Goal: Task Accomplishment & Management: Manage account settings

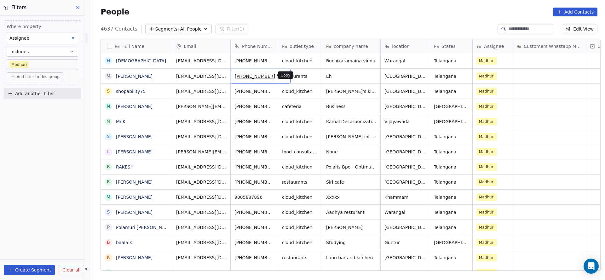
click at [280, 74] on icon "grid" at bounding box center [282, 75] width 5 height 5
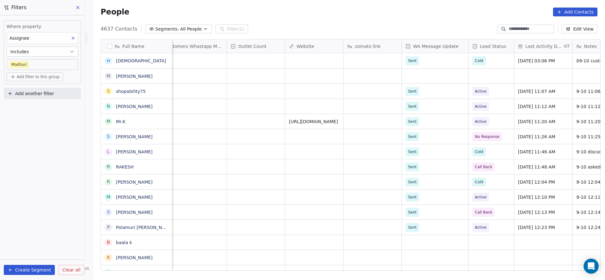
scroll to position [0, 536]
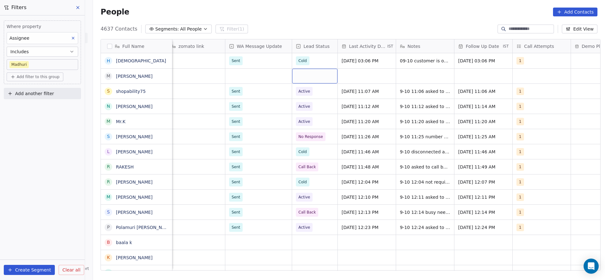
click at [305, 77] on div "grid" at bounding box center [314, 76] width 45 height 15
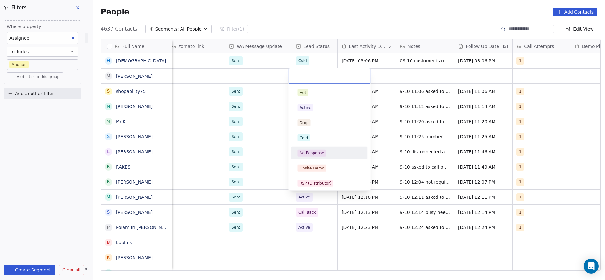
click at [304, 150] on div "No Response" at bounding box center [312, 153] width 25 height 6
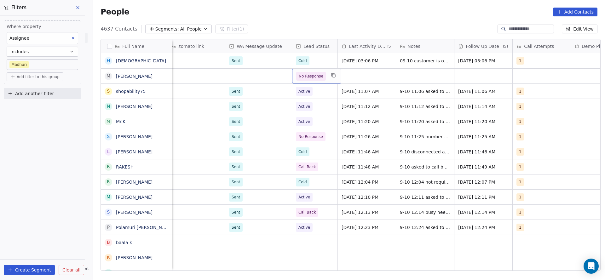
click at [311, 80] on span "No Response" at bounding box center [311, 76] width 30 height 9
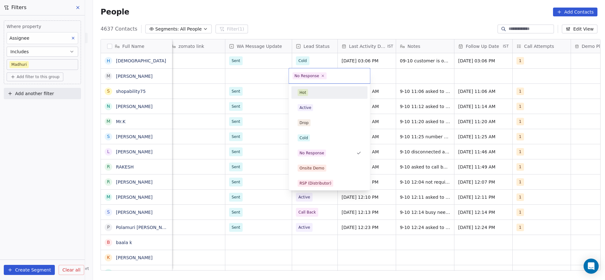
click at [311, 109] on span "Active" at bounding box center [305, 107] width 15 height 7
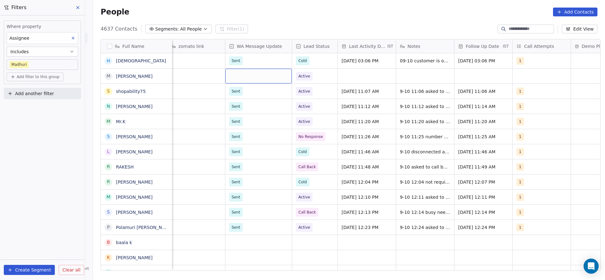
click at [236, 80] on div "grid" at bounding box center [258, 76] width 66 height 15
click at [243, 99] on div "Sent Pending" at bounding box center [263, 100] width 76 height 28
click at [243, 95] on div "Sent" at bounding box center [263, 92] width 64 height 7
click at [385, 77] on div "grid" at bounding box center [367, 76] width 58 height 15
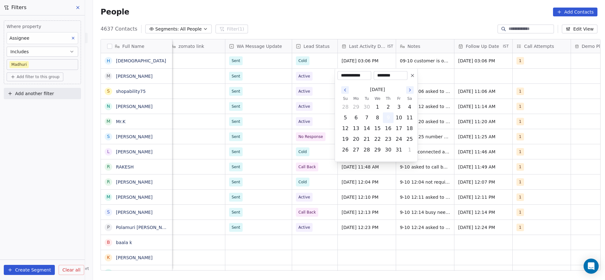
click at [388, 119] on button "9" at bounding box center [388, 118] width 10 height 10
click at [278, 139] on html "On2Cook India Pvt. Ltd. Contacts People Marketing Workflows Campaigns Metrics &…" at bounding box center [302, 140] width 605 height 280
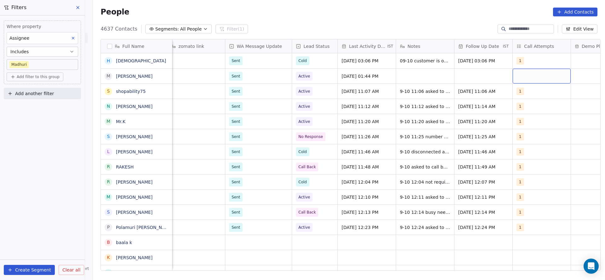
click at [533, 71] on div "grid" at bounding box center [542, 76] width 58 height 15
drag, startPoint x: 525, startPoint y: 92, endPoint x: 448, endPoint y: 95, distance: 76.3
click at [525, 91] on div "1" at bounding box center [549, 93] width 71 height 10
click at [434, 92] on html "On2Cook India Pvt. Ltd. Contacts People Marketing Workflows Campaigns Metrics &…" at bounding box center [302, 140] width 605 height 280
click at [429, 79] on div "grid" at bounding box center [425, 76] width 58 height 15
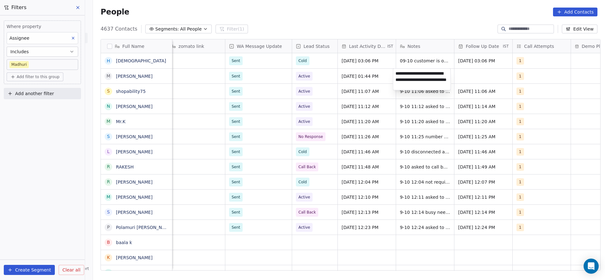
type textarea "**********"
click at [475, 76] on html "On2Cook India Pvt. Ltd. Contacts People Marketing Workflows Campaigns Metrics &…" at bounding box center [302, 140] width 605 height 280
click at [475, 76] on div "grid" at bounding box center [483, 76] width 58 height 15
click at [485, 80] on div "grid" at bounding box center [483, 76] width 58 height 15
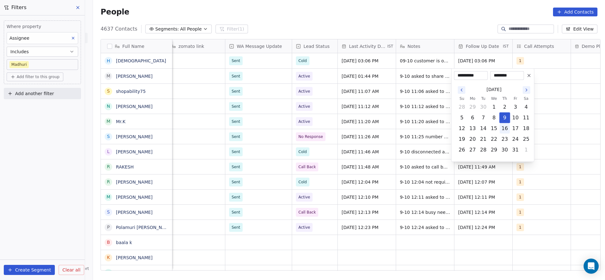
click at [506, 129] on button "16" at bounding box center [505, 128] width 10 height 10
type input "**********"
click at [238, 156] on html "On2Cook India Pvt. Ltd. Contacts People Marketing Workflows Campaigns Metrics &…" at bounding box center [302, 140] width 605 height 280
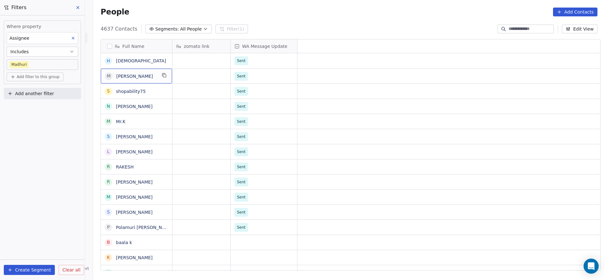
scroll to position [0, 0]
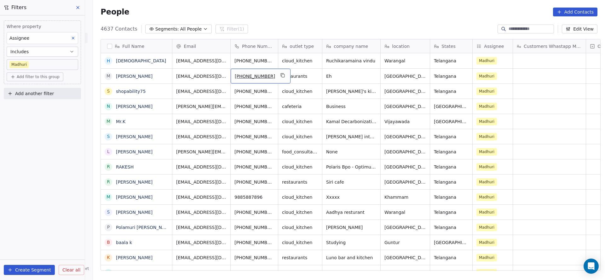
click at [274, 79] on div "[PHONE_NUMBER]" at bounding box center [261, 76] width 60 height 15
click at [282, 74] on icon "grid" at bounding box center [283, 75] width 3 height 3
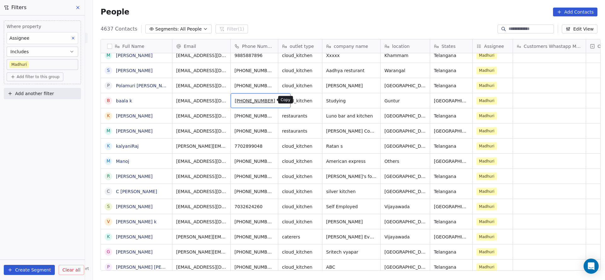
click at [280, 98] on icon "grid" at bounding box center [282, 99] width 5 height 5
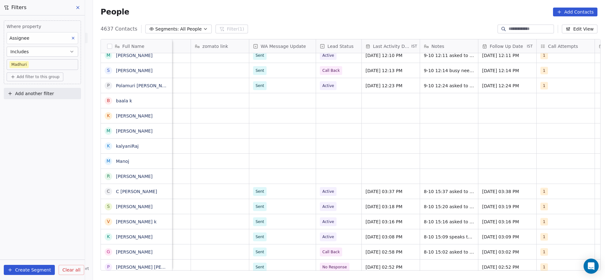
scroll to position [0, 517]
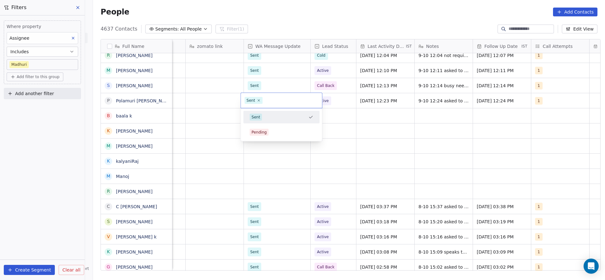
click at [209, 117] on html "On2Cook India Pvt. Ltd. Contacts People Marketing Workflows Campaigns Metrics &…" at bounding box center [302, 140] width 605 height 280
click at [258, 115] on div "grid" at bounding box center [277, 115] width 66 height 15
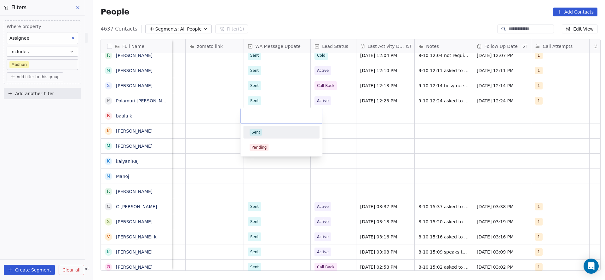
click at [256, 129] on span "Sent" at bounding box center [256, 132] width 12 height 7
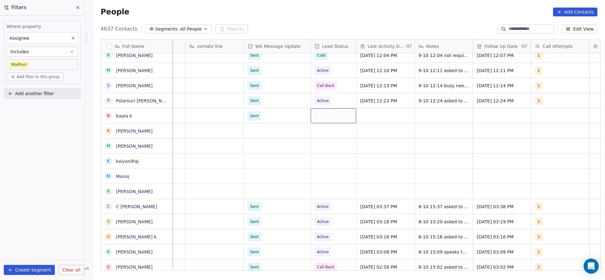
click at [318, 114] on div "grid" at bounding box center [333, 115] width 45 height 15
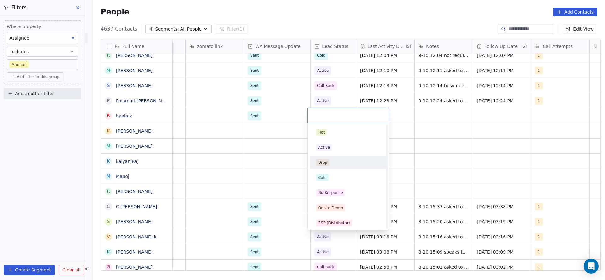
scroll to position [95, 0]
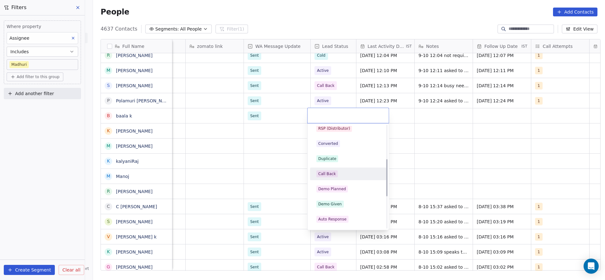
click at [324, 170] on div "Call Back" at bounding box center [348, 174] width 71 height 10
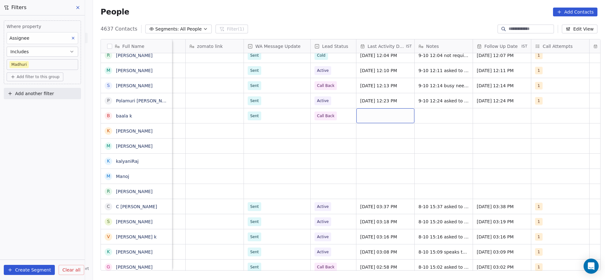
click at [391, 112] on div "grid" at bounding box center [385, 115] width 58 height 15
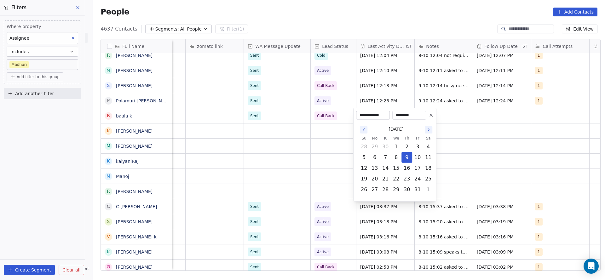
click at [412, 157] on td "10" at bounding box center [417, 157] width 11 height 11
click at [377, 146] on button "29" at bounding box center [375, 147] width 10 height 10
click at [365, 129] on icon "Go to the Previous Month" at bounding box center [363, 129] width 5 height 5
click at [424, 130] on div "[DATE]" at bounding box center [396, 129] width 75 height 12
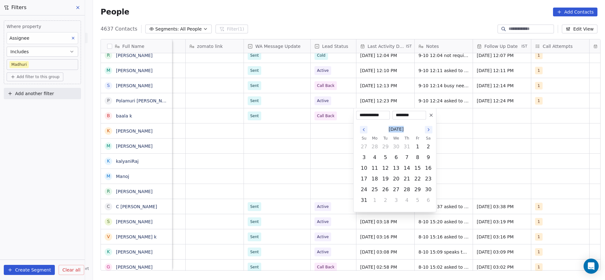
click at [424, 130] on div "[DATE]" at bounding box center [396, 129] width 75 height 12
click at [429, 129] on icon "Go to the Next Month" at bounding box center [428, 129] width 5 height 5
click at [407, 158] on button "9" at bounding box center [407, 157] width 10 height 10
type input "**********"
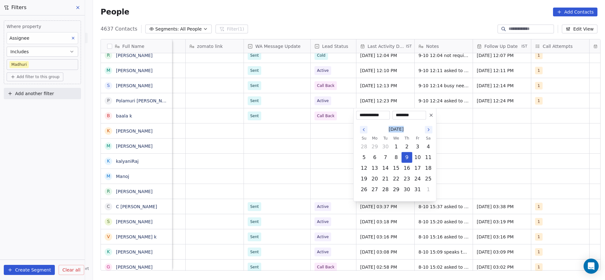
click at [261, 145] on html "On2Cook India Pvt. Ltd. Contacts People Marketing Workflows Campaigns Metrics &…" at bounding box center [302, 140] width 605 height 280
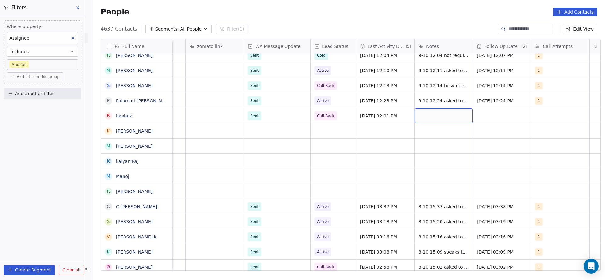
click at [439, 114] on div "grid" at bounding box center [444, 115] width 58 height 15
type textarea "**********"
click at [500, 123] on html "On2Cook India Pvt. Ltd. Contacts People Marketing Workflows Campaigns Metrics &…" at bounding box center [302, 140] width 605 height 280
click at [501, 120] on div "grid" at bounding box center [502, 115] width 58 height 15
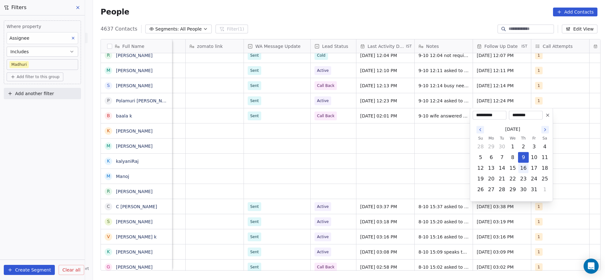
click at [521, 165] on button "16" at bounding box center [523, 168] width 10 height 10
type input "**********"
click at [343, 146] on html "On2Cook India Pvt. Ltd. Contacts People Marketing Workflows Campaigns Metrics &…" at bounding box center [302, 140] width 605 height 280
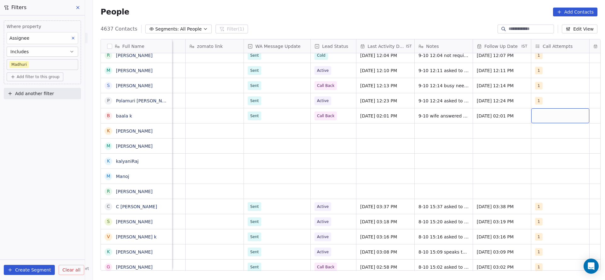
click at [539, 120] on div "grid" at bounding box center [560, 115] width 58 height 15
click at [540, 132] on span "1" at bounding box center [540, 132] width 6 height 7
click at [412, 174] on html "On2Cook India Pvt. Ltd. Contacts People Marketing Workflows Campaigns Metrics &…" at bounding box center [302, 140] width 605 height 280
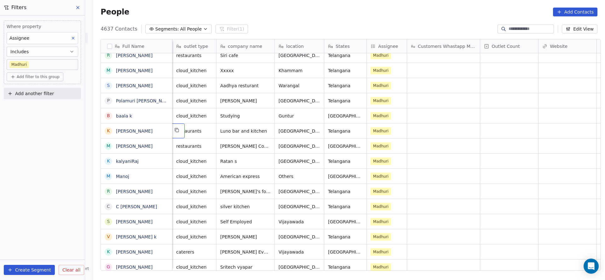
scroll to position [0, 58]
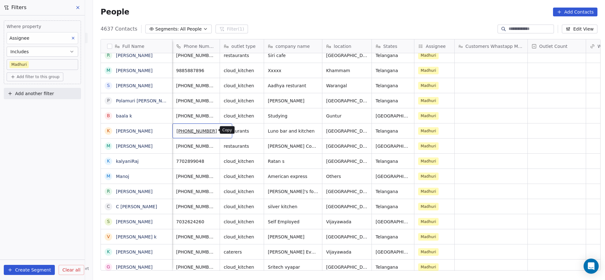
click at [222, 129] on icon "grid" at bounding box center [224, 130] width 5 height 5
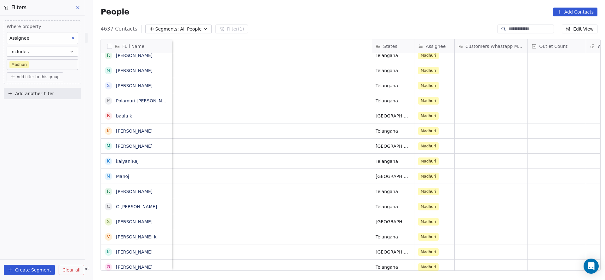
scroll to position [0, 414]
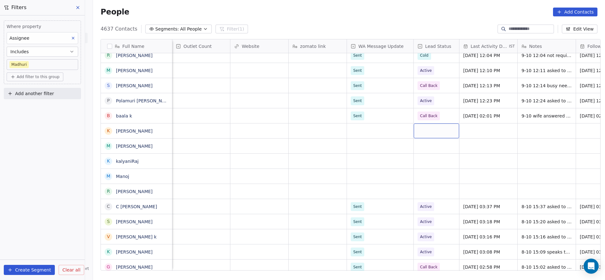
click at [420, 131] on div "grid" at bounding box center [436, 130] width 45 height 15
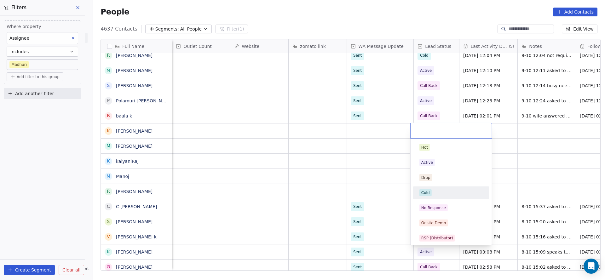
scroll to position [95, 0]
click at [426, 190] on div "Call Back" at bounding box center [430, 189] width 18 height 6
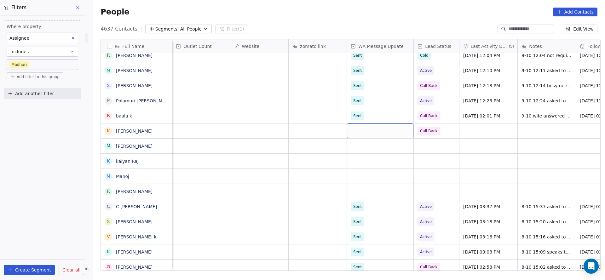
click at [377, 129] on div "grid" at bounding box center [380, 130] width 66 height 15
click at [360, 146] on div "Sent" at bounding box center [358, 148] width 9 height 6
click at [482, 131] on div "grid" at bounding box center [488, 130] width 58 height 15
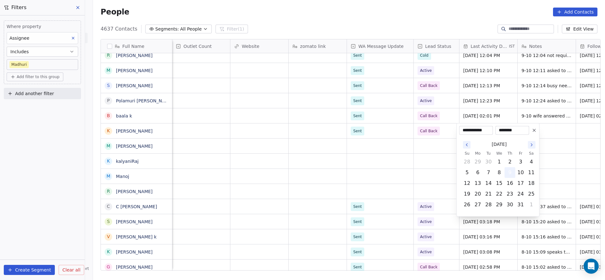
click at [509, 170] on button "9" at bounding box center [510, 173] width 10 height 10
click at [361, 169] on html "On2Cook India Pvt. Ltd. Contacts People Marketing Workflows Campaigns Metrics &…" at bounding box center [302, 140] width 605 height 280
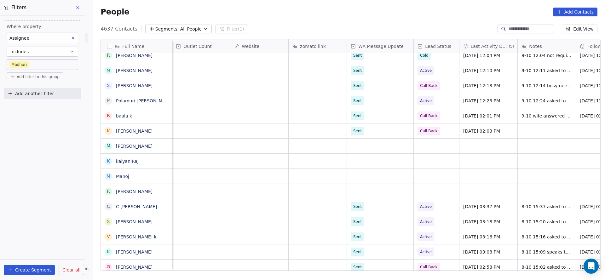
scroll to position [0, 613]
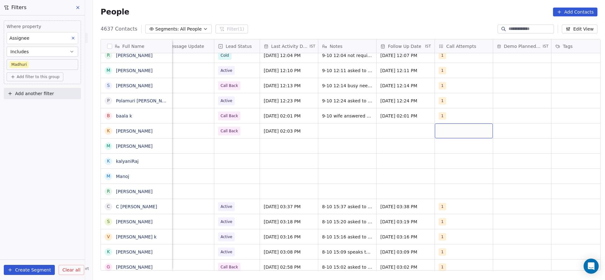
click at [439, 127] on div "grid" at bounding box center [464, 130] width 58 height 15
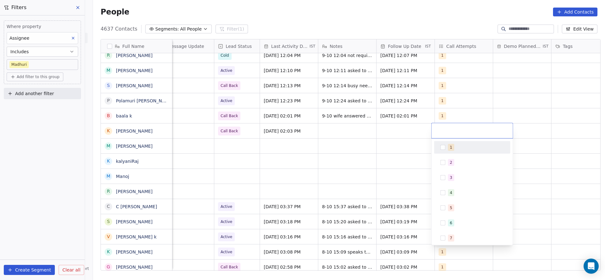
click at [438, 135] on div at bounding box center [472, 130] width 81 height 15
click at [439, 145] on div "1" at bounding box center [472, 147] width 71 height 10
click at [355, 136] on html "On2Cook India Pvt. Ltd. Contacts People Marketing Workflows Campaigns Metrics &…" at bounding box center [302, 140] width 605 height 280
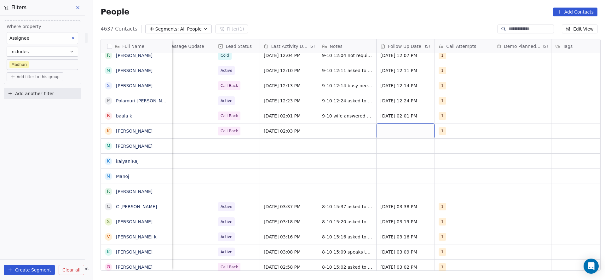
click at [380, 130] on div "grid" at bounding box center [405, 130] width 58 height 15
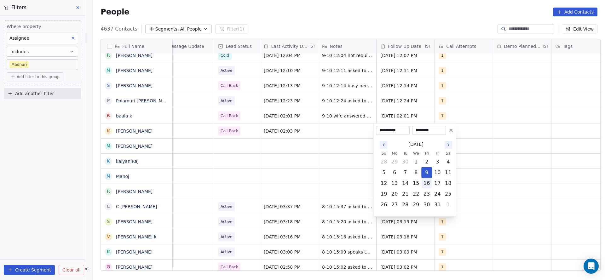
drag, startPoint x: 428, startPoint y: 181, endPoint x: 423, endPoint y: 183, distance: 5.9
click at [428, 182] on button "16" at bounding box center [427, 183] width 10 height 10
type input "**********"
click at [346, 183] on html "On2Cook India Pvt. Ltd. Contacts People Marketing Workflows Campaigns Metrics &…" at bounding box center [302, 140] width 605 height 280
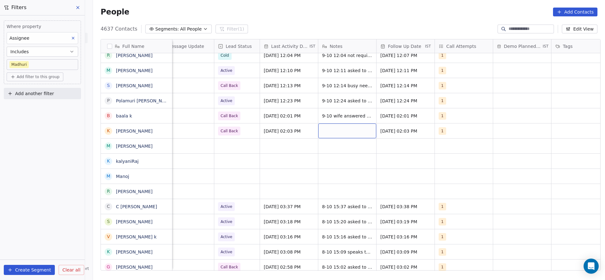
click at [335, 130] on div "grid" at bounding box center [347, 130] width 58 height 15
type textarea "**********"
click at [270, 124] on html "On2Cook India Pvt. Ltd. Contacts People Marketing Workflows Campaigns Metrics &…" at bounding box center [302, 140] width 605 height 280
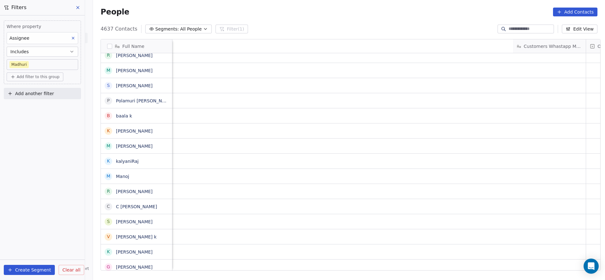
scroll to position [0, 544]
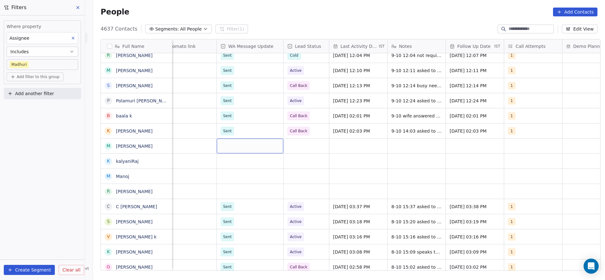
click at [250, 146] on div "grid" at bounding box center [250, 146] width 66 height 15
click at [232, 164] on span "Sent" at bounding box center [228, 162] width 12 height 7
click at [314, 146] on div "grid" at bounding box center [306, 146] width 45 height 15
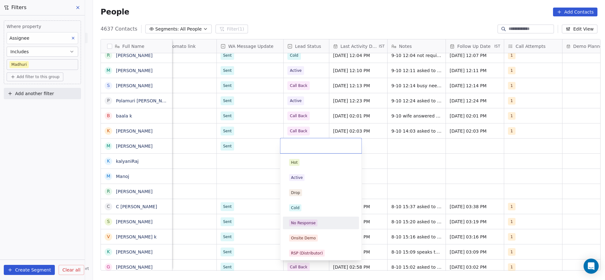
click at [308, 221] on div "No Response" at bounding box center [303, 223] width 25 height 6
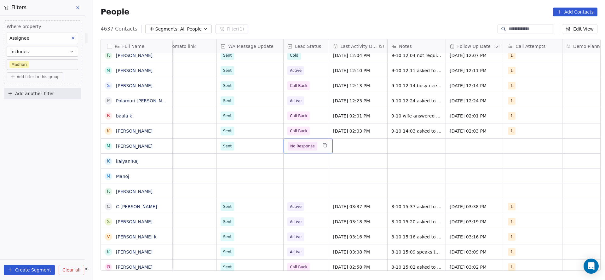
click at [365, 153] on div "Meta" at bounding box center [226, 160] width 1197 height 15
click at [361, 146] on div "grid" at bounding box center [358, 146] width 58 height 15
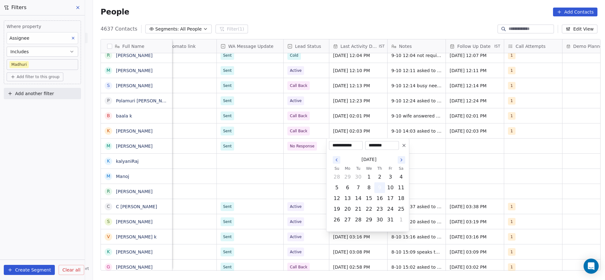
click at [376, 188] on button "9" at bounding box center [380, 188] width 10 height 10
drag, startPoint x: 293, startPoint y: 186, endPoint x: 440, endPoint y: 139, distance: 154.0
click at [293, 186] on html "On2Cook India Pvt. Ltd. Contacts People Marketing Workflows Campaigns Metrics &…" at bounding box center [302, 140] width 605 height 280
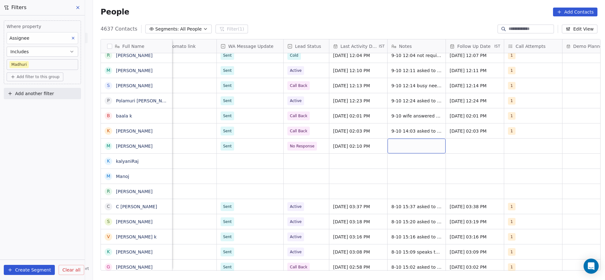
click at [423, 141] on div "grid" at bounding box center [416, 146] width 58 height 15
type textarea "**********"
click at [470, 139] on html "On2Cook India Pvt. Ltd. Contacts People Marketing Workflows Campaigns Metrics &…" at bounding box center [302, 140] width 605 height 280
click at [466, 147] on div "grid" at bounding box center [475, 146] width 58 height 15
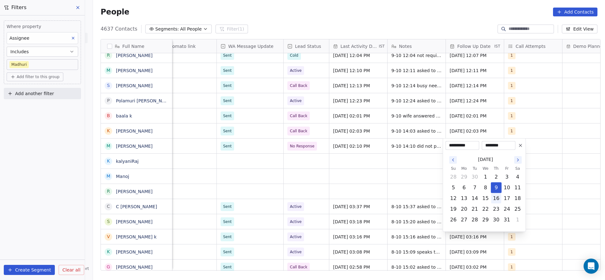
drag, startPoint x: 500, startPoint y: 199, endPoint x: 439, endPoint y: 194, distance: 61.1
click at [498, 201] on button "16" at bounding box center [496, 198] width 10 height 10
type input "**********"
click at [348, 179] on html "On2Cook India Pvt. Ltd. Contacts People Marketing Workflows Campaigns Metrics &…" at bounding box center [302, 140] width 605 height 280
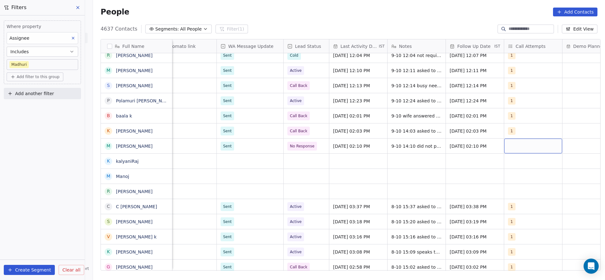
click at [528, 148] on div "grid" at bounding box center [533, 146] width 58 height 15
click at [521, 161] on span "1" at bounding box center [520, 162] width 6 height 7
click at [451, 167] on html "On2Cook India Pvt. Ltd. Contacts People Marketing Workflows Campaigns Metrics &…" at bounding box center [302, 140] width 605 height 280
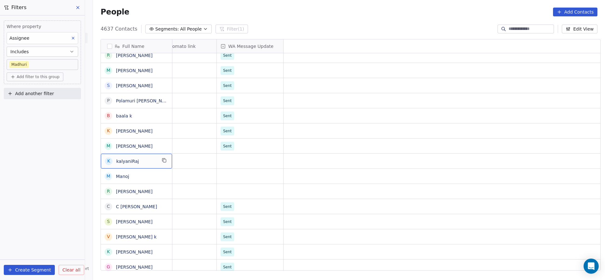
scroll to position [0, 0]
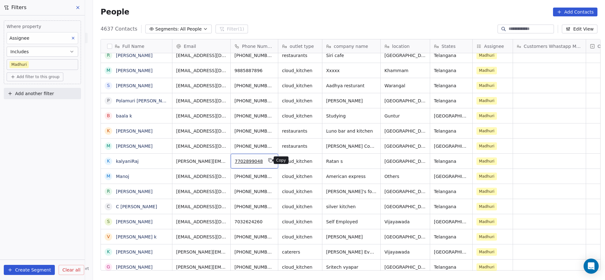
click at [269, 162] on icon "grid" at bounding box center [270, 160] width 3 height 3
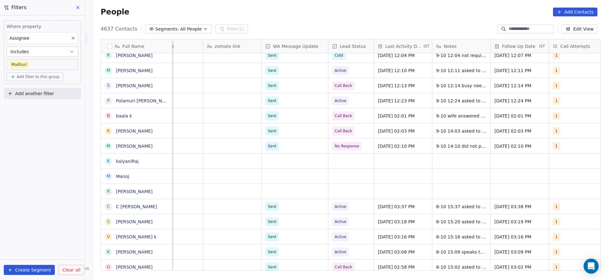
scroll to position [0, 504]
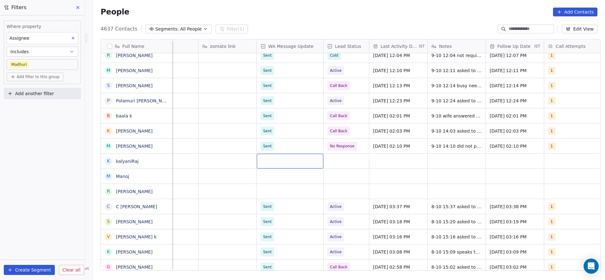
click at [274, 158] on div "grid" at bounding box center [290, 161] width 66 height 15
drag, startPoint x: 268, startPoint y: 175, endPoint x: 216, endPoint y: 168, distance: 52.2
click at [267, 176] on div "Sent" at bounding box center [268, 178] width 9 height 6
click at [343, 162] on div "grid" at bounding box center [346, 161] width 45 height 15
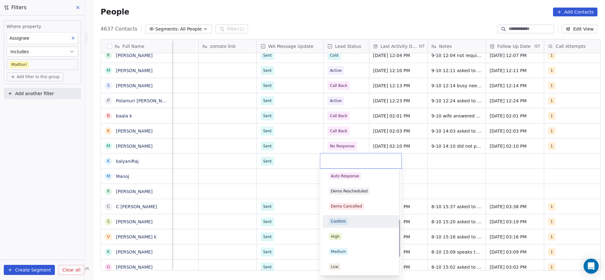
scroll to position [136, 0]
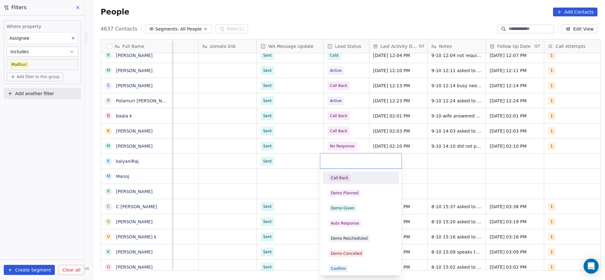
click at [341, 180] on div "Call Back" at bounding box center [340, 178] width 18 height 6
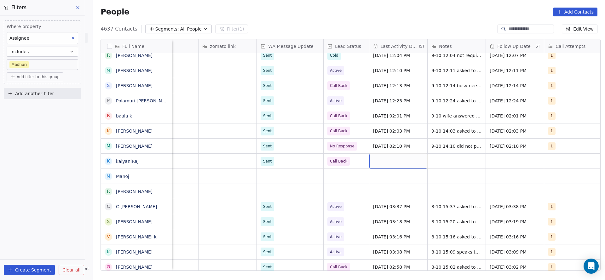
click at [392, 155] on div "grid" at bounding box center [398, 161] width 58 height 15
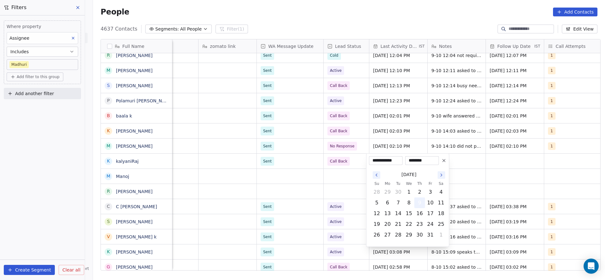
click at [418, 205] on button "9" at bounding box center [420, 203] width 10 height 10
click at [267, 175] on html "On2Cook India Pvt. Ltd. Contacts People Marketing Workflows Campaigns Metrics &…" at bounding box center [302, 140] width 605 height 280
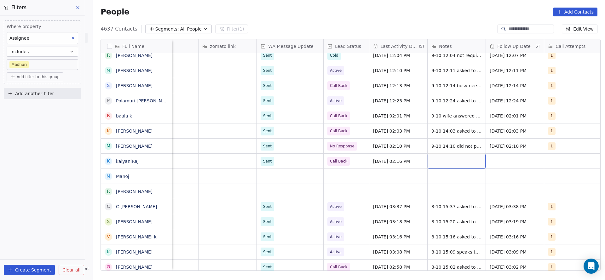
click at [441, 164] on div "grid" at bounding box center [457, 161] width 58 height 15
type textarea "**********"
click at [503, 157] on html "On2Cook India Pvt. Ltd. Contacts People Marketing Workflows Campaigns Metrics &…" at bounding box center [302, 140] width 605 height 280
click at [513, 163] on div "grid" at bounding box center [515, 161] width 58 height 15
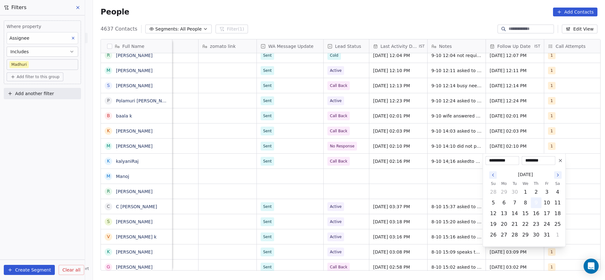
click at [540, 200] on button "9" at bounding box center [536, 203] width 10 height 10
click at [535, 218] on button "16" at bounding box center [536, 214] width 10 height 10
type input "**********"
click at [423, 199] on html "On2Cook India Pvt. Ltd. Contacts People Marketing Workflows Campaigns Metrics &…" at bounding box center [302, 140] width 605 height 280
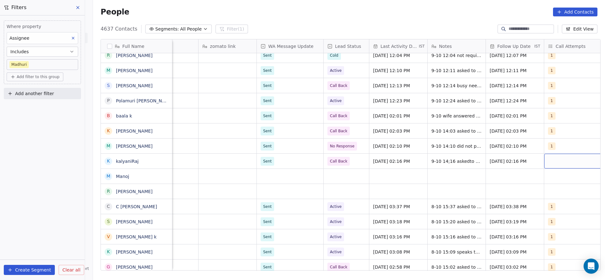
scroll to position [0, 513]
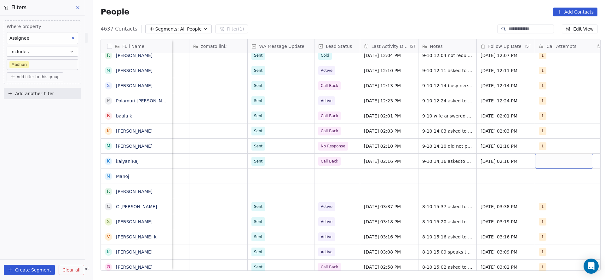
click at [554, 158] on div "grid" at bounding box center [564, 161] width 58 height 15
drag, startPoint x: 540, startPoint y: 174, endPoint x: 378, endPoint y: 188, distance: 162.2
click at [532, 176] on div "1" at bounding box center [560, 178] width 71 height 10
click at [365, 191] on html "On2Cook India Pvt. Ltd. Contacts People Marketing Workflows Campaigns Metrics &…" at bounding box center [302, 140] width 605 height 280
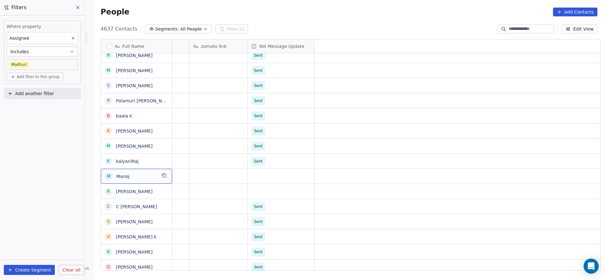
scroll to position [0, 0]
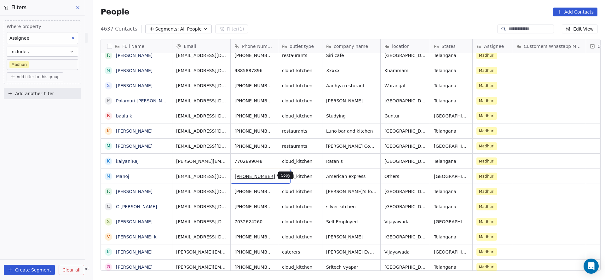
click at [280, 176] on icon "grid" at bounding box center [282, 175] width 5 height 5
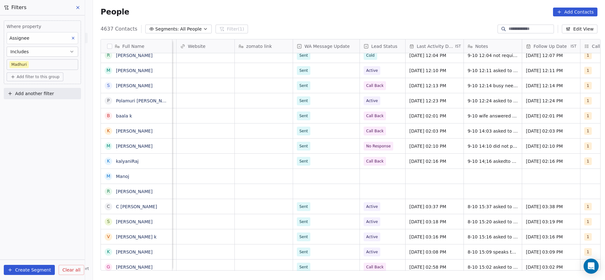
scroll to position [0, 490]
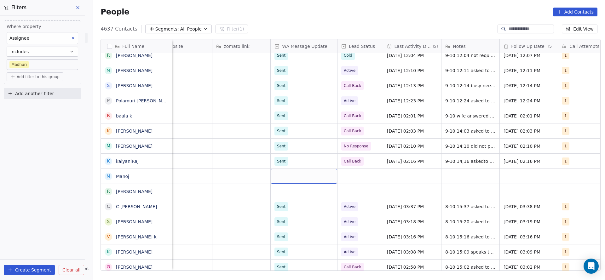
click at [278, 173] on div "grid" at bounding box center [304, 176] width 66 height 15
click at [285, 204] on div "Pending" at bounding box center [308, 208] width 71 height 10
click at [350, 181] on div "grid" at bounding box center [359, 176] width 45 height 15
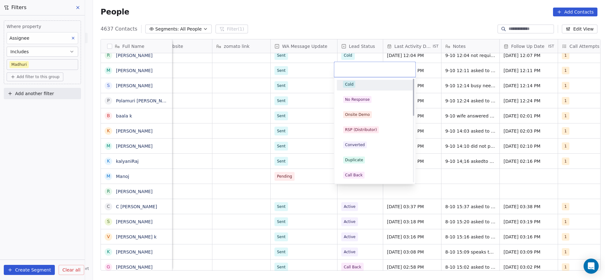
scroll to position [0, 0]
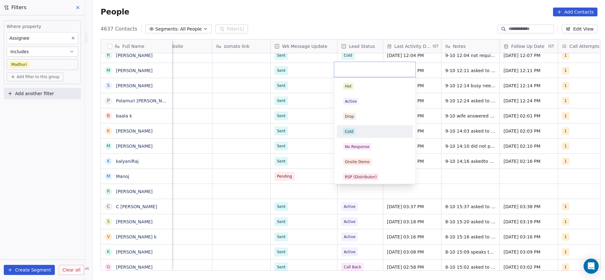
click at [345, 134] on span "Cold" at bounding box center [349, 131] width 12 height 7
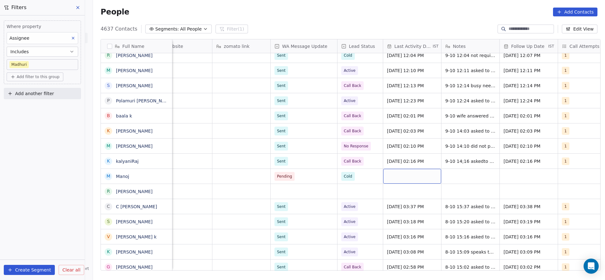
click at [414, 173] on div "grid" at bounding box center [412, 176] width 58 height 15
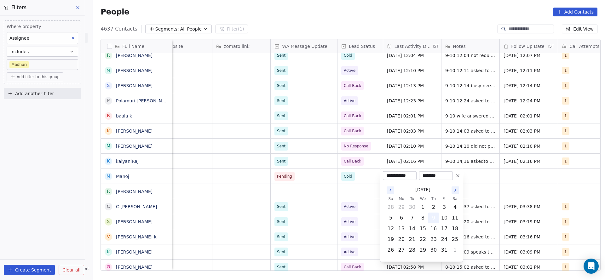
click at [429, 215] on button "9" at bounding box center [433, 218] width 10 height 10
click at [307, 188] on html "On2Cook India Pvt. Ltd. Contacts People Marketing Workflows Campaigns Metrics &…" at bounding box center [302, 140] width 605 height 280
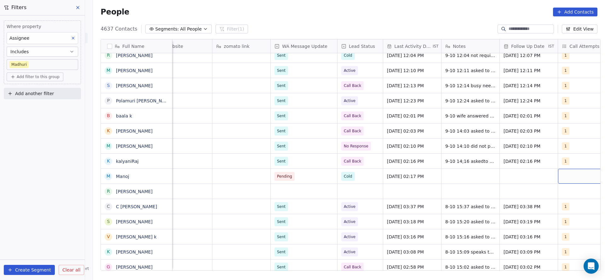
scroll to position [0, 513]
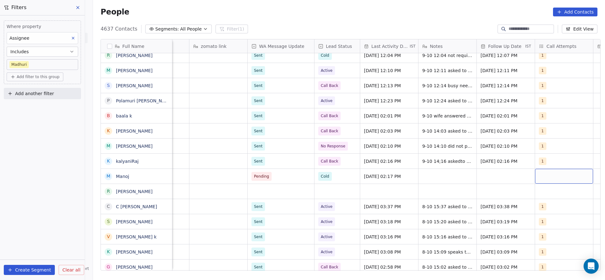
click at [556, 175] on div "grid" at bounding box center [564, 176] width 58 height 15
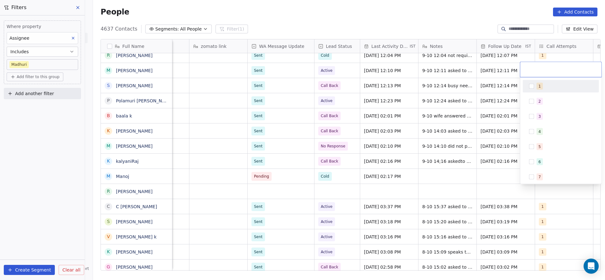
click at [531, 82] on div "1" at bounding box center [560, 86] width 71 height 10
click at [442, 179] on html "On2Cook India Pvt. Ltd. Contacts People Marketing Workflows Campaigns Metrics &…" at bounding box center [302, 140] width 605 height 280
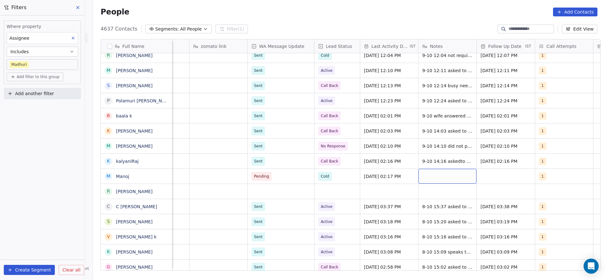
click at [441, 176] on div "grid" at bounding box center [447, 176] width 58 height 15
type textarea "**********"
click at [475, 174] on html "On2Cook India Pvt. Ltd. Contacts People Marketing Workflows Campaigns Metrics &…" at bounding box center [302, 140] width 605 height 280
click at [497, 172] on div "grid" at bounding box center [506, 176] width 58 height 15
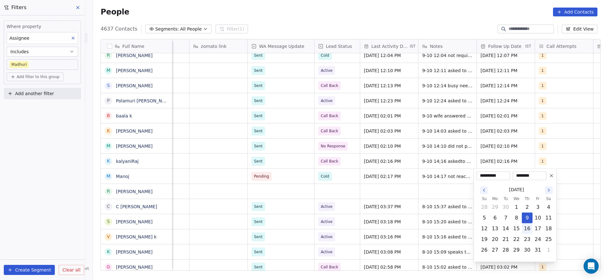
click at [526, 230] on button "16" at bounding box center [527, 229] width 10 height 10
type input "**********"
click at [260, 193] on html "On2Cook India Pvt. Ltd. Contacts People Marketing Workflows Campaigns Metrics &…" at bounding box center [302, 140] width 605 height 280
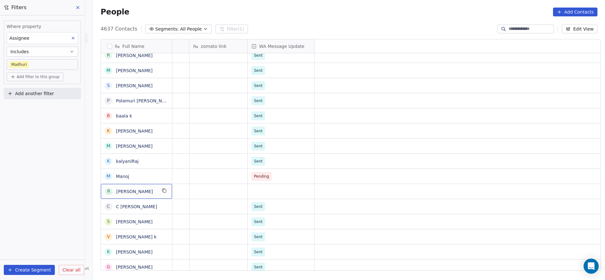
scroll to position [0, 0]
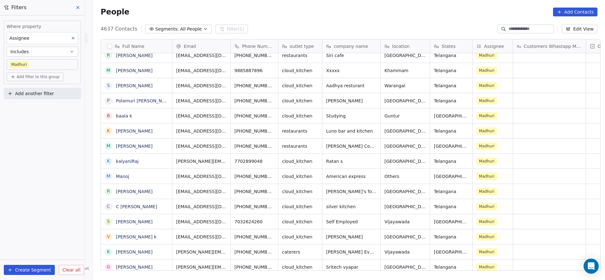
drag, startPoint x: 285, startPoint y: 271, endPoint x: 366, endPoint y: 263, distance: 81.1
click at [366, 263] on div "Full Name [PERSON_NAME] [DEMOGRAPHIC_DATA] M [PERSON_NAME] s shopability75 N [P…" at bounding box center [349, 157] width 512 height 246
click at [24, 192] on div "Where property Assignee Includes [PERSON_NAME] Add filter to this group Add ano…" at bounding box center [42, 147] width 85 height 265
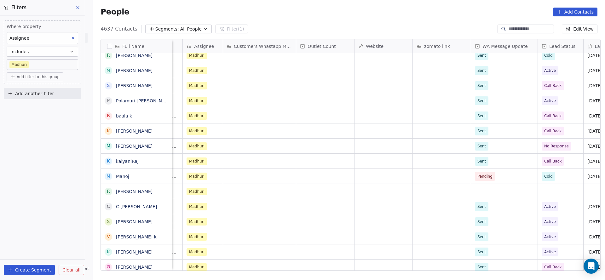
scroll to position [0, 460]
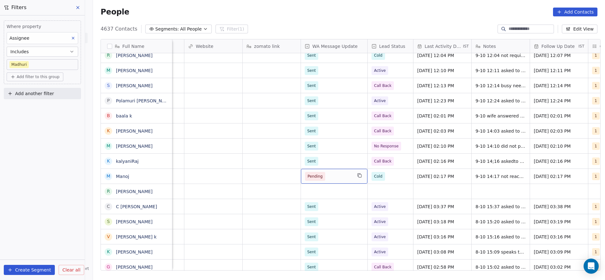
click at [325, 182] on div "Pending" at bounding box center [334, 176] width 66 height 15
click at [245, 195] on html "On2Cook India Pvt. Ltd. Contacts People Marketing Workflows Campaigns Metrics &…" at bounding box center [302, 140] width 605 height 280
click at [306, 188] on div "grid" at bounding box center [334, 191] width 66 height 15
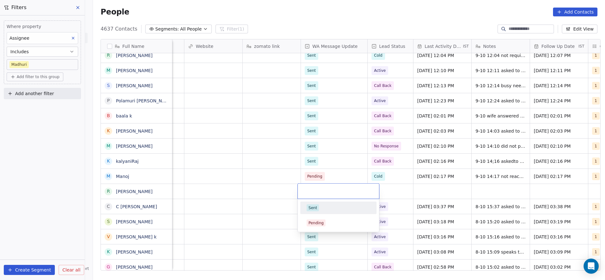
click at [313, 207] on div "Sent" at bounding box center [312, 208] width 9 height 6
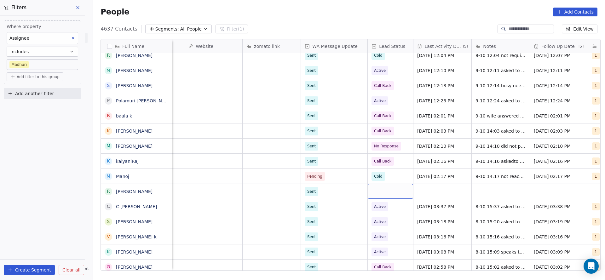
click at [382, 187] on div "grid" at bounding box center [390, 191] width 45 height 15
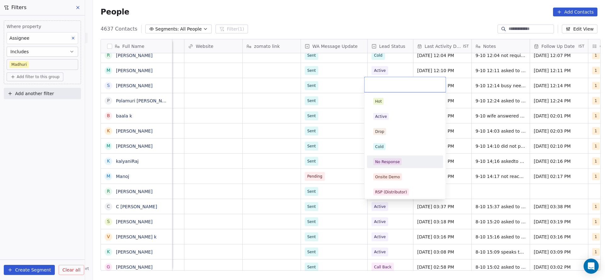
click at [390, 163] on div "No Response" at bounding box center [387, 162] width 25 height 6
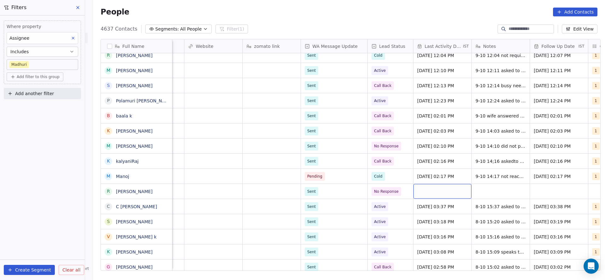
click at [459, 193] on div "grid" at bounding box center [442, 191] width 58 height 15
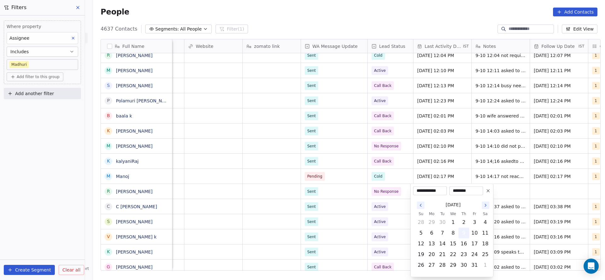
click at [463, 231] on button "9" at bounding box center [464, 233] width 10 height 10
click at [278, 203] on html "On2Cook India Pvt. Ltd. Contacts People Marketing Workflows Campaigns Metrics &…" at bounding box center [302, 140] width 605 height 280
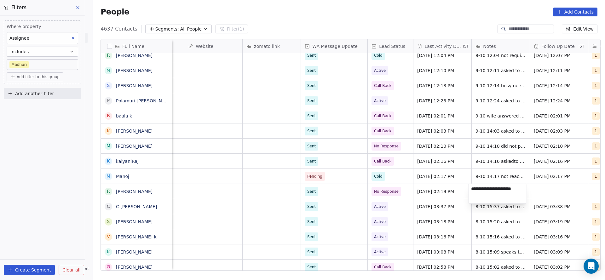
type textarea "**********"
click at [555, 186] on html "On2Cook India Pvt. Ltd. Contacts People Marketing Workflows Campaigns Metrics &…" at bounding box center [302, 140] width 605 height 280
click at [551, 187] on div "grid" at bounding box center [559, 191] width 58 height 15
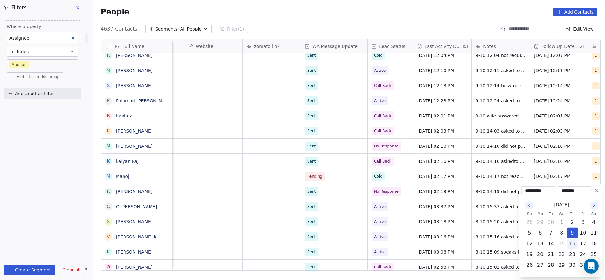
drag, startPoint x: 574, startPoint y: 247, endPoint x: 542, endPoint y: 236, distance: 33.9
click at [574, 246] on button "16" at bounding box center [572, 244] width 10 height 10
type input "**********"
click at [398, 229] on html "On2Cook India Pvt. Ltd. Contacts People Marketing Workflows Campaigns Metrics &…" at bounding box center [302, 140] width 605 height 280
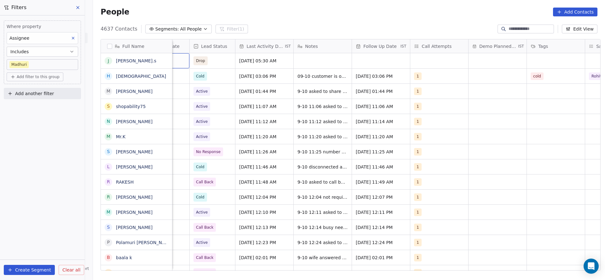
scroll to position [0, 776]
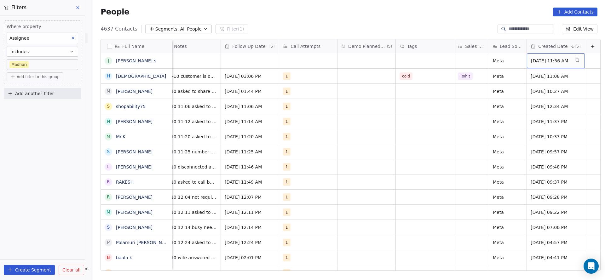
click at [538, 58] on span "[DATE] 11:56 AM" at bounding box center [550, 61] width 38 height 6
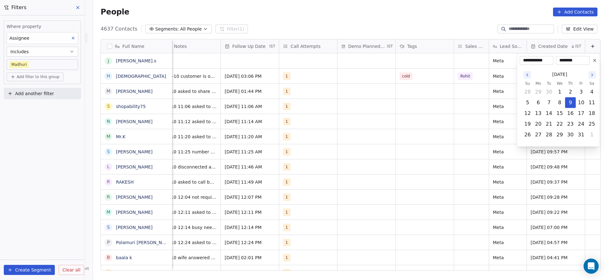
click at [525, 74] on icon "Go to the Previous Month" at bounding box center [527, 74] width 5 height 5
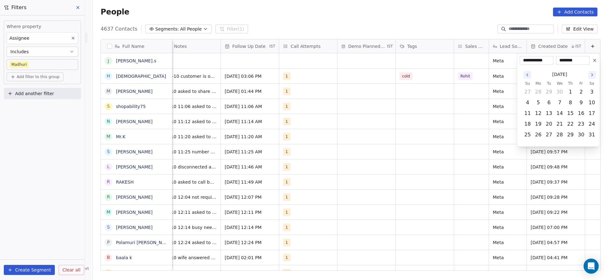
click at [525, 74] on icon "Go to the Previous Month" at bounding box center [527, 74] width 5 height 5
click at [581, 123] on button "25" at bounding box center [581, 124] width 10 height 10
type input "**********"
click at [375, 118] on html "On2Cook India Pvt. Ltd. Contacts People Marketing Workflows Campaigns Metrics &…" at bounding box center [302, 140] width 605 height 280
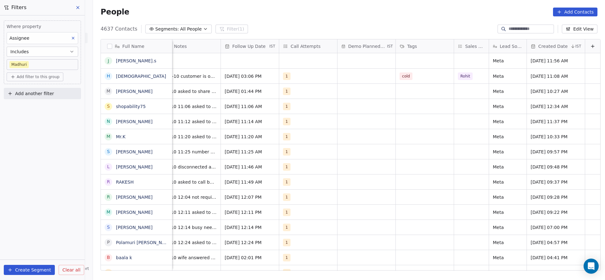
drag, startPoint x: 485, startPoint y: 272, endPoint x: 441, endPoint y: 269, distance: 43.9
click at [441, 269] on div "Full Name [PERSON_NAME] [DEMOGRAPHIC_DATA] M [PERSON_NAME] s shopability75 N [P…" at bounding box center [349, 157] width 512 height 246
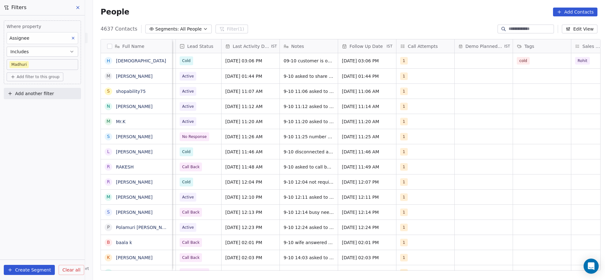
scroll to position [0, 627]
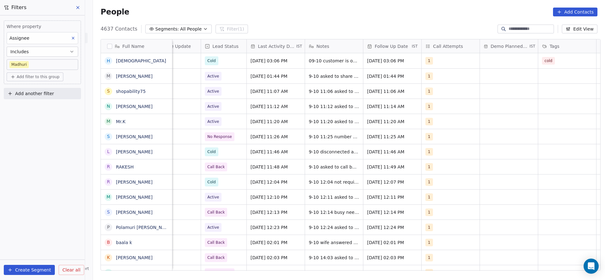
click at [57, 77] on span "Add filter to this group" at bounding box center [38, 76] width 43 height 5
click at [41, 93] on span "Contact properties" at bounding box center [33, 90] width 41 height 7
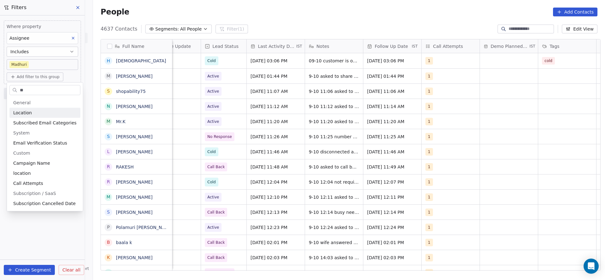
type input "***"
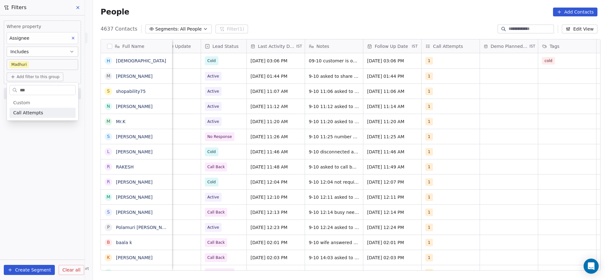
click at [43, 121] on html "On2Cook India Pvt. Ltd. Contacts People Marketing Workflows Campaigns Metrics &…" at bounding box center [302, 140] width 605 height 280
click at [43, 77] on span "Add filter to this group" at bounding box center [38, 76] width 43 height 5
click at [38, 87] on span "Contact properties" at bounding box center [33, 90] width 41 height 7
type input "****"
click at [41, 113] on div "Call Attempts" at bounding box center [42, 113] width 59 height 6
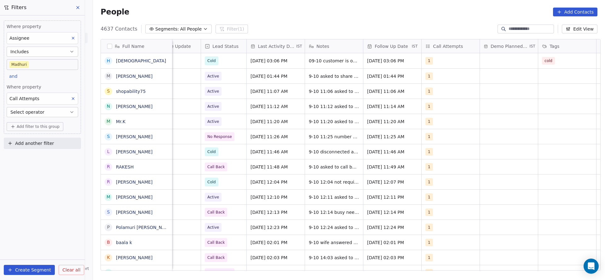
click at [38, 205] on div "Where property Assignee Includes [PERSON_NAME] and Where property Call Attempts…" at bounding box center [42, 147] width 85 height 265
click at [44, 112] on button "Select operator" at bounding box center [43, 112] width 72 height 10
click at [41, 126] on div "Includes" at bounding box center [42, 127] width 66 height 10
click at [42, 123] on body "On2Cook India Pvt. Ltd. Contacts People Marketing Workflows Campaigns Metrics &…" at bounding box center [302, 140] width 605 height 280
click at [36, 143] on div "1" at bounding box center [51, 143] width 56 height 7
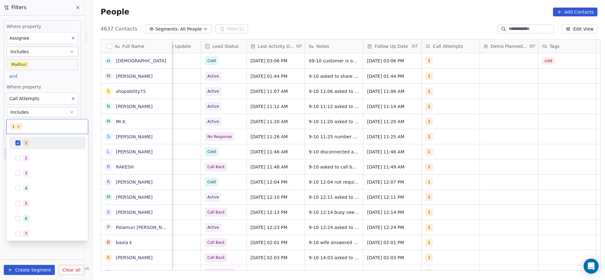
click at [380, 108] on html "On2Cook India Pvt. Ltd. Contacts People Marketing Workflows Campaigns Metrics &…" at bounding box center [302, 140] width 605 height 280
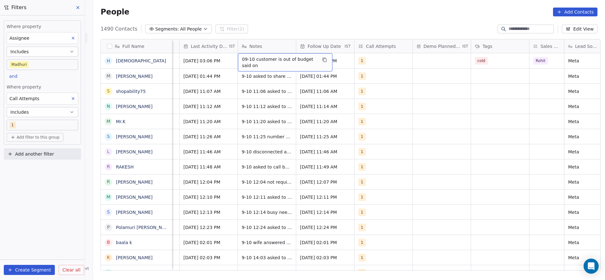
scroll to position [0, 695]
click at [395, 61] on div "1" at bounding box center [382, 60] width 58 height 15
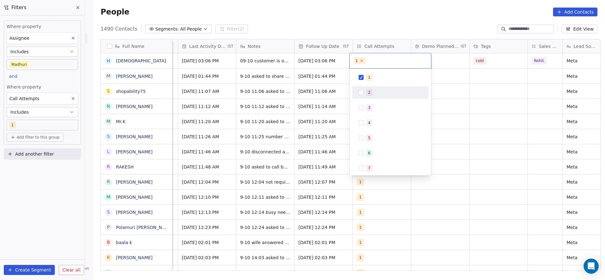
click at [377, 93] on div "2" at bounding box center [394, 92] width 56 height 7
click at [377, 72] on div "1" at bounding box center [390, 77] width 76 height 13
click at [321, 89] on html "On2Cook India Pvt. Ltd. Contacts People Marketing Workflows Campaigns Metrics &…" at bounding box center [302, 140] width 605 height 280
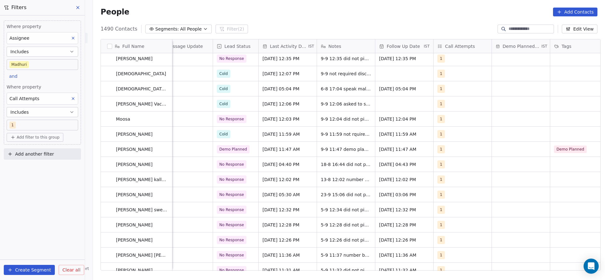
scroll to position [0, 0]
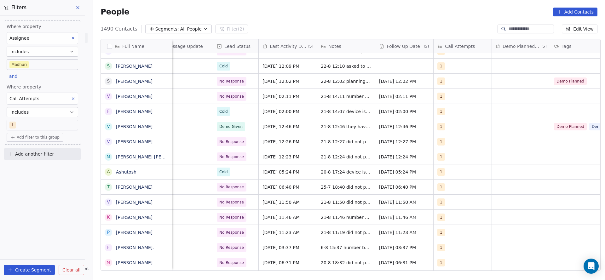
click at [60, 97] on div "Call Attempts" at bounding box center [43, 99] width 72 height 12
type input "***"
click at [47, 155] on div "Lead Status" at bounding box center [42, 156] width 59 height 6
click at [45, 125] on body "On2Cook India Pvt. Ltd. Contacts People Marketing Workflows Campaigns Metrics &…" at bounding box center [302, 140] width 605 height 280
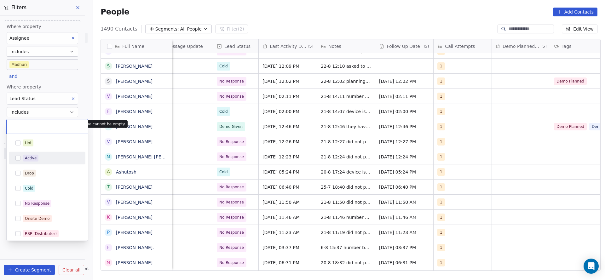
click at [34, 156] on div "Active" at bounding box center [31, 158] width 12 height 6
click at [41, 77] on html "On2Cook India Pvt. Ltd. Contacts People Marketing Workflows Campaigns Metrics &…" at bounding box center [302, 140] width 605 height 280
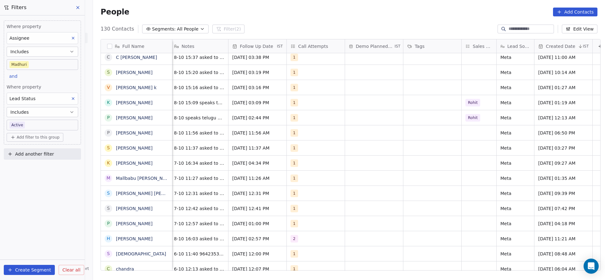
scroll to position [0, 661]
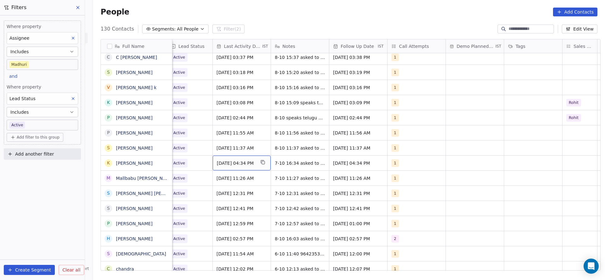
click at [238, 162] on span "[DATE] 04:34 PM" at bounding box center [236, 163] width 38 height 6
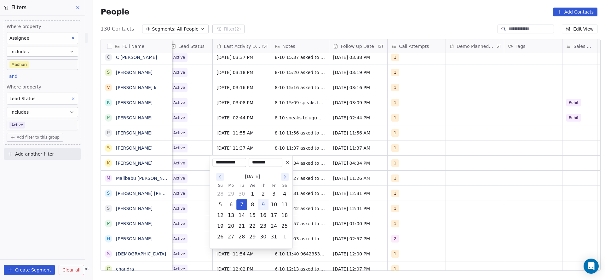
click at [266, 204] on button "9" at bounding box center [263, 205] width 10 height 10
type input "**********"
drag, startPoint x: 380, startPoint y: 178, endPoint x: 302, endPoint y: 169, distance: 78.0
click at [365, 178] on html "On2Cook India Pvt. Ltd. Contacts People Marketing Workflows Campaigns Metrics &…" at bounding box center [302, 140] width 605 height 280
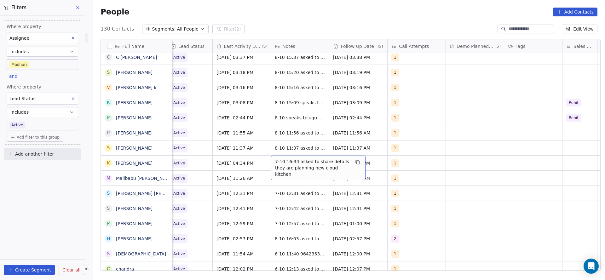
click at [302, 167] on span "7-10 16:34 asked to share details they are planning new cloud kitchen" at bounding box center [312, 167] width 75 height 19
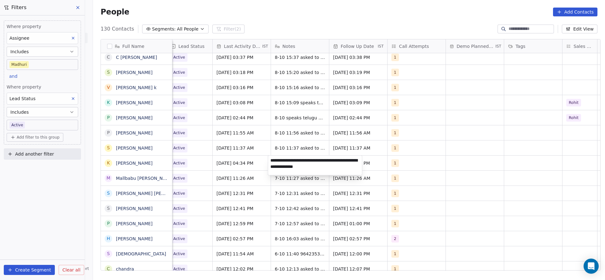
click at [268, 160] on textarea "**********" at bounding box center [315, 166] width 94 height 20
type textarea "**********"
click at [215, 156] on html "On2Cook India Pvt. Ltd. Contacts People Marketing Workflows Campaigns Metrics &…" at bounding box center [302, 140] width 605 height 280
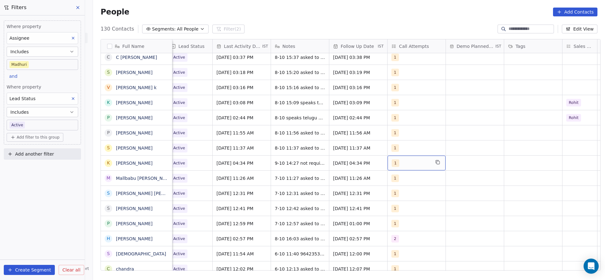
click at [396, 168] on div "1" at bounding box center [416, 163] width 58 height 15
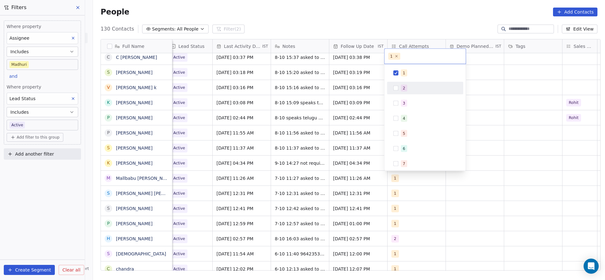
click at [404, 82] on div "2" at bounding box center [425, 88] width 76 height 13
drag, startPoint x: 406, startPoint y: 73, endPoint x: 309, endPoint y: 104, distance: 101.5
click at [394, 76] on div "1" at bounding box center [424, 73] width 71 height 10
click at [243, 156] on html "On2Cook India Pvt. Ltd. Contacts People Marketing Workflows Campaigns Metrics &…" at bounding box center [302, 140] width 605 height 280
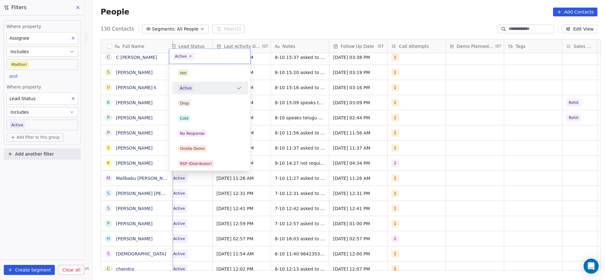
scroll to position [0, 655]
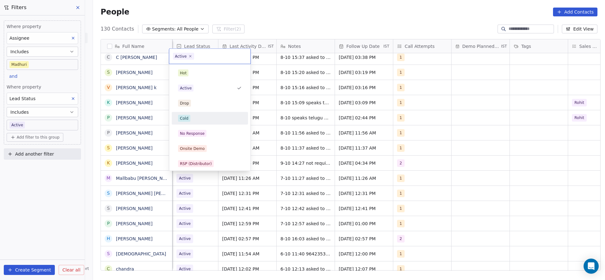
click at [185, 117] on div "Cold" at bounding box center [184, 119] width 9 height 6
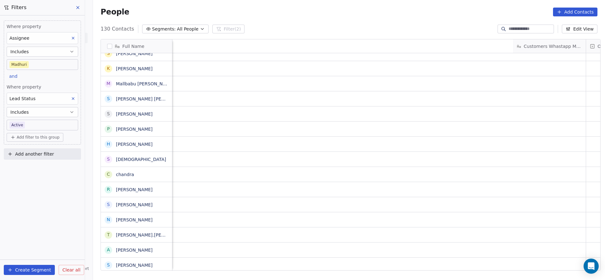
scroll to position [0, 580]
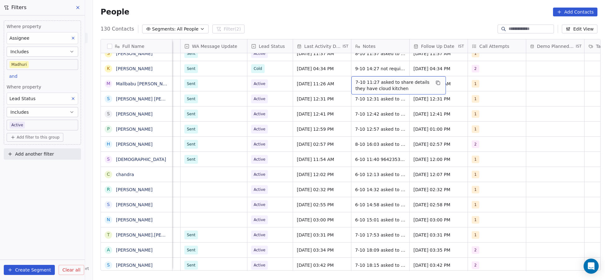
click at [357, 86] on span "7-10 11:27 asked to share details they have cloud kitchen" at bounding box center [392, 85] width 75 height 13
click at [350, 82] on textarea "**********" at bounding box center [395, 86] width 94 height 20
click at [297, 84] on html "On2Cook India Pvt. Ltd. Contacts People Marketing Workflows Campaigns Metrics &…" at bounding box center [302, 140] width 605 height 280
click at [297, 84] on span "[DATE] 11:26 AM" at bounding box center [316, 84] width 38 height 6
click at [313, 92] on div "[DATE] 12:31 PM" at bounding box center [322, 98] width 58 height 15
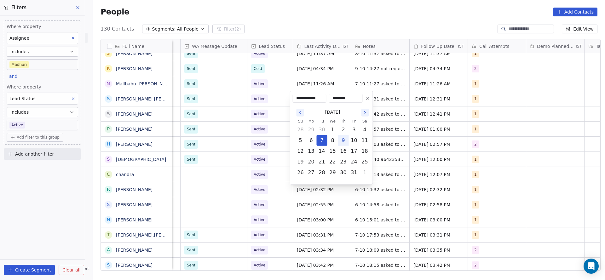
click at [313, 83] on html "On2Cook India Pvt. Ltd. Contacts People Marketing Workflows Campaigns Metrics &…" at bounding box center [302, 140] width 605 height 280
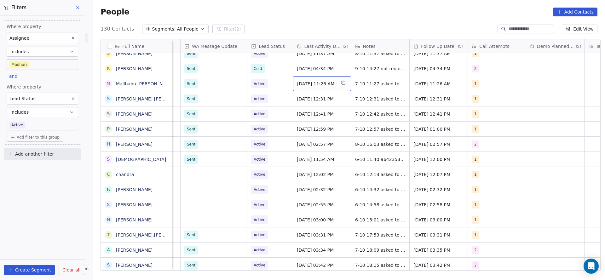
click at [313, 83] on span "[DATE] 11:26 AM" at bounding box center [316, 84] width 38 height 6
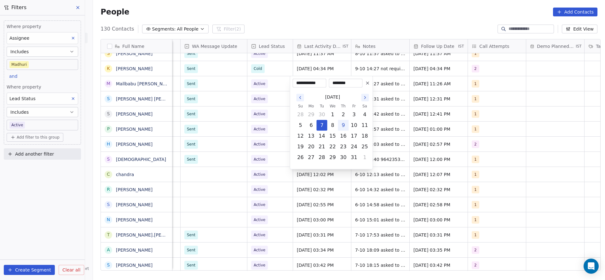
click at [338, 124] on button "9" at bounding box center [343, 125] width 10 height 10
type input "**********"
click at [409, 108] on html "On2Cook India Pvt. Ltd. Contacts People Marketing Workflows Campaigns Metrics &…" at bounding box center [302, 140] width 605 height 280
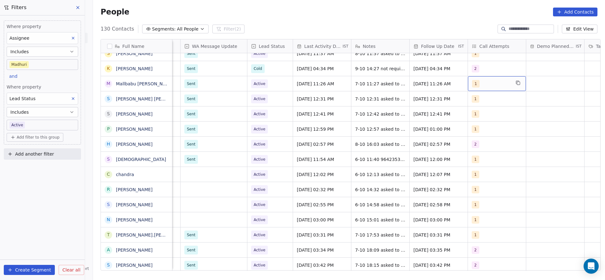
click at [474, 83] on span "1" at bounding box center [476, 84] width 8 height 8
click at [480, 113] on div "2" at bounding box center [505, 115] width 71 height 10
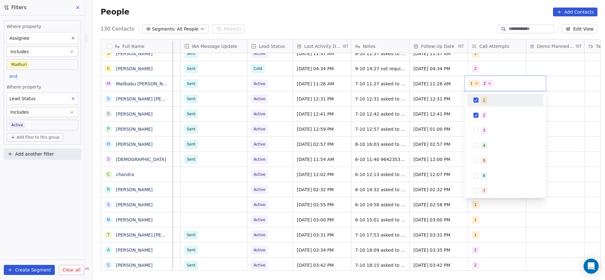
click at [460, 106] on html "On2Cook India Pvt. Ltd. Contacts People Marketing Workflows Campaigns Metrics &…" at bounding box center [302, 140] width 605 height 280
click at [355, 125] on html "On2Cook India Pvt. Ltd. Contacts People Marketing Workflows Campaigns Metrics &…" at bounding box center [302, 140] width 605 height 280
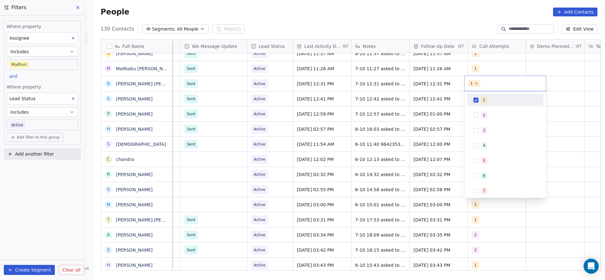
click at [478, 72] on html "On2Cook India Pvt. Ltd. Contacts People Marketing Workflows Campaigns Metrics &…" at bounding box center [302, 140] width 605 height 280
click at [477, 67] on html "On2Cook India Pvt. Ltd. Contacts People Marketing Workflows Campaigns Metrics &…" at bounding box center [302, 140] width 605 height 280
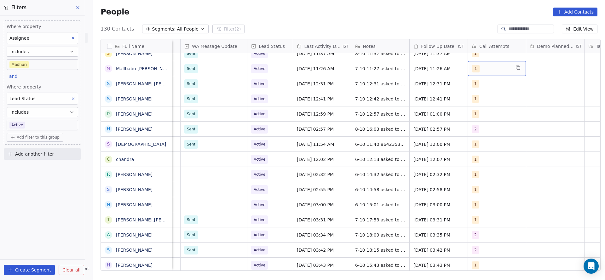
click at [477, 67] on div "1" at bounding box center [491, 69] width 38 height 8
click at [479, 98] on div "2" at bounding box center [505, 100] width 71 height 10
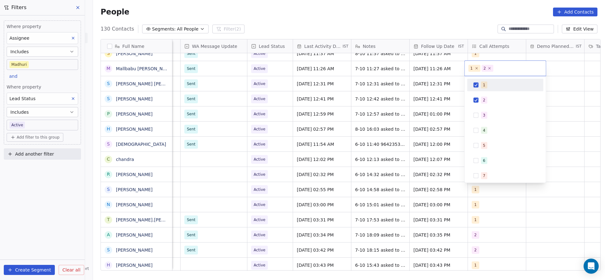
click at [481, 85] on span "1" at bounding box center [484, 85] width 6 height 7
click at [393, 104] on html "On2Cook India Pvt. Ltd. Contacts People Marketing Workflows Campaigns Metrics &…" at bounding box center [302, 140] width 605 height 280
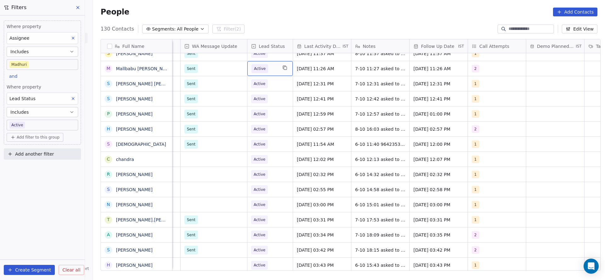
click at [276, 69] on div "Active" at bounding box center [269, 68] width 45 height 15
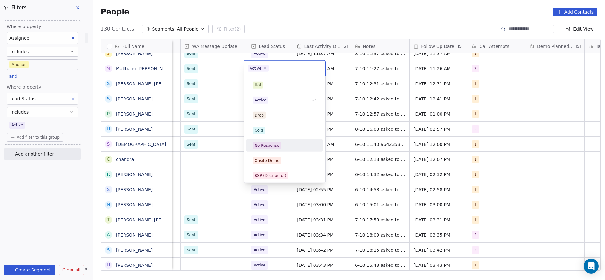
click at [272, 144] on div "No Response" at bounding box center [267, 146] width 25 height 6
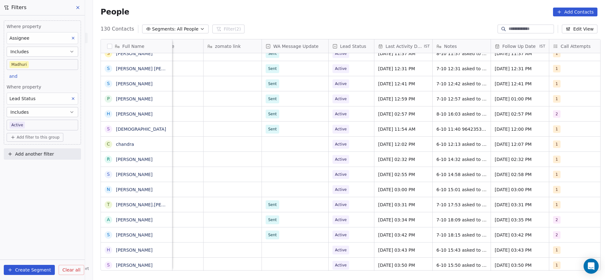
scroll to position [0, 559]
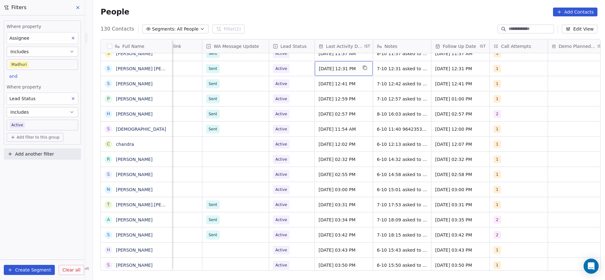
click at [336, 66] on span "[DATE] 12:31 PM" at bounding box center [338, 69] width 38 height 6
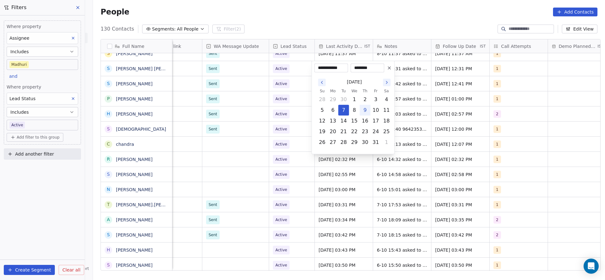
click at [362, 110] on button "9" at bounding box center [365, 110] width 10 height 10
type input "**********"
click at [222, 125] on html "On2Cook India Pvt. Ltd. Contacts People Marketing Workflows Campaigns Metrics &…" at bounding box center [302, 140] width 605 height 280
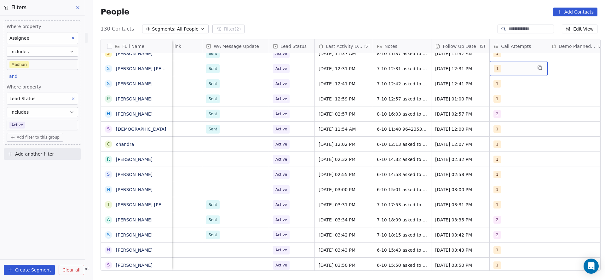
click at [498, 67] on div "1" at bounding box center [513, 69] width 38 height 8
click at [497, 104] on div "2" at bounding box center [526, 100] width 71 height 10
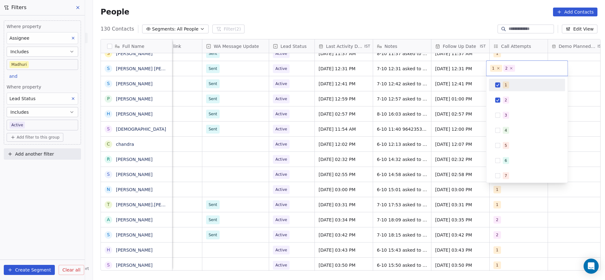
drag, startPoint x: 500, startPoint y: 89, endPoint x: 482, endPoint y: 87, distance: 17.7
click at [502, 87] on div "1" at bounding box center [526, 85] width 71 height 10
click at [456, 95] on html "On2Cook India Pvt. Ltd. Contacts People Marketing Workflows Campaigns Metrics &…" at bounding box center [302, 140] width 605 height 280
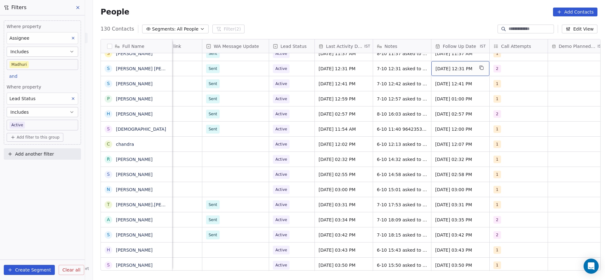
click at [451, 70] on span "[DATE] 12:31 PM" at bounding box center [454, 69] width 38 height 6
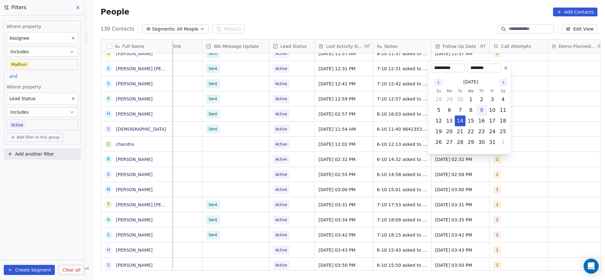
click at [408, 108] on html "On2Cook India Pvt. Ltd. Contacts People Marketing Workflows Campaigns Metrics &…" at bounding box center [302, 140] width 605 height 280
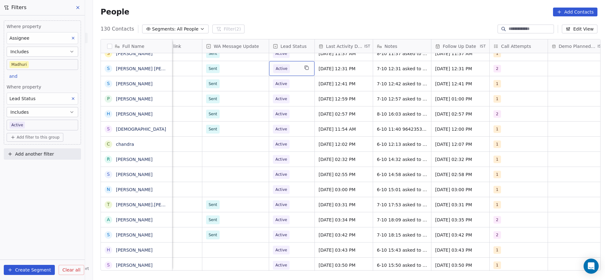
click at [296, 71] on div "Active" at bounding box center [291, 68] width 45 height 15
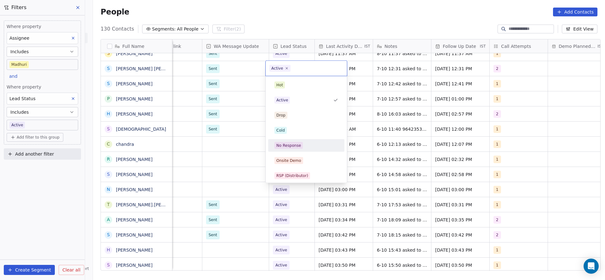
click at [300, 142] on span "No Response" at bounding box center [288, 145] width 28 height 7
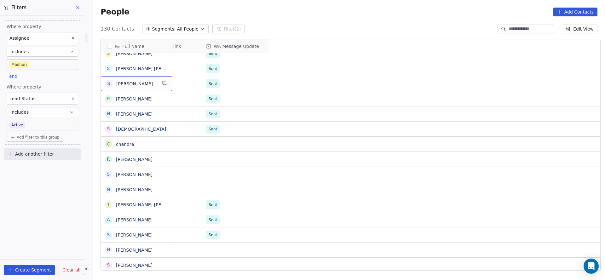
scroll to position [0, 0]
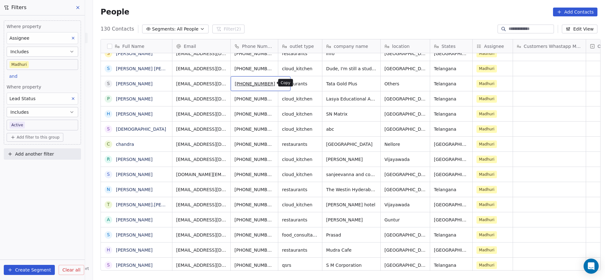
click at [280, 82] on icon "grid" at bounding box center [282, 82] width 5 height 5
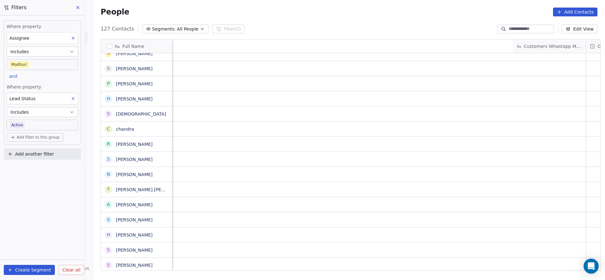
scroll to position [0, 577]
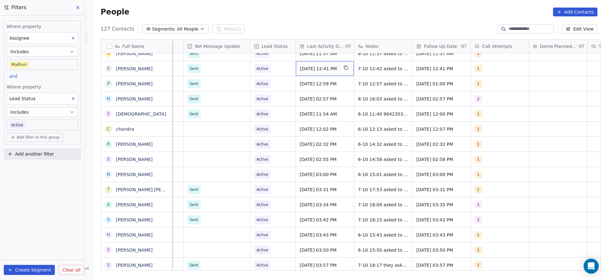
click at [324, 72] on div "[DATE] 12:41 PM" at bounding box center [325, 68] width 58 height 15
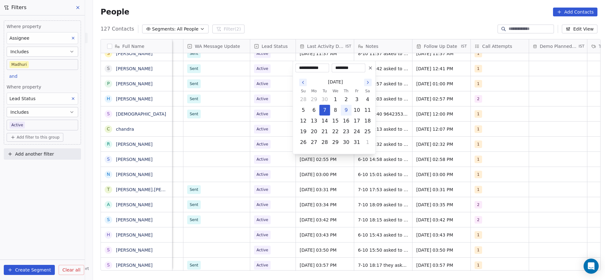
click at [345, 112] on button "9" at bounding box center [346, 110] width 10 height 10
type input "**********"
click at [421, 86] on html "On2Cook India Pvt. Ltd. Contacts People Marketing Workflows Campaigns Metrics &…" at bounding box center [302, 140] width 605 height 280
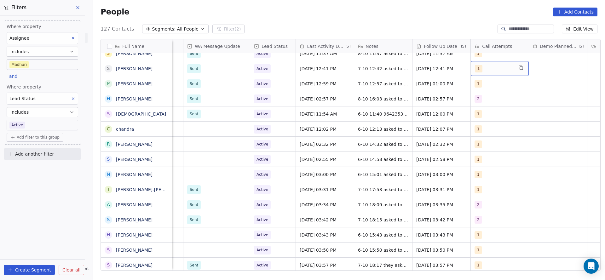
click at [489, 68] on div "1" at bounding box center [494, 69] width 38 height 8
click at [477, 98] on button "Suggestions" at bounding box center [478, 100] width 5 height 5
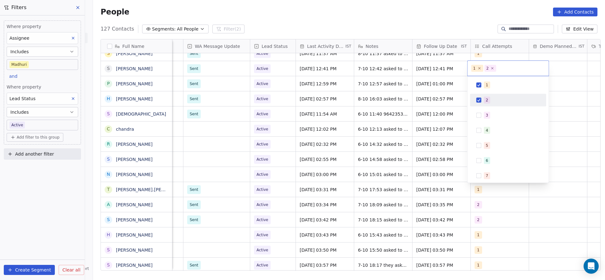
drag, startPoint x: 484, startPoint y: 77, endPoint x: 480, endPoint y: 82, distance: 5.9
click at [483, 80] on div "1 2 3 4 5 6 7 8 9 10" at bounding box center [508, 129] width 81 height 106
click at [484, 82] on span "1" at bounding box center [487, 85] width 6 height 7
click at [372, 105] on html "On2Cook India Pvt. Ltd. Contacts People Marketing Workflows Campaigns Metrics &…" at bounding box center [302, 140] width 605 height 280
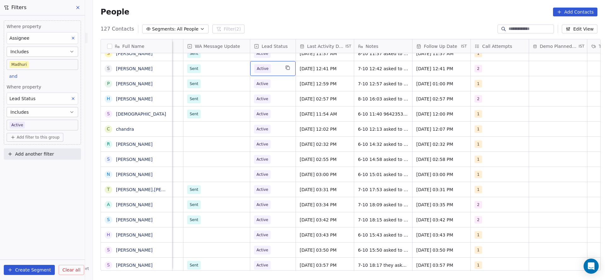
click at [276, 73] on div "Active" at bounding box center [272, 68] width 45 height 15
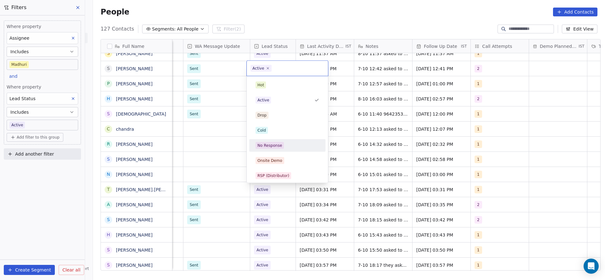
drag, startPoint x: 274, startPoint y: 139, endPoint x: 347, endPoint y: 99, distance: 83.3
click at [274, 140] on div "No Response" at bounding box center [287, 145] width 76 height 13
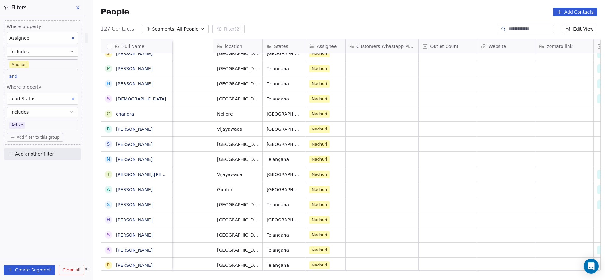
scroll to position [0, 455]
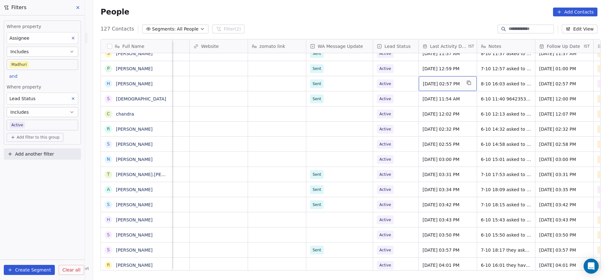
click at [429, 83] on span "[DATE] 02:57 PM" at bounding box center [442, 84] width 38 height 6
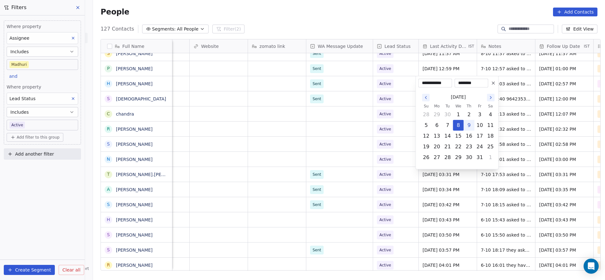
click at [471, 125] on button "9" at bounding box center [469, 125] width 10 height 10
type input "**********"
click at [522, 74] on html "On2Cook India Pvt. Ltd. Contacts People Marketing Workflows Campaigns Metrics &…" at bounding box center [302, 140] width 605 height 280
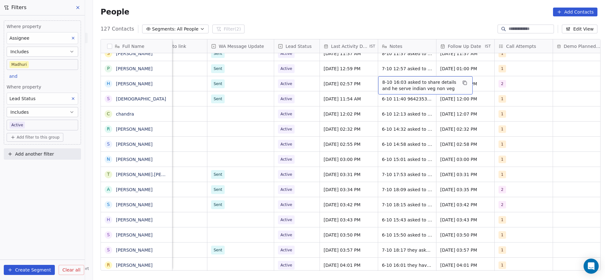
scroll to position [0, 597]
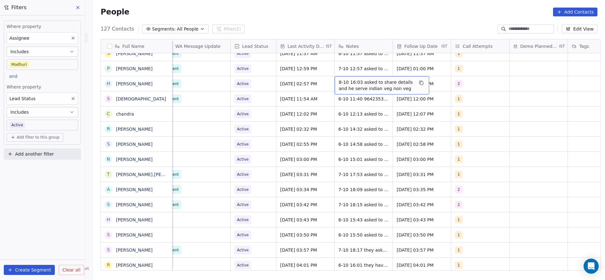
click at [363, 83] on span "8-10 16:03 asked to share details and he serve indian veg non veg" at bounding box center [376, 85] width 75 height 13
click at [332, 82] on textarea "**********" at bounding box center [379, 86] width 94 height 20
type textarea "**********"
click at [262, 96] on html "On2Cook India Pvt. Ltd. Contacts People Marketing Workflows Campaigns Metrics &…" at bounding box center [302, 140] width 605 height 280
click at [267, 83] on icon "grid" at bounding box center [268, 83] width 3 height 3
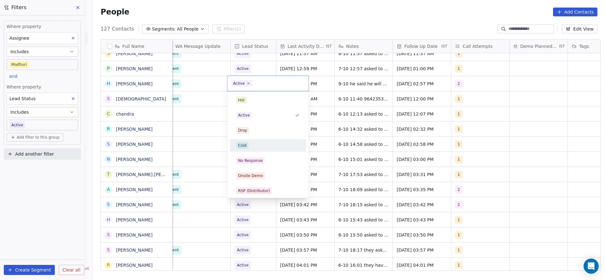
click at [264, 141] on div "Cold" at bounding box center [267, 146] width 71 height 10
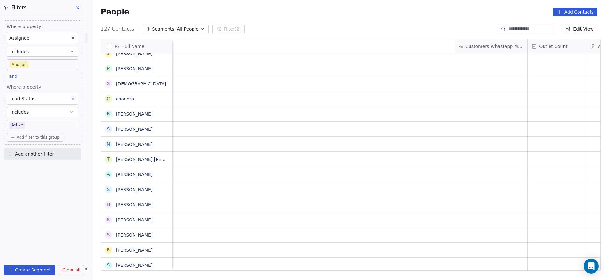
scroll to position [0, 553]
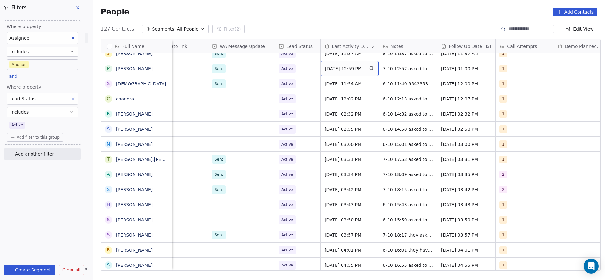
click at [346, 67] on span "[DATE] 12:59 PM" at bounding box center [344, 69] width 38 height 6
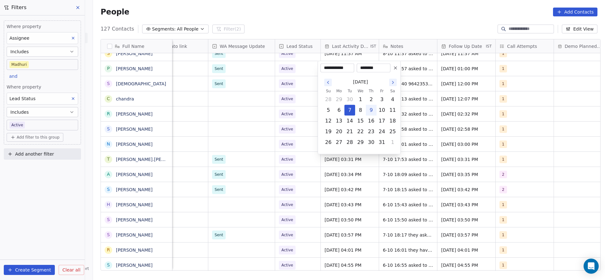
click at [371, 108] on button "9" at bounding box center [371, 110] width 10 height 10
type input "**********"
drag, startPoint x: 252, startPoint y: 119, endPoint x: 400, endPoint y: 70, distance: 156.3
click at [251, 119] on html "On2Cook India Pvt. Ltd. Contacts People Marketing Workflows Campaigns Metrics &…" at bounding box center [302, 140] width 605 height 280
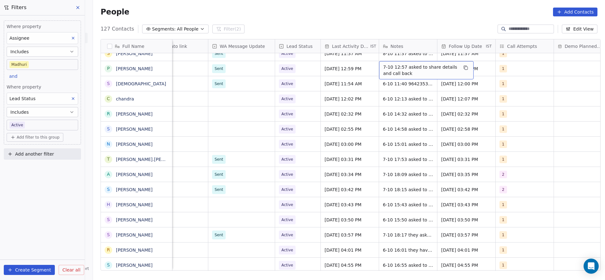
click at [408, 70] on span "7-10 12:57 asked to share details and call back" at bounding box center [420, 70] width 75 height 13
click at [378, 64] on textarea "**********" at bounding box center [423, 71] width 94 height 20
type textarea "**********"
click at [327, 73] on html "On2Cook India Pvt. Ltd. Contacts People Marketing Workflows Campaigns Metrics &…" at bounding box center [302, 140] width 605 height 280
click at [515, 70] on div "1" at bounding box center [519, 69] width 38 height 8
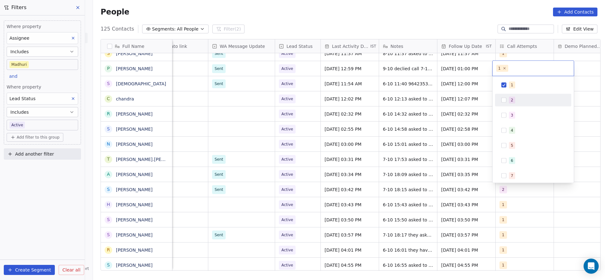
click at [515, 99] on div "2" at bounding box center [537, 100] width 56 height 7
click at [516, 86] on div "1" at bounding box center [537, 85] width 56 height 7
click at [464, 89] on html "On2Cook India Pvt. Ltd. Contacts People Marketing Workflows Campaigns Metrics &…" at bounding box center [302, 140] width 605 height 280
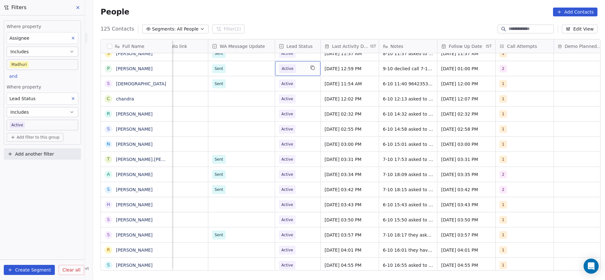
click at [295, 72] on span "Active" at bounding box center [292, 68] width 26 height 9
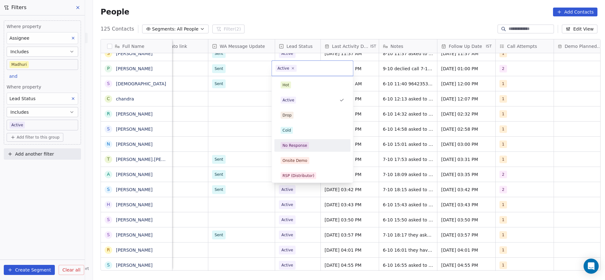
click at [299, 144] on div "No Response" at bounding box center [295, 146] width 25 height 6
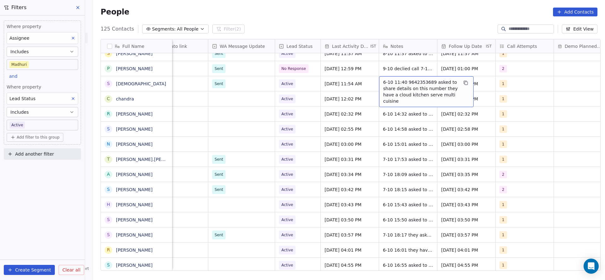
click at [387, 85] on span "6-10 11:40 9642353689 asked to share details on this number they have a cloud k…" at bounding box center [420, 91] width 75 height 25
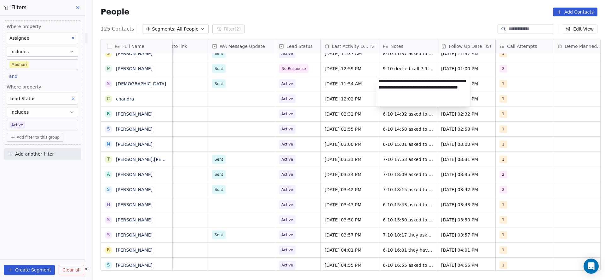
click at [377, 78] on textarea "**********" at bounding box center [423, 91] width 94 height 30
click at [349, 87] on html "On2Cook India Pvt. Ltd. Contacts People Marketing Workflows Campaigns Metrics &…" at bounding box center [302, 140] width 605 height 280
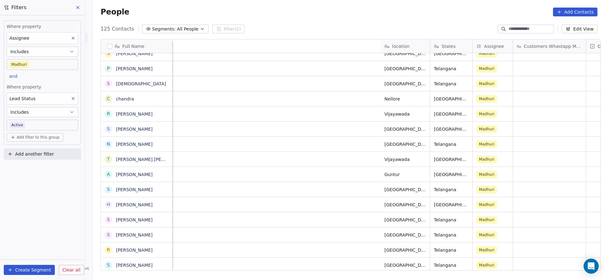
scroll to position [0, 397]
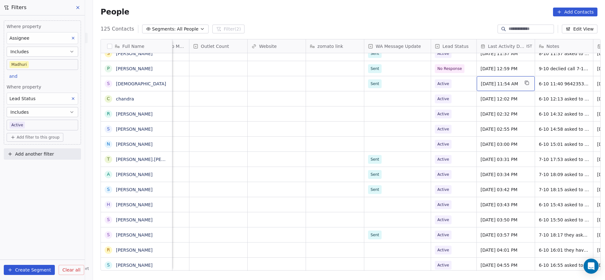
click at [489, 83] on span "[DATE] 11:54 AM" at bounding box center [500, 84] width 38 height 6
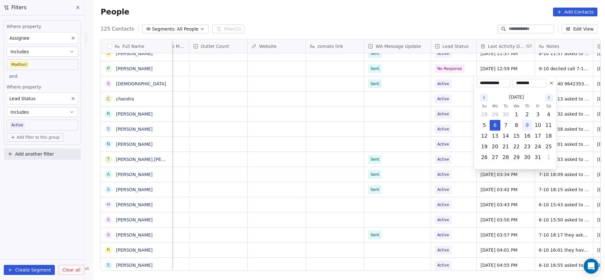
drag, startPoint x: 527, startPoint y: 123, endPoint x: 422, endPoint y: 161, distance: 111.6
click at [527, 123] on button "9" at bounding box center [527, 125] width 10 height 10
type input "**********"
click at [370, 180] on html "On2Cook India Pvt. Ltd. Contacts People Marketing Workflows Campaigns Metrics &…" at bounding box center [302, 140] width 605 height 280
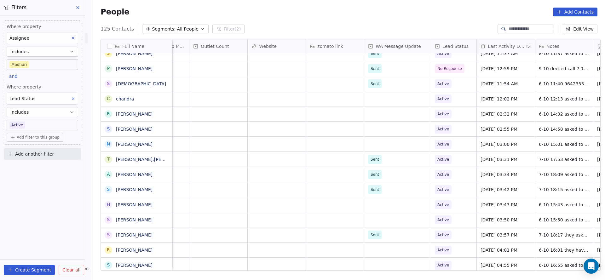
drag, startPoint x: 377, startPoint y: 272, endPoint x: 393, endPoint y: 267, distance: 16.8
click at [399, 269] on div "Full Name M [PERSON_NAME] s shopability75 N [PERSON_NAME] Mr.K M [PERSON_NAME] …" at bounding box center [349, 157] width 512 height 246
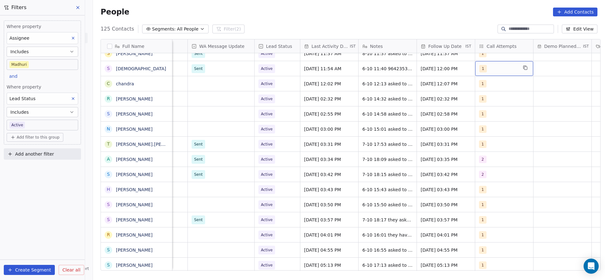
click at [493, 72] on div "1" at bounding box center [498, 69] width 38 height 8
click at [491, 101] on div "2" at bounding box center [491, 100] width 3 height 6
click at [491, 88] on span "1" at bounding box center [491, 85] width 6 height 7
click at [382, 115] on html "On2Cook India Pvt. Ltd. Contacts People Marketing Workflows Campaigns Metrics &…" at bounding box center [302, 140] width 605 height 280
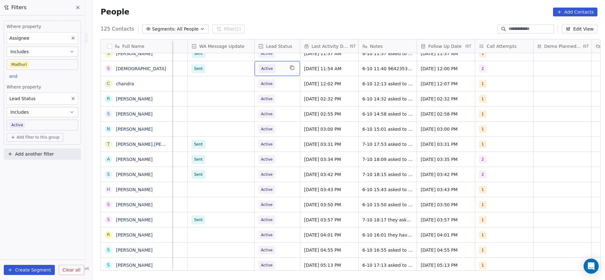
click at [290, 73] on div "Active" at bounding box center [277, 68] width 45 height 15
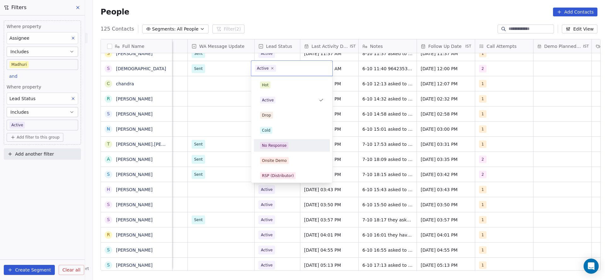
click at [281, 145] on div "No Response" at bounding box center [274, 146] width 25 height 6
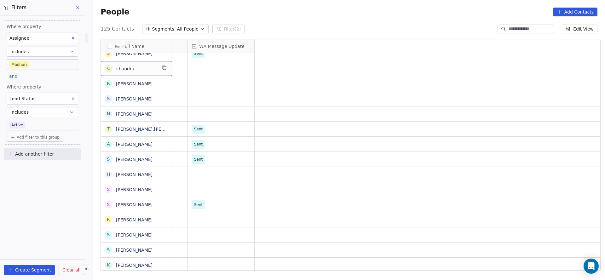
scroll to position [0, 0]
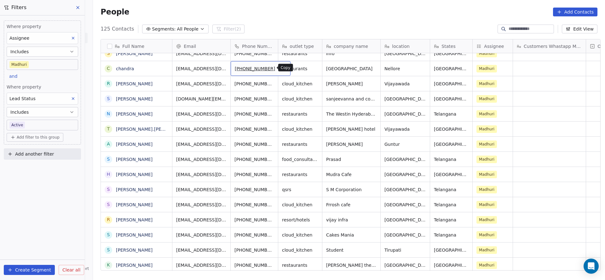
click at [280, 70] on icon "grid" at bounding box center [282, 67] width 5 height 5
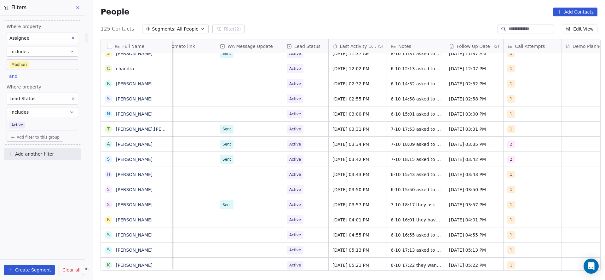
scroll to position [0, 609]
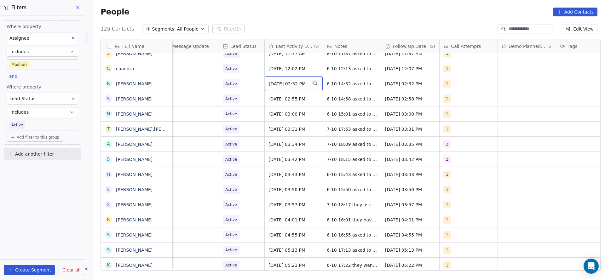
click at [298, 76] on div "[DATE] 02:32 PM" at bounding box center [294, 83] width 58 height 15
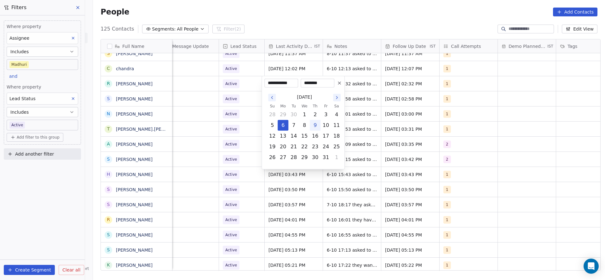
click at [221, 107] on html "On2Cook India Pvt. Ltd. Contacts People Marketing Workflows Campaigns Metrics &…" at bounding box center [302, 140] width 605 height 280
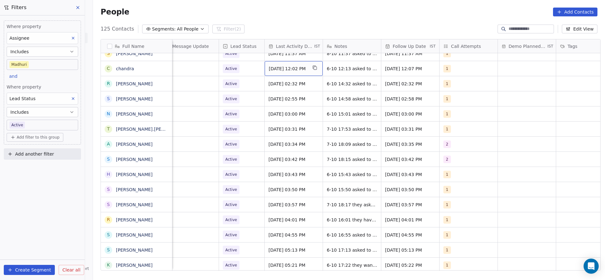
click at [293, 66] on span "[DATE] 12:02 PM" at bounding box center [288, 69] width 38 height 6
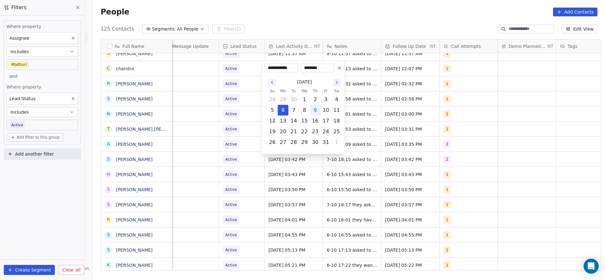
click at [235, 97] on html "On2Cook India Pvt. Ltd. Contacts People Marketing Workflows Campaigns Metrics &…" at bounding box center [302, 140] width 605 height 280
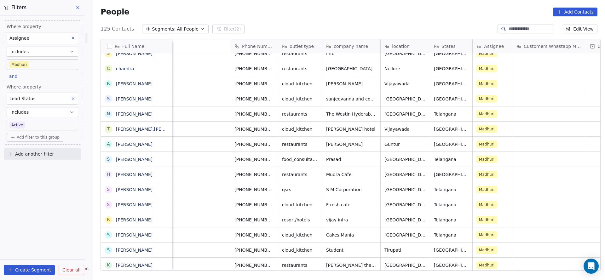
scroll to position [0, 776]
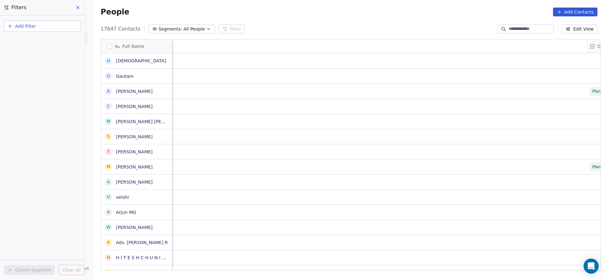
scroll to position [239, 508]
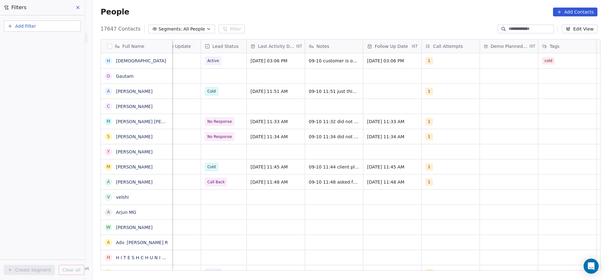
click at [46, 24] on button "Add Filter" at bounding box center [42, 25] width 77 height 11
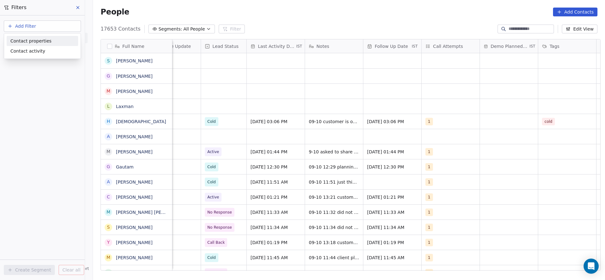
click at [37, 40] on span "Contact properties" at bounding box center [30, 41] width 41 height 7
type input "***"
click at [33, 64] on div "Assignee" at bounding box center [42, 63] width 64 height 6
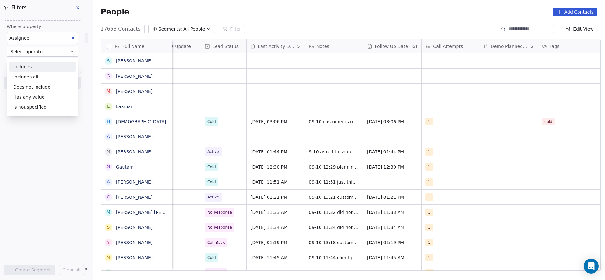
click at [23, 66] on div "Includes" at bounding box center [42, 67] width 66 height 10
click at [26, 65] on body "On2Cook India Pvt. Ltd. Contacts People Marketing Workflows Campaigns Metrics &…" at bounding box center [302, 140] width 605 height 280
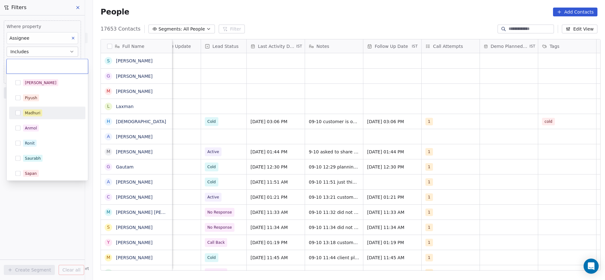
click at [42, 108] on div "Madhuri" at bounding box center [47, 113] width 71 height 10
click at [169, 112] on html "On2Cook India Pvt. Ltd. Contacts People Marketing Workflows Campaigns Metrics &…" at bounding box center [302, 140] width 605 height 280
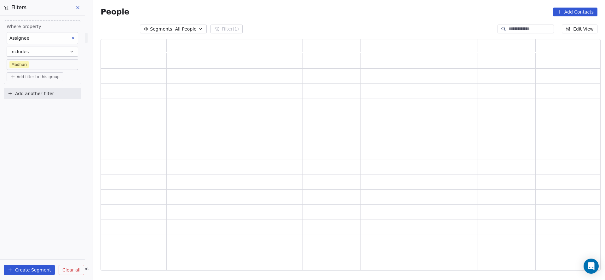
scroll to position [224, 492]
click at [33, 74] on span "Add filter to this group" at bounding box center [38, 76] width 43 height 5
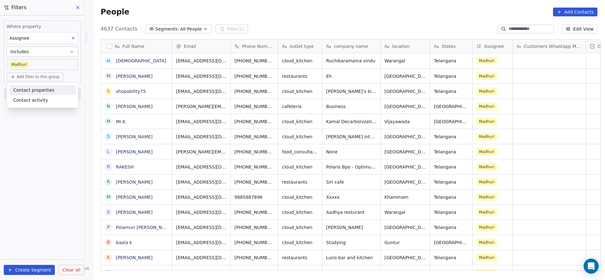
scroll to position [239, 508]
click at [32, 87] on span "Contact properties" at bounding box center [33, 90] width 41 height 7
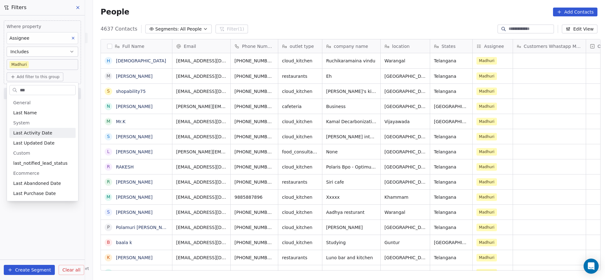
type input "***"
click at [37, 135] on span "Last Activity Date" at bounding box center [32, 133] width 39 height 6
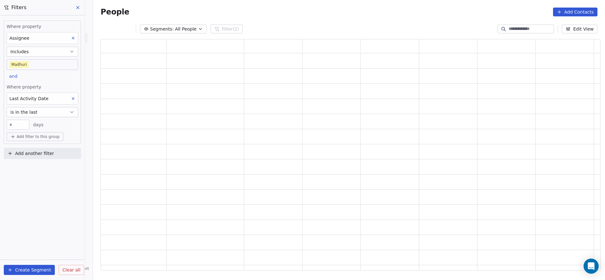
scroll to position [224, 492]
click at [35, 118] on div "Where property Last Activity Date is in the last ** days" at bounding box center [43, 107] width 72 height 46
click at [36, 114] on button "is in the last" at bounding box center [43, 112] width 72 height 10
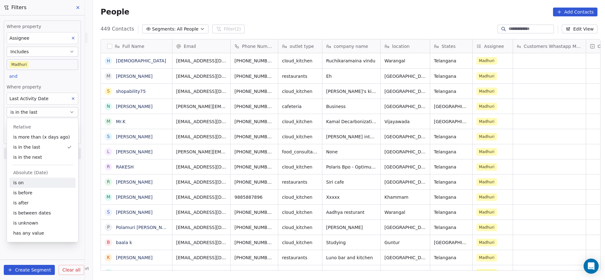
click at [29, 183] on div "is on" at bounding box center [42, 183] width 66 height 10
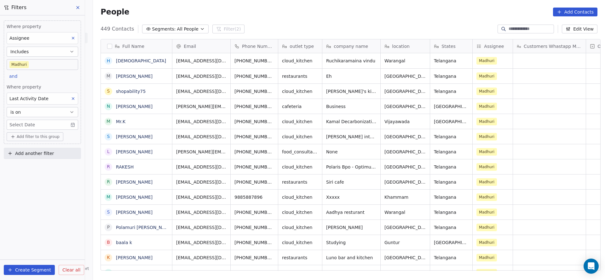
scroll to position [239, 508]
click at [42, 122] on body "On2Cook India Pvt. Ltd. Contacts People Marketing Workflows Campaigns Metrics &…" at bounding box center [302, 140] width 605 height 280
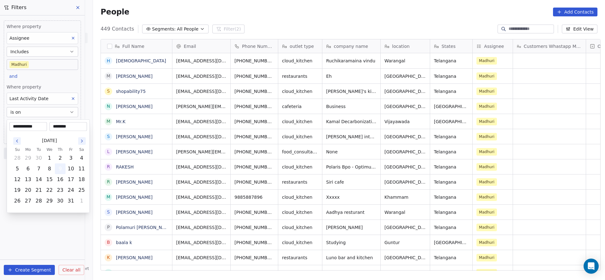
click at [56, 166] on button "9" at bounding box center [60, 169] width 10 height 10
click at [56, 82] on html "On2Cook India Pvt. Ltd. Contacts People Marketing Workflows Campaigns Metrics &…" at bounding box center [302, 140] width 605 height 280
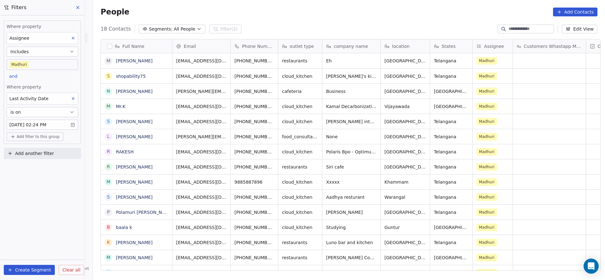
click at [57, 219] on div "Where property Assignee Includes Madhuri and Where property Last Activity Date …" at bounding box center [42, 147] width 85 height 265
click at [56, 69] on body "On2Cook India Pvt. Ltd. Contacts People Marketing Workflows Campaigns Metrics &…" at bounding box center [302, 140] width 605 height 280
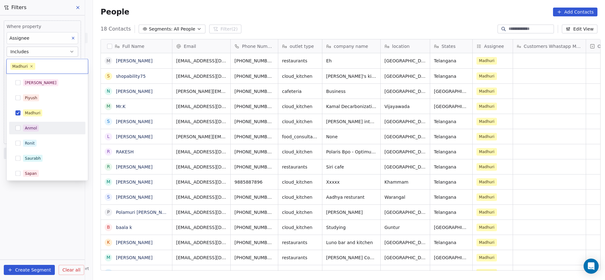
click at [28, 134] on div "Salim Piyush Madhuri Anmol Ronit Saurabh Sapan Falguni Mary Ajay Ankit Rohit Sh…" at bounding box center [47, 181] width 76 height 209
drag, startPoint x: 28, startPoint y: 140, endPoint x: 34, endPoint y: 117, distance: 23.9
click at [28, 141] on div "Ronit" at bounding box center [30, 144] width 10 height 6
click at [34, 110] on div "Madhuri" at bounding box center [32, 113] width 15 height 6
click at [64, 248] on html "On2Cook India Pvt. Ltd. Contacts People Marketing Workflows Campaigns Metrics &…" at bounding box center [302, 140] width 605 height 280
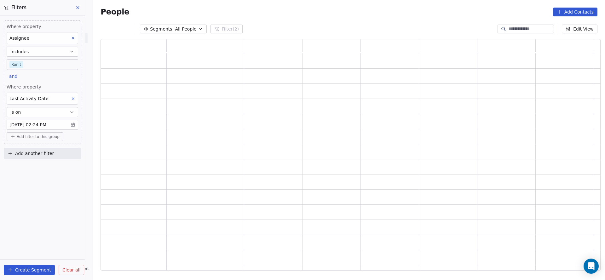
scroll to position [224, 492]
click at [44, 64] on body "On2Cook India Pvt. Ltd. Contacts People Marketing Workflows Campaigns Metrics &…" at bounding box center [302, 140] width 605 height 280
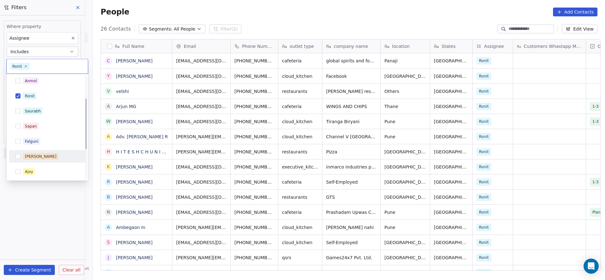
scroll to position [0, 0]
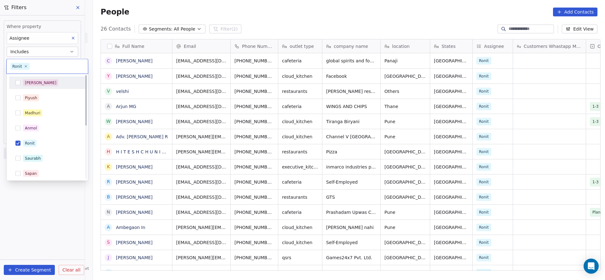
click at [43, 82] on div "Salim" at bounding box center [51, 82] width 56 height 7
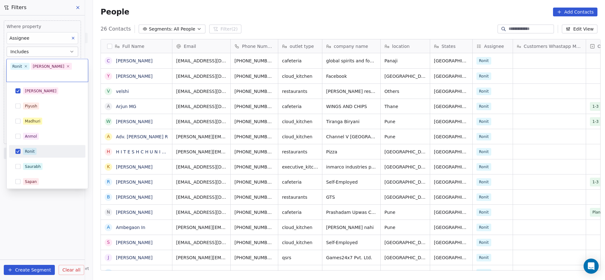
click at [29, 149] on div "Ronit" at bounding box center [30, 152] width 10 height 6
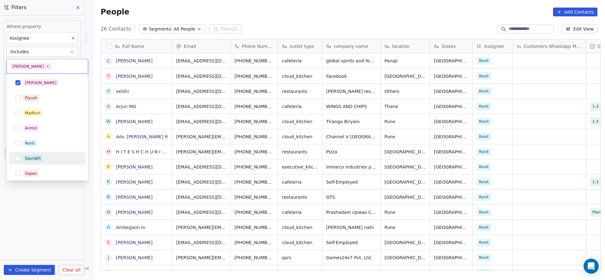
click at [38, 204] on html "On2Cook India Pvt. Ltd. Contacts People Marketing Workflows Campaigns Metrics &…" at bounding box center [302, 140] width 605 height 280
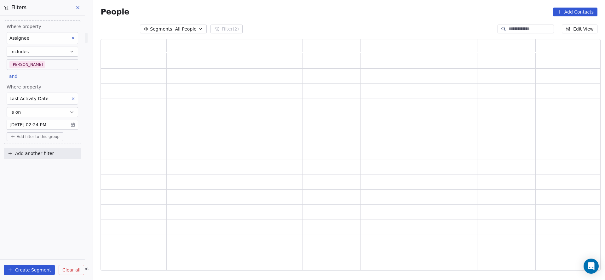
scroll to position [224, 492]
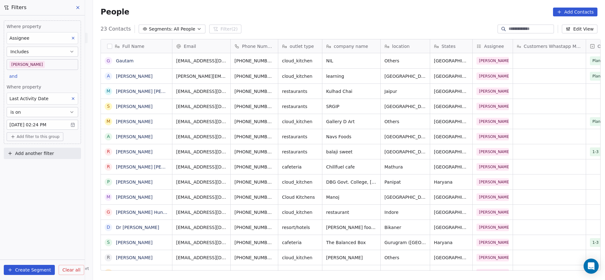
click at [38, 66] on body "On2Cook India Pvt. Ltd. Contacts People Marketing Workflows Campaigns Metrics &…" at bounding box center [302, 140] width 605 height 280
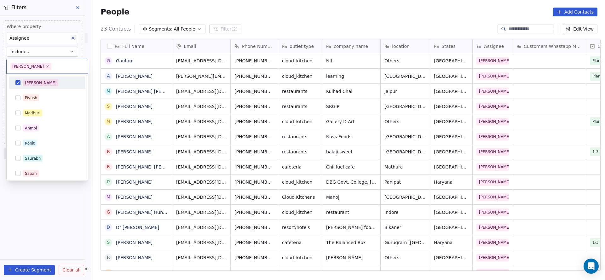
scroll to position [239, 508]
click at [40, 111] on div "Madhuri" at bounding box center [32, 113] width 15 height 6
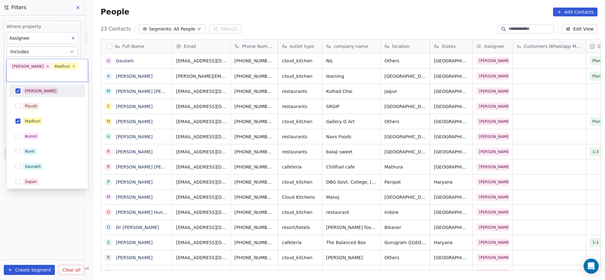
click at [42, 88] on div "Salim" at bounding box center [51, 91] width 56 height 7
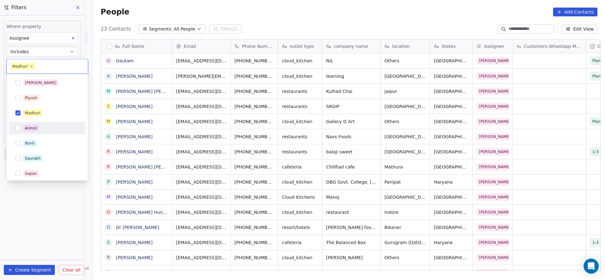
click at [54, 220] on html "On2Cook India Pvt. Ltd. Contacts People Marketing Workflows Campaigns Metrics &…" at bounding box center [302, 140] width 605 height 280
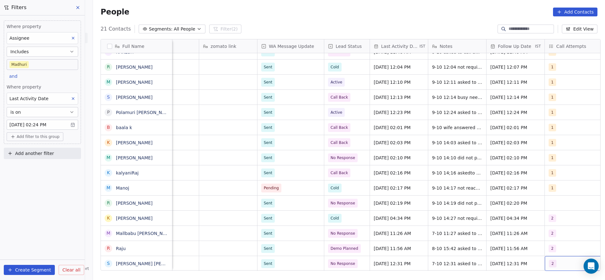
scroll to position [7, 513]
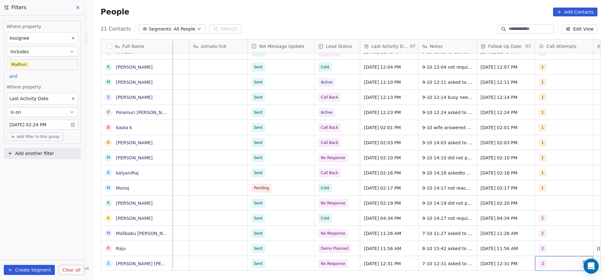
click at [554, 256] on div "2" at bounding box center [564, 263] width 58 height 15
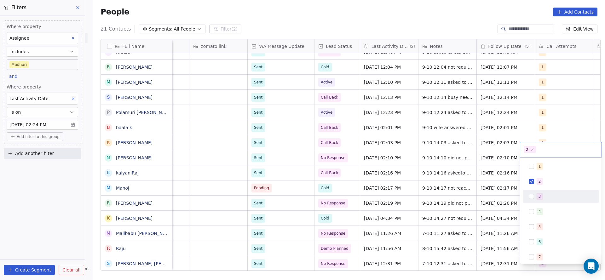
click at [542, 191] on div "3" at bounding box center [561, 196] width 76 height 13
click at [542, 181] on span "2" at bounding box center [540, 181] width 6 height 7
click at [479, 207] on html "On2Cook India Pvt. Ltd. Contacts People Marketing Workflows Campaigns Metrics &…" at bounding box center [302, 140] width 605 height 280
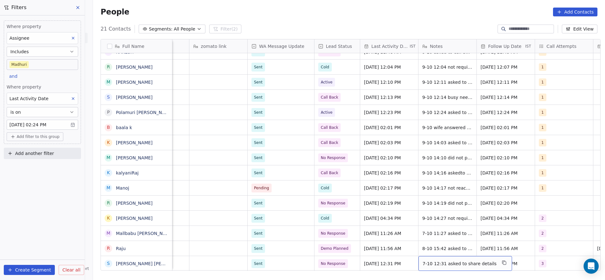
click at [424, 261] on span "7-10 12:31 asked to share details" at bounding box center [459, 264] width 74 height 6
click at [418, 253] on textarea "**********" at bounding box center [458, 259] width 84 height 20
click at [433, 253] on textarea "**********" at bounding box center [458, 259] width 84 height 21
click at [433, 260] on textarea "**********" at bounding box center [458, 259] width 84 height 21
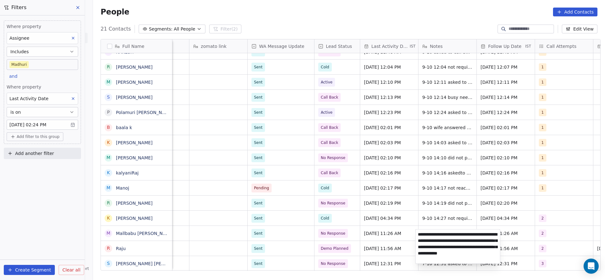
click at [444, 255] on textarea "**********" at bounding box center [458, 247] width 84 height 34
click at [448, 254] on textarea "**********" at bounding box center [458, 247] width 84 height 34
type textarea "**********"
click at [380, 257] on html "On2Cook India Pvt. Ltd. Contacts People Marketing Workflows Campaigns Metrics &…" at bounding box center [302, 140] width 605 height 280
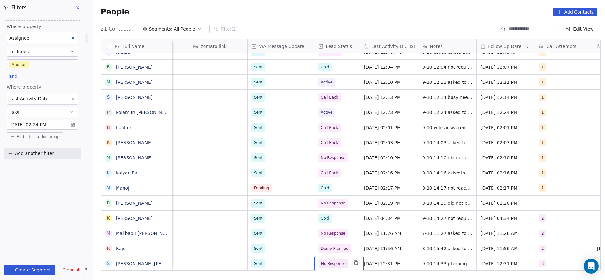
click at [343, 259] on span "No Response" at bounding box center [334, 263] width 30 height 9
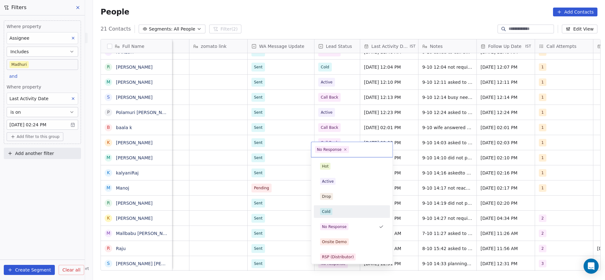
click at [343, 211] on div "Cold" at bounding box center [352, 211] width 64 height 7
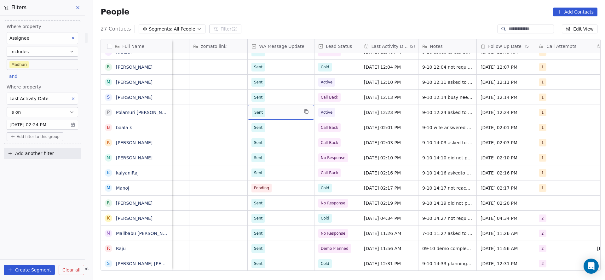
scroll to position [121, 0]
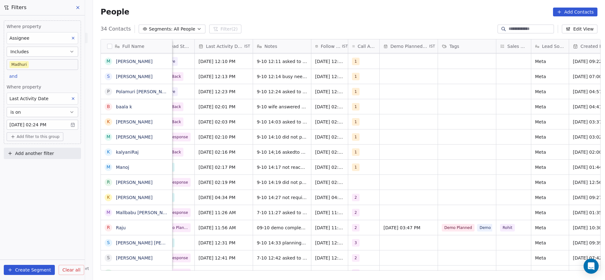
click at [415, 99] on div "Sent Call Back Oct 09, 2025 02:01 PM 9-10 wife answered call need to call back …" at bounding box center [150, 106] width 983 height 15
click at [56, 66] on body "On2Cook India Pvt. Ltd. Contacts People Marketing Workflows Campaigns Metrics &…" at bounding box center [302, 140] width 605 height 280
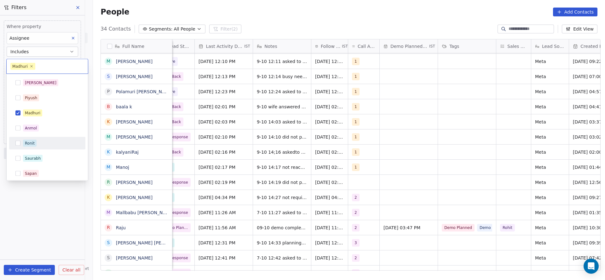
click at [46, 138] on div "Ronit" at bounding box center [47, 143] width 71 height 10
click at [55, 115] on div "Madhuri" at bounding box center [51, 113] width 56 height 7
click at [266, 116] on html "On2Cook India Pvt. Ltd. Contacts People Marketing Workflows Campaigns Metrics &…" at bounding box center [302, 140] width 605 height 280
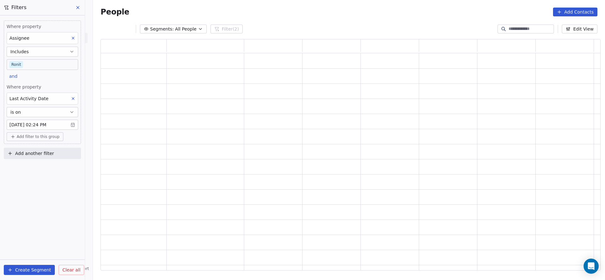
scroll to position [224, 492]
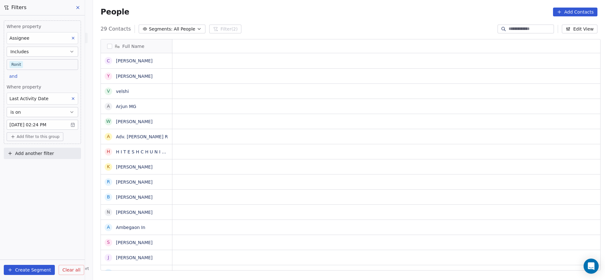
click at [49, 65] on body "On2Cook India Pvt. Ltd. Contacts People Marketing Workflows Campaigns Metrics &…" at bounding box center [302, 140] width 605 height 280
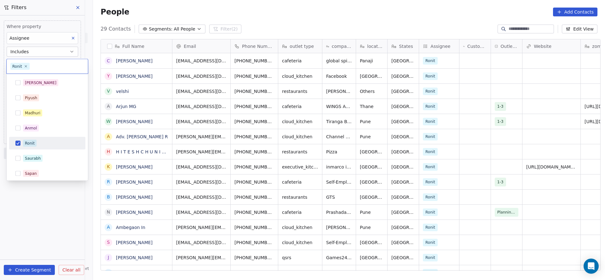
scroll to position [239, 508]
click at [53, 114] on div "Madhuri" at bounding box center [51, 113] width 56 height 7
click at [33, 146] on div "Ronit" at bounding box center [30, 144] width 10 height 6
drag, startPoint x: 212, startPoint y: 163, endPoint x: 124, endPoint y: 0, distance: 185.1
click at [213, 159] on html "On2Cook India Pvt. Ltd. Contacts People Marketing Workflows Campaigns Metrics &…" at bounding box center [302, 140] width 605 height 280
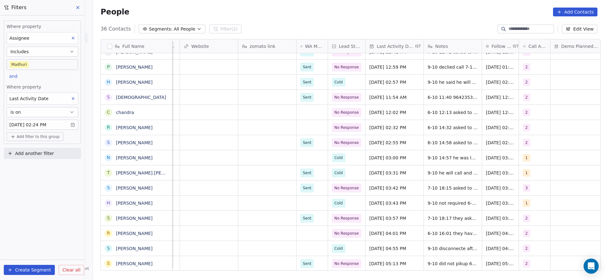
scroll to position [7, 493]
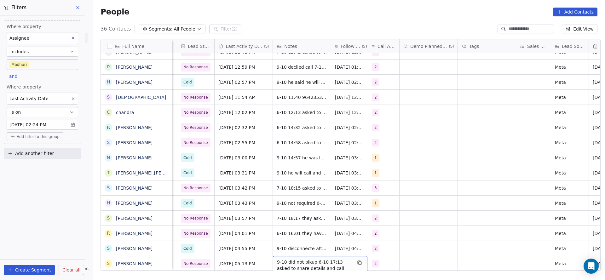
click at [290, 259] on span "9-10 did not pikup 6-10 17:13 asked to share details and call back" at bounding box center [314, 268] width 75 height 19
click at [271, 251] on textarea "**********" at bounding box center [317, 259] width 94 height 20
type textarea "**********"
drag, startPoint x: 162, startPoint y: 258, endPoint x: 215, endPoint y: 242, distance: 54.9
click at [164, 255] on html "On2Cook India Pvt. Ltd. Contacts People Marketing Workflows Campaigns Metrics &…" at bounding box center [302, 140] width 605 height 280
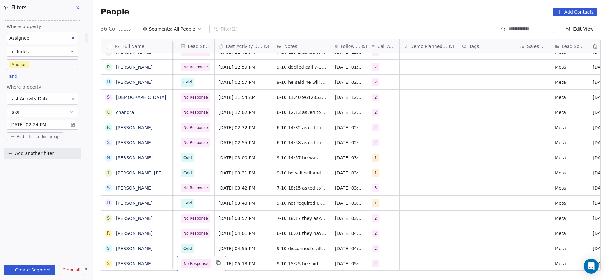
click at [204, 259] on span "No Response" at bounding box center [196, 263] width 30 height 9
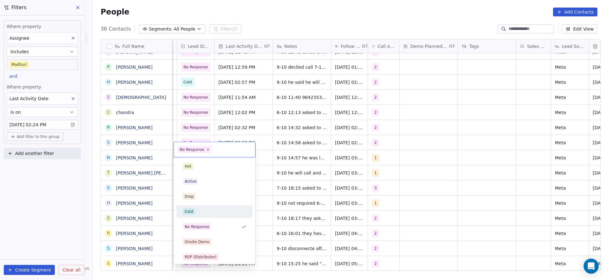
click at [201, 214] on div "Cold" at bounding box center [215, 211] width 64 height 7
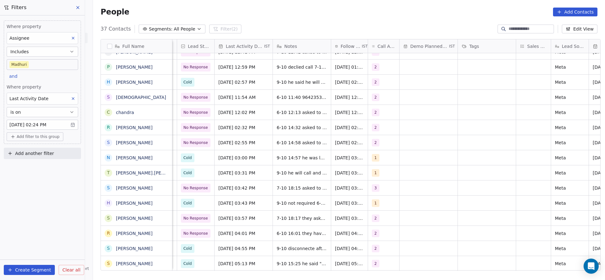
scroll to position [342, 0]
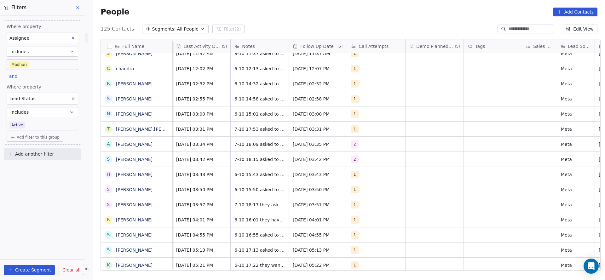
scroll to position [0, 655]
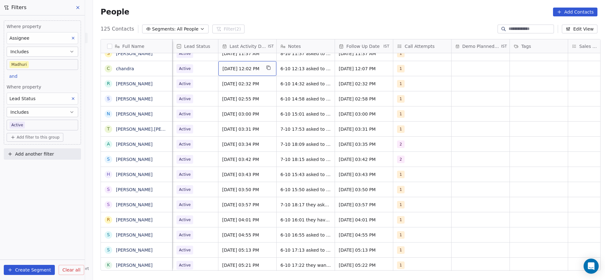
click at [236, 72] on div "[DATE] 12:02 PM" at bounding box center [247, 68] width 58 height 15
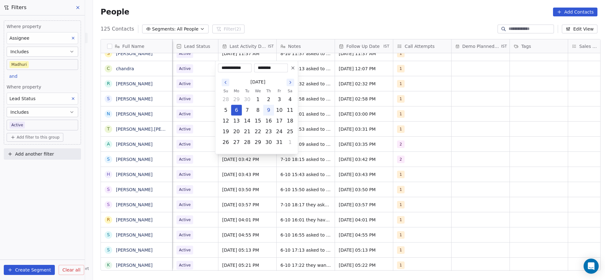
click at [268, 110] on button "9" at bounding box center [269, 110] width 10 height 10
type input "**********"
click at [334, 111] on html "On2Cook India Pvt. Ltd. Contacts People Marketing Workflows Campaigns Metrics &…" at bounding box center [302, 140] width 605 height 280
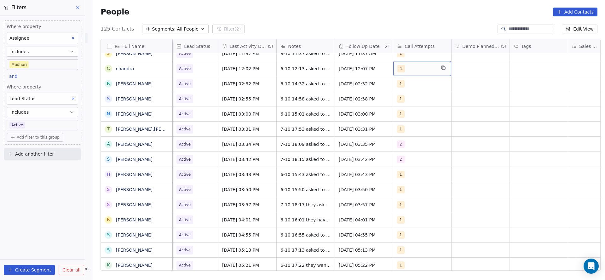
click at [398, 68] on span "1" at bounding box center [401, 69] width 8 height 8
click at [405, 101] on div "2" at bounding box center [430, 100] width 71 height 10
click at [409, 78] on div "1 2 3 4 5 6 7 8 9 10" at bounding box center [430, 129] width 81 height 106
click at [408, 83] on div "1" at bounding box center [409, 85] width 3 height 6
click at [328, 89] on html "On2Cook India Pvt. Ltd. Contacts People Marketing Workflows Campaigns Metrics &…" at bounding box center [302, 140] width 605 height 280
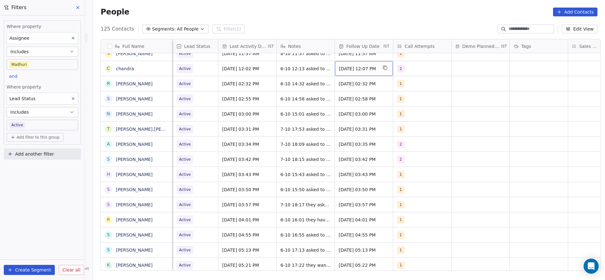
click at [352, 68] on span "[DATE] 12:07 PM" at bounding box center [358, 69] width 38 height 6
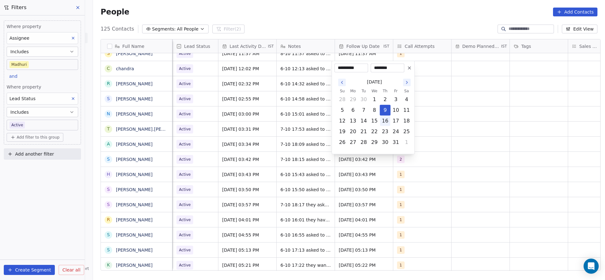
click at [384, 119] on button "16" at bounding box center [385, 121] width 10 height 10
type input "**********"
click at [320, 112] on html "On2Cook India Pvt. Ltd. Contacts People Marketing Workflows Campaigns Metrics &…" at bounding box center [302, 140] width 605 height 280
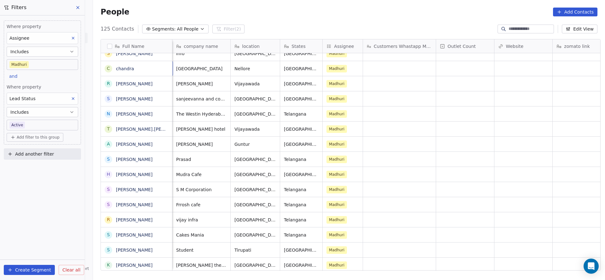
scroll to position [0, 58]
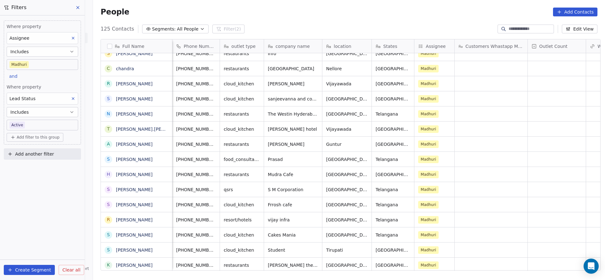
drag, startPoint x: 320, startPoint y: 269, endPoint x: 339, endPoint y: 267, distance: 18.6
click at [339, 267] on div "Full Name M Mohammed Ilyaz s shopability75 N Nanda Kishore M Mr.K M Mohammad Yu…" at bounding box center [349, 157] width 512 height 246
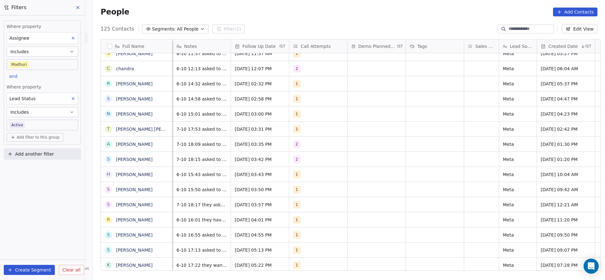
scroll to position [0, 701]
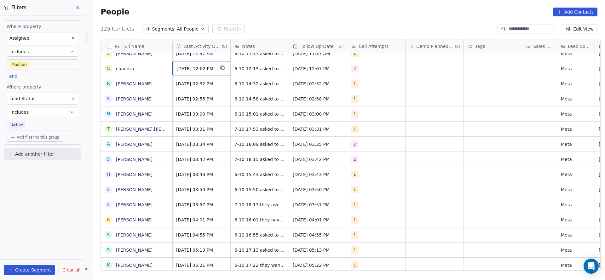
click at [197, 66] on span "Oct 09, 2025 12:02 PM" at bounding box center [195, 69] width 38 height 6
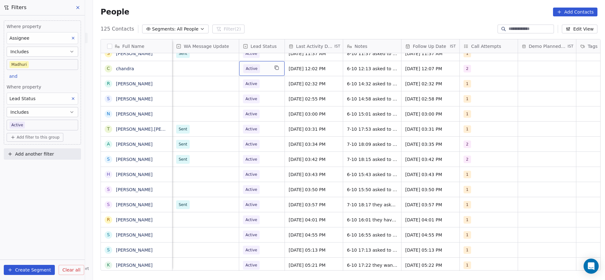
click at [252, 72] on span "Active" at bounding box center [251, 68] width 17 height 9
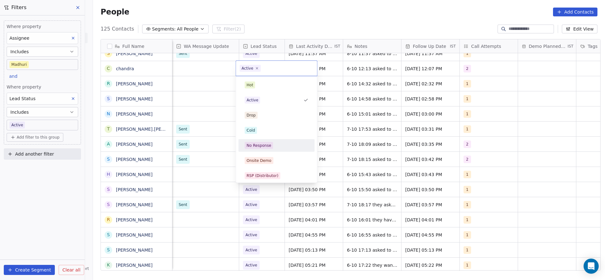
click at [263, 146] on div "No Response" at bounding box center [259, 146] width 25 height 6
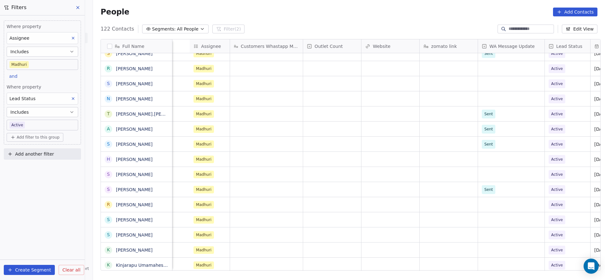
scroll to position [0, 491]
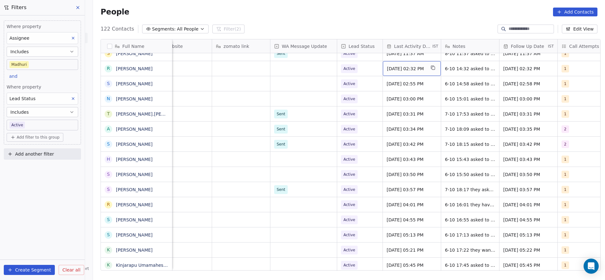
click at [391, 68] on span "[DATE] 02:32 PM" at bounding box center [406, 69] width 38 height 6
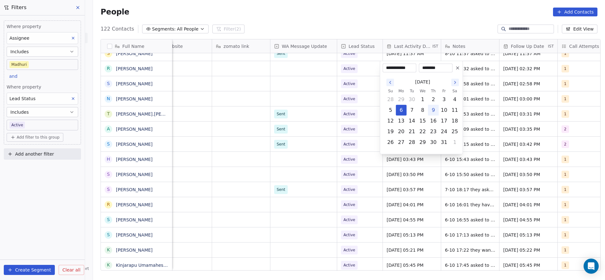
click at [434, 111] on button "9" at bounding box center [433, 110] width 10 height 10
type input "**********"
click at [279, 96] on html "On2Cook India Pvt. Ltd. Contacts People Marketing Workflows Campaigns Metrics &…" at bounding box center [302, 140] width 605 height 280
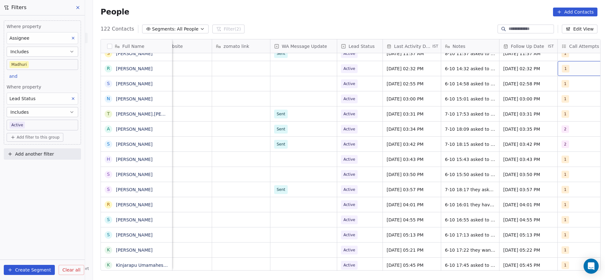
scroll to position [0, 513]
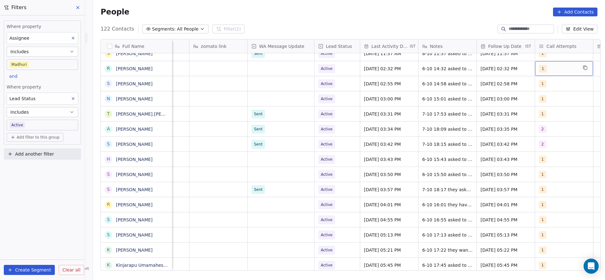
click at [565, 68] on div "1" at bounding box center [558, 69] width 38 height 8
click at [541, 97] on span "2" at bounding box center [540, 100] width 6 height 7
drag, startPoint x: 542, startPoint y: 85, endPoint x: 481, endPoint y: 92, distance: 61.0
click at [542, 84] on div "1" at bounding box center [565, 85] width 56 height 7
click at [460, 103] on html "On2Cook India Pvt. Ltd. Contacts People Marketing Workflows Campaigns Metrics &…" at bounding box center [302, 140] width 605 height 280
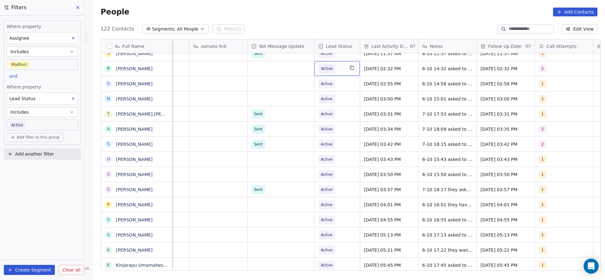
click at [324, 69] on span "Active" at bounding box center [327, 69] width 12 height 6
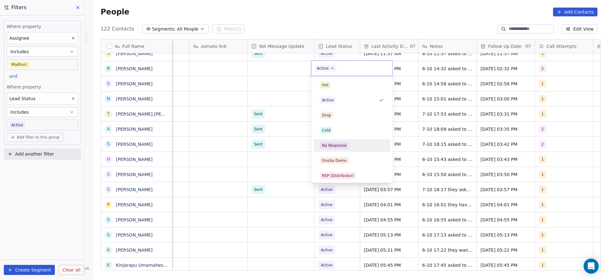
click at [341, 141] on div "No Response" at bounding box center [351, 146] width 71 height 10
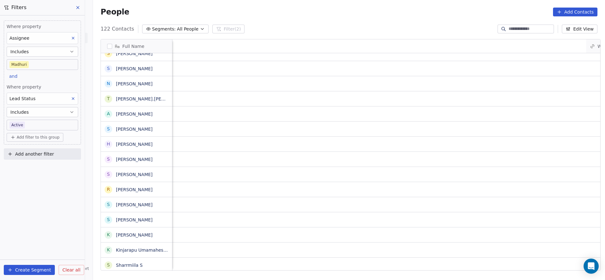
scroll to position [0, 665]
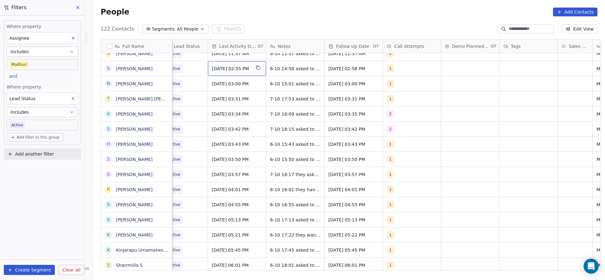
click at [232, 67] on span "[DATE] 02:55 PM" at bounding box center [231, 69] width 38 height 6
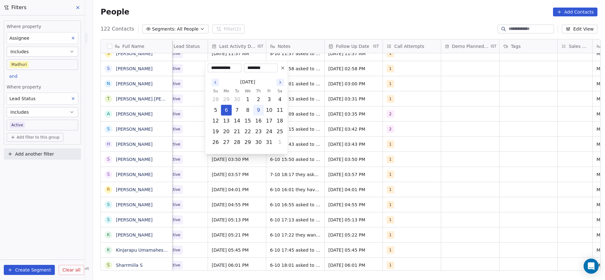
click at [257, 110] on button "9" at bounding box center [258, 110] width 10 height 10
type input "**********"
drag, startPoint x: 439, startPoint y: 126, endPoint x: 385, endPoint y: 99, distance: 61.0
click at [439, 126] on html "On2Cook India Pvt. Ltd. Contacts People Marketing Workflows Campaigns Metrics &…" at bounding box center [302, 140] width 605 height 280
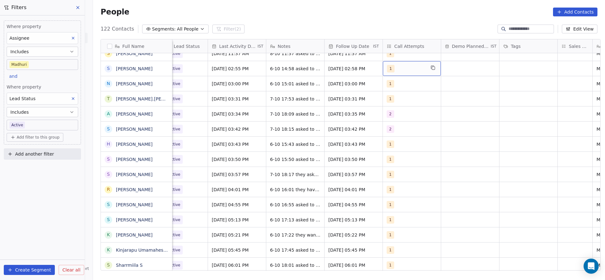
click at [393, 69] on div "1" at bounding box center [406, 69] width 38 height 8
click at [401, 100] on span "2" at bounding box center [399, 100] width 6 height 7
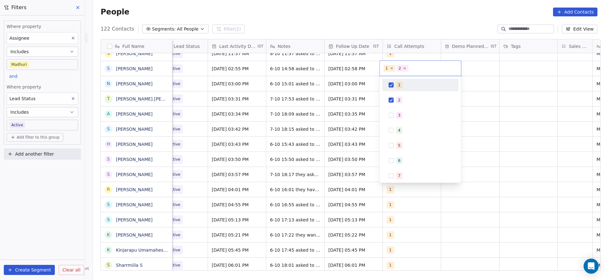
click at [402, 83] on div "1" at bounding box center [424, 85] width 56 height 7
click at [343, 114] on html "On2Cook India Pvt. Ltd. Contacts People Marketing Workflows Campaigns Metrics &…" at bounding box center [302, 140] width 605 height 280
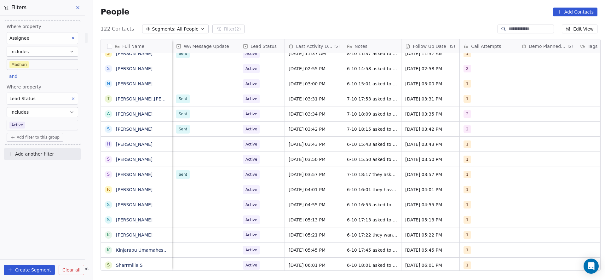
scroll to position [0, 530]
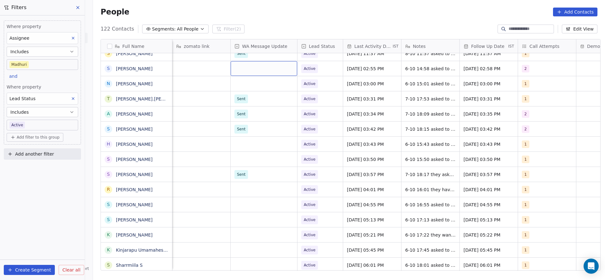
click at [243, 72] on div "grid" at bounding box center [264, 68] width 66 height 15
click at [244, 85] on div "Sent" at bounding box center [242, 85] width 9 height 6
click at [331, 68] on button "grid" at bounding box center [335, 68] width 8 height 8
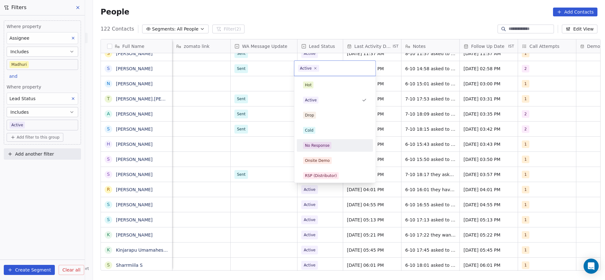
click at [340, 141] on div "No Response" at bounding box center [334, 146] width 71 height 10
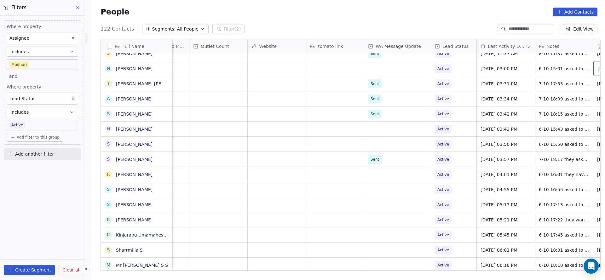
scroll to position [0, 455]
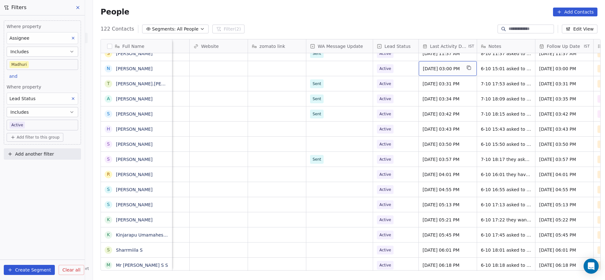
click at [428, 73] on div "[DATE] 03:00 PM" at bounding box center [448, 68] width 58 height 15
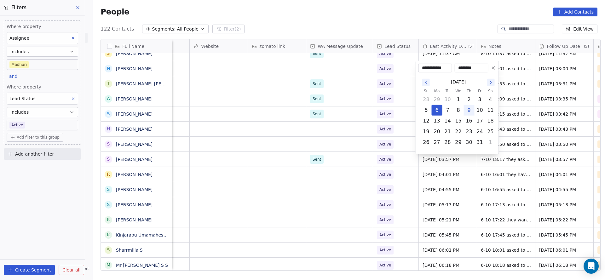
click at [468, 106] on button "9" at bounding box center [469, 110] width 10 height 10
type input "**********"
click at [517, 72] on html "On2Cook India Pvt. Ltd. Contacts People Marketing Workflows Campaigns Metrics &…" at bounding box center [302, 140] width 605 height 280
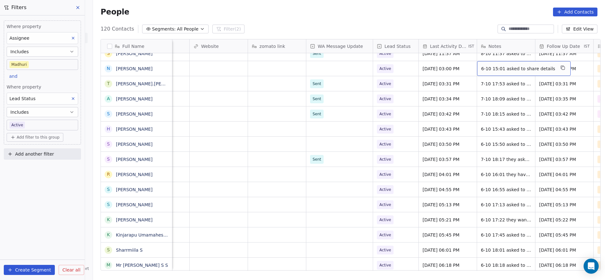
click at [517, 72] on div "6-10 15:01 asked to share details" at bounding box center [524, 68] width 94 height 15
click at [476, 67] on textarea "**********" at bounding box center [516, 71] width 84 height 20
type textarea "**********"
click at [418, 101] on html "On2Cook India Pvt. Ltd. Contacts People Marketing Workflows Campaigns Metrics &…" at bounding box center [302, 140] width 605 height 280
click at [486, 71] on span "910 14:57 he was looking for sealing device 6-10 15:01 asked to share details" at bounding box center [518, 73] width 75 height 19
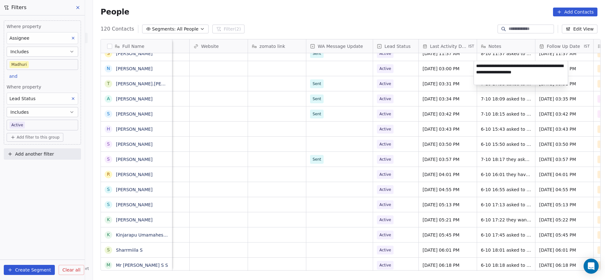
click at [479, 66] on textarea "**********" at bounding box center [521, 73] width 94 height 24
type textarea "**********"
click at [418, 102] on html "On2Cook India Pvt. Ltd. Contacts People Marketing Workflows Campaigns Metrics &…" at bounding box center [302, 140] width 605 height 280
click at [398, 70] on span "Active" at bounding box center [390, 68] width 26 height 9
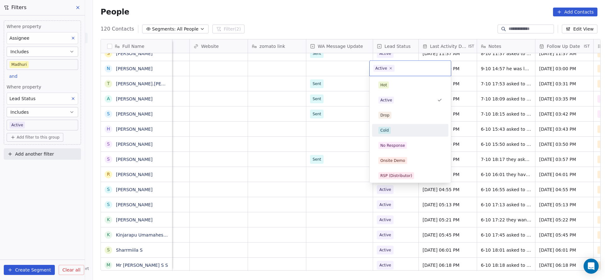
click at [398, 130] on div "Cold" at bounding box center [410, 130] width 64 height 7
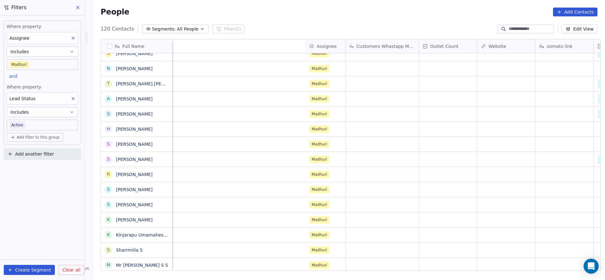
scroll to position [0, 513]
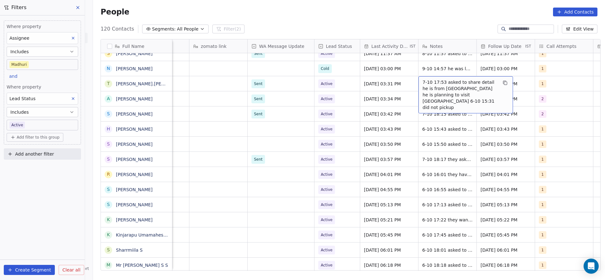
click at [437, 89] on span "7-10 17:53 asked to share detail he is from [GEOGRAPHIC_DATA] he is planning to…" at bounding box center [459, 95] width 75 height 32
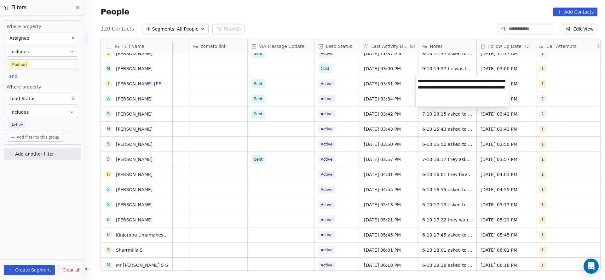
click at [416, 78] on textarea "**********" at bounding box center [463, 91] width 94 height 30
type textarea "**********"
click at [269, 95] on html "On2Cook India Pvt. Ltd. Contacts People Marketing Workflows Campaigns Metrics &…" at bounding box center [302, 140] width 605 height 280
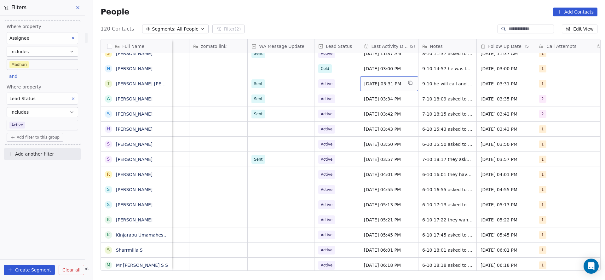
click at [366, 87] on div "[DATE] 03:31 PM" at bounding box center [389, 83] width 58 height 15
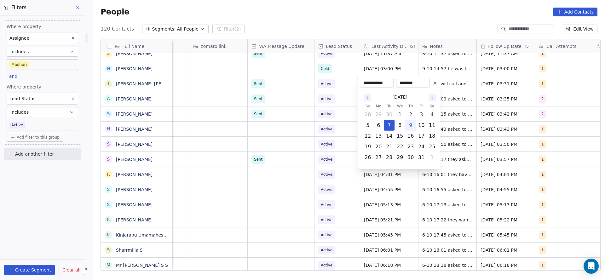
click at [409, 126] on button "9" at bounding box center [410, 125] width 10 height 10
type input "**********"
click at [326, 120] on html "On2Cook India Pvt. Ltd. Contacts People Marketing Workflows Campaigns Metrics &…" at bounding box center [302, 140] width 605 height 280
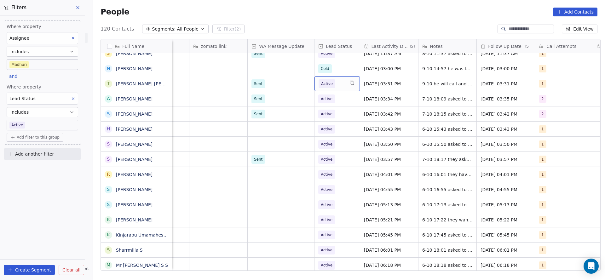
click at [335, 83] on span "Active" at bounding box center [332, 83] width 26 height 9
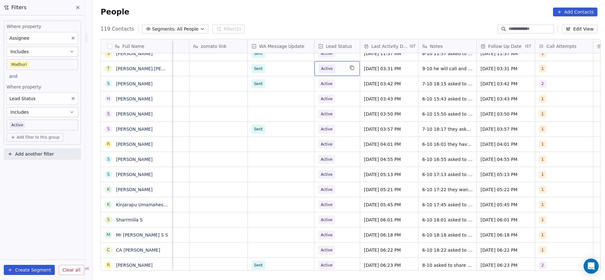
click at [324, 67] on span "Active" at bounding box center [327, 69] width 12 height 6
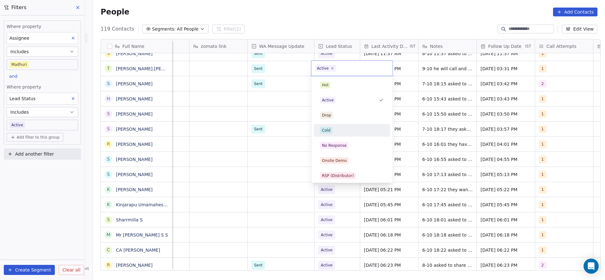
click at [330, 127] on span "Cold" at bounding box center [326, 130] width 12 height 7
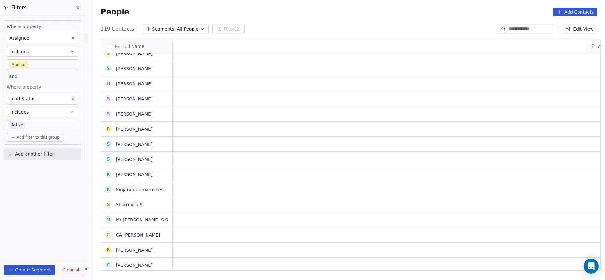
scroll to position [0, 693]
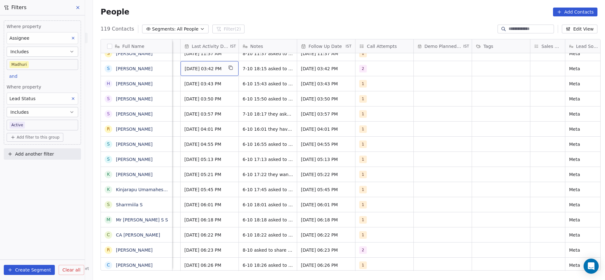
click at [192, 70] on span "[DATE] 03:42 PM" at bounding box center [204, 69] width 38 height 6
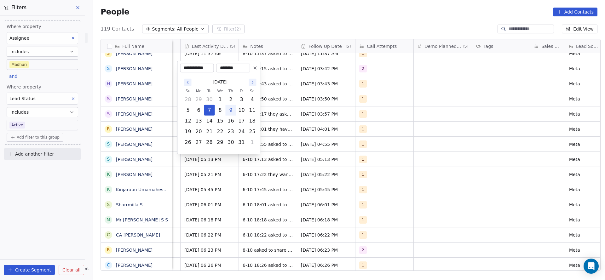
click at [231, 111] on button "9" at bounding box center [231, 110] width 10 height 10
type input "**********"
click at [316, 111] on html "On2Cook India Pvt. Ltd. Contacts People Marketing Workflows Campaigns Metrics &…" at bounding box center [302, 140] width 605 height 280
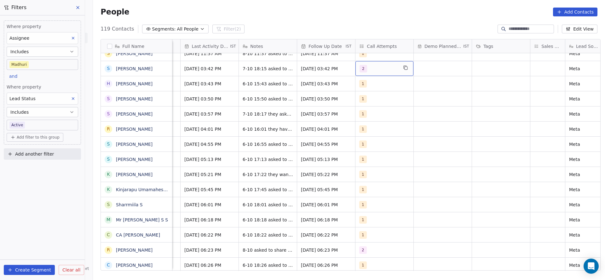
click at [375, 66] on div "2" at bounding box center [378, 69] width 38 height 8
click at [368, 111] on div "3" at bounding box center [392, 115] width 71 height 10
drag, startPoint x: 376, startPoint y: 99, endPoint x: 318, endPoint y: 109, distance: 59.8
click at [371, 100] on div "2" at bounding box center [397, 100] width 56 height 7
click at [314, 108] on html "On2Cook India Pvt. Ltd. Contacts People Marketing Workflows Campaigns Metrics &…" at bounding box center [302, 140] width 605 height 280
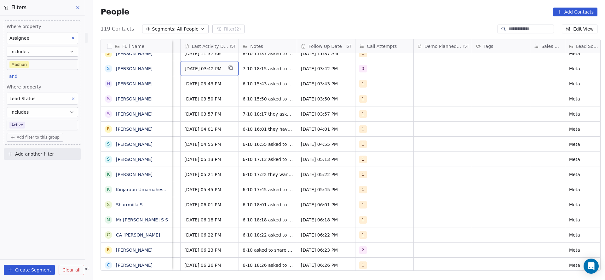
scroll to position [0, 578]
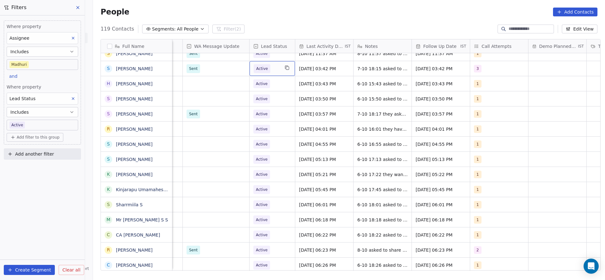
click at [273, 69] on span "Active" at bounding box center [267, 68] width 26 height 9
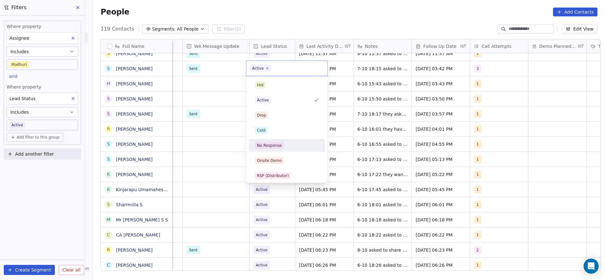
click at [273, 149] on div "No Response" at bounding box center [286, 146] width 71 height 10
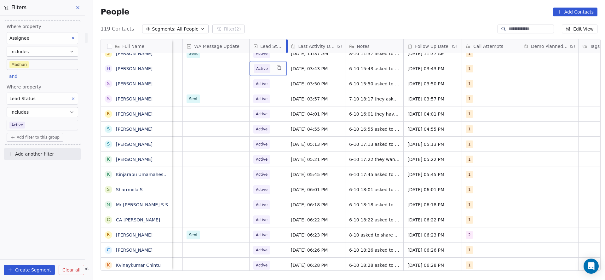
drag, startPoint x: 291, startPoint y: 44, endPoint x: 283, endPoint y: 51, distance: 10.5
click at [286, 51] on div at bounding box center [287, 46] width 2 height 14
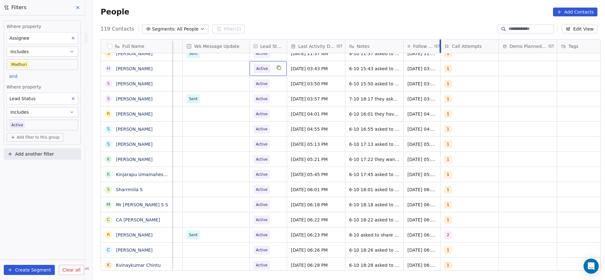
drag, startPoint x: 458, startPoint y: 44, endPoint x: 437, endPoint y: 50, distance: 22.2
click at [439, 50] on div at bounding box center [440, 46] width 2 height 14
drag, startPoint x: 495, startPoint y: 43, endPoint x: 492, endPoint y: 44, distance: 3.5
click at [492, 44] on div "Full Name k kishore paidi M Mohammed Ilyaz s shopability75 P Praveen Mallam N N…" at bounding box center [350, 155] width 499 height 232
click at [449, 42] on div "Call Attempts" at bounding box center [456, 46] width 32 height 14
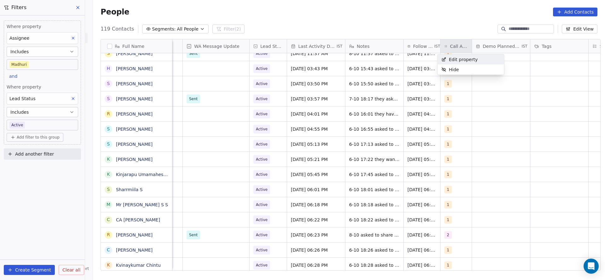
click at [545, 86] on html "On2Cook India Pvt. Ltd. Contacts People Marketing Workflows Campaigns Metrics &…" at bounding box center [302, 140] width 605 height 280
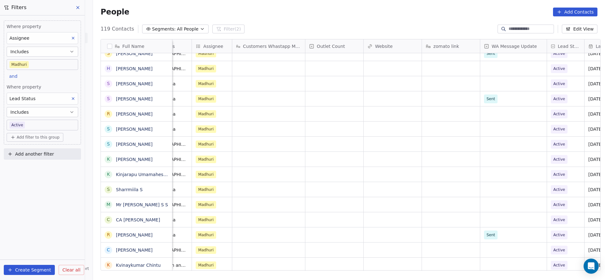
scroll to position [0, 272]
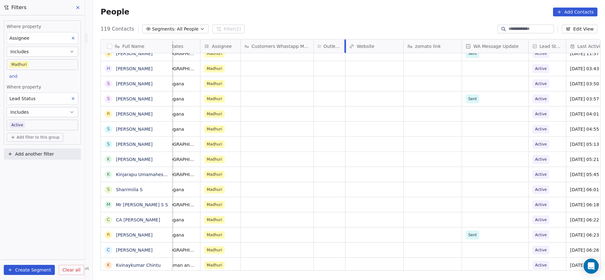
drag, startPoint x: 368, startPoint y: 43, endPoint x: 325, endPoint y: 43, distance: 42.8
click at [325, 43] on div "Outlet Count" at bounding box center [330, 46] width 32 height 14
click at [307, 26] on html "On2Cook India Pvt. Ltd. Contacts People Marketing Workflows Campaigns Metrics &…" at bounding box center [302, 140] width 605 height 280
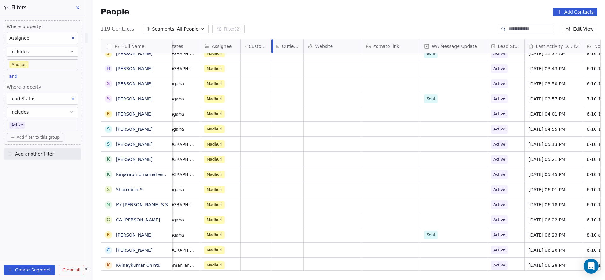
drag, startPoint x: 310, startPoint y: 41, endPoint x: 248, endPoint y: 41, distance: 61.7
click at [248, 41] on div "Customers Whastapp Message" at bounding box center [257, 46] width 32 height 14
click at [298, 92] on html "On2Cook India Pvt. Ltd. Contacts People Marketing Workflows Campaigns Metrics &…" at bounding box center [302, 140] width 605 height 280
click at [316, 164] on html "On2Cook India Pvt. Ltd. Contacts People Marketing Workflows Campaigns Metrics &…" at bounding box center [302, 140] width 605 height 280
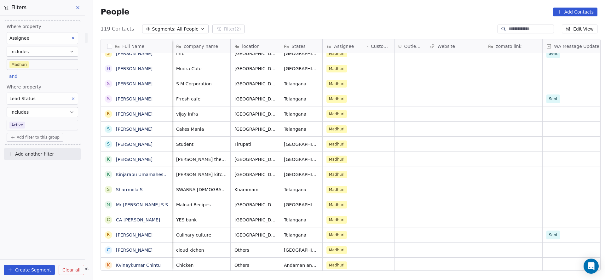
scroll to position [0, 147]
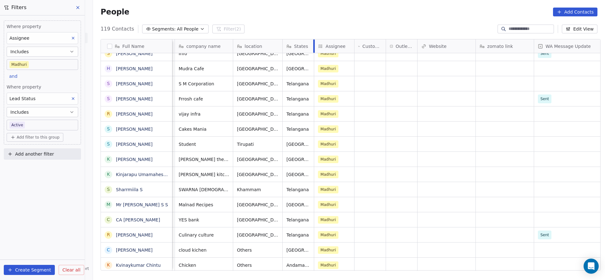
drag, startPoint x: 321, startPoint y: 42, endPoint x: 308, endPoint y: 48, distance: 14.7
click at [308, 48] on div "States" at bounding box center [299, 46] width 32 height 14
click at [280, 31] on html "On2Cook India Pvt. Ltd. Contacts People Marketing Workflows Campaigns Metrics &…" at bounding box center [302, 140] width 605 height 280
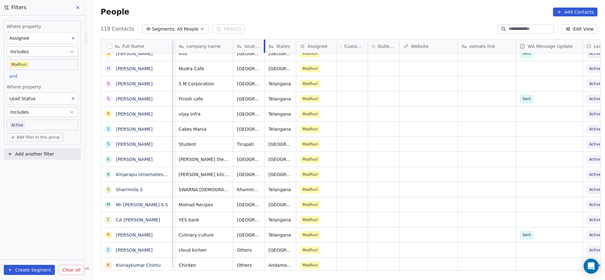
drag, startPoint x: 279, startPoint y: 43, endPoint x: 260, endPoint y: 44, distance: 18.9
click at [260, 44] on div "location" at bounding box center [249, 46] width 32 height 14
click at [396, 122] on html "On2Cook India Pvt. Ltd. Contacts People Marketing Workflows Campaigns Metrics &…" at bounding box center [302, 140] width 605 height 280
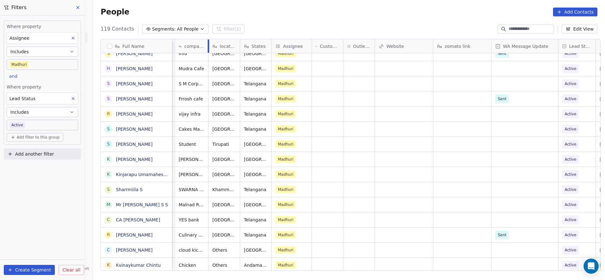
drag, startPoint x: 229, startPoint y: 44, endPoint x: 204, endPoint y: 56, distance: 27.5
click at [204, 56] on div "Email Phone Number outlet type company name location States Assignee Customers …" at bounding box center [534, 155] width 1019 height 232
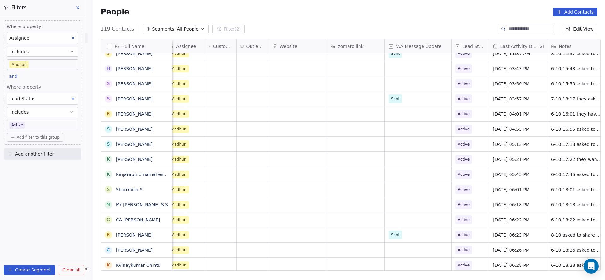
scroll to position [0, 279]
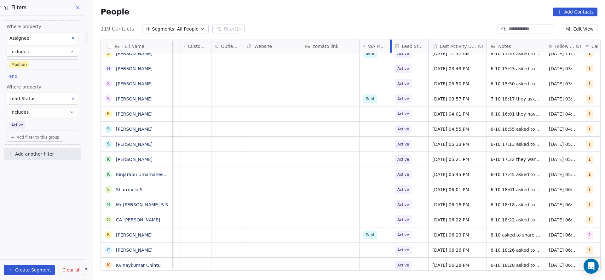
drag, startPoint x: 422, startPoint y: 43, endPoint x: 366, endPoint y: 57, distance: 58.1
click at [366, 57] on div "company name location States Assignee Customers Whastapp Message Outlet Count W…" at bounding box center [384, 155] width 983 height 232
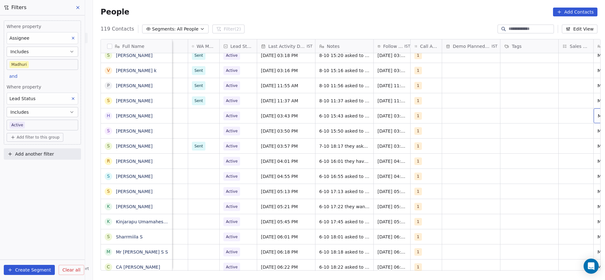
scroll to position [0, 489]
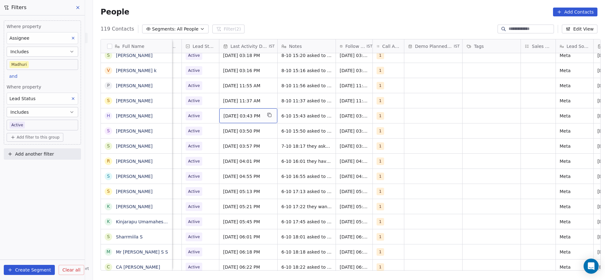
click at [260, 117] on span "[DATE] 03:43 PM" at bounding box center [242, 116] width 38 height 6
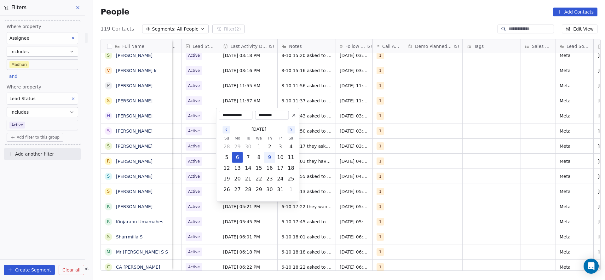
click at [270, 161] on button "9" at bounding box center [270, 157] width 10 height 10
type input "**********"
click at [327, 147] on html "On2Cook India Pvt. Ltd. Contacts People Marketing Workflows Campaigns Metrics &…" at bounding box center [302, 140] width 605 height 280
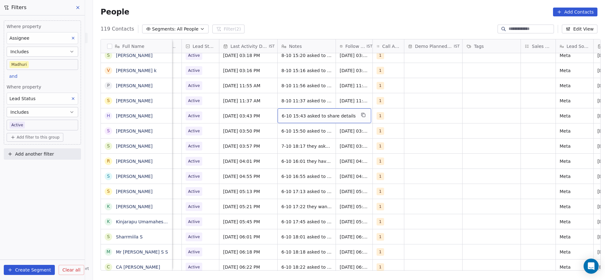
click at [307, 119] on div "6-10 15:43 asked to share details" at bounding box center [325, 115] width 94 height 15
click at [277, 111] on textarea "**********" at bounding box center [316, 118] width 84 height 20
type textarea "**********"
click at [240, 129] on html "On2Cook India Pvt. Ltd. Contacts People Marketing Workflows Campaigns Metrics &…" at bounding box center [302, 140] width 605 height 280
click at [198, 119] on span "Active" at bounding box center [195, 116] width 18 height 9
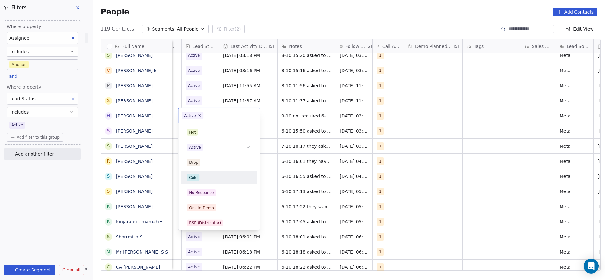
click at [198, 180] on span "Cold" at bounding box center [193, 177] width 12 height 7
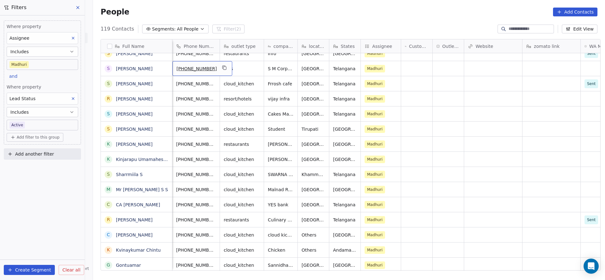
scroll to position [0, 0]
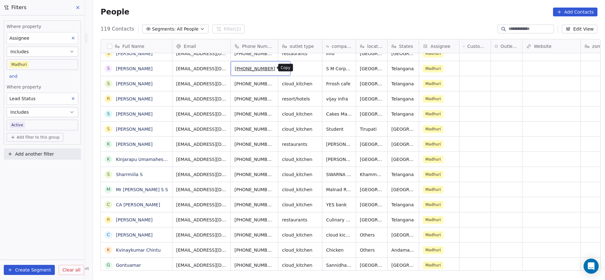
click at [280, 66] on icon "grid" at bounding box center [282, 67] width 5 height 5
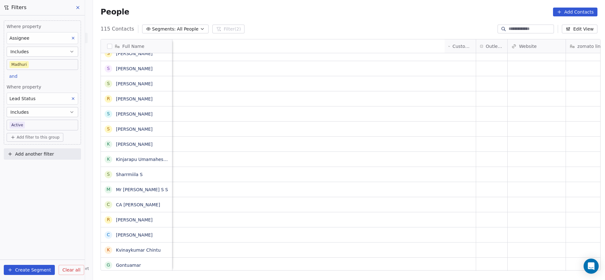
scroll to position [0, 441]
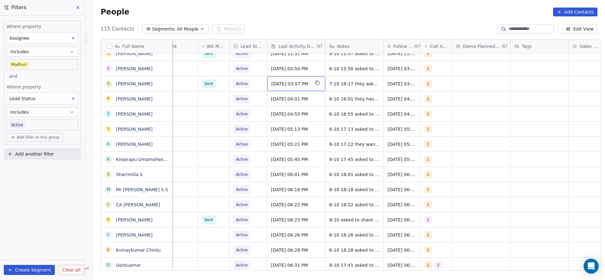
click at [275, 82] on span "[DATE] 03:57 PM" at bounding box center [290, 84] width 38 height 6
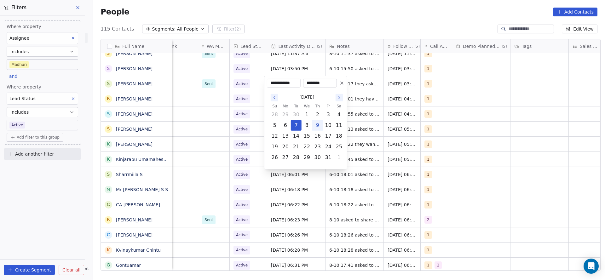
click at [318, 125] on button "9" at bounding box center [318, 125] width 10 height 10
type input "**********"
click at [206, 146] on html "On2Cook India Pvt. Ltd. Contacts People Marketing Workflows Campaigns Metrics &…" at bounding box center [302, 140] width 605 height 280
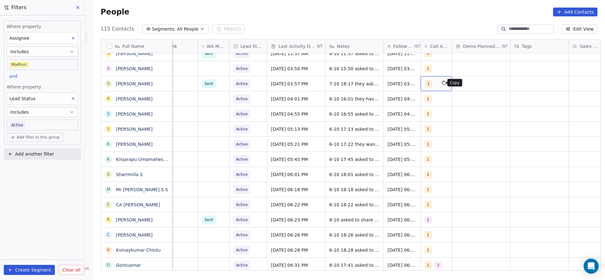
click at [441, 83] on icon "grid" at bounding box center [443, 82] width 5 height 5
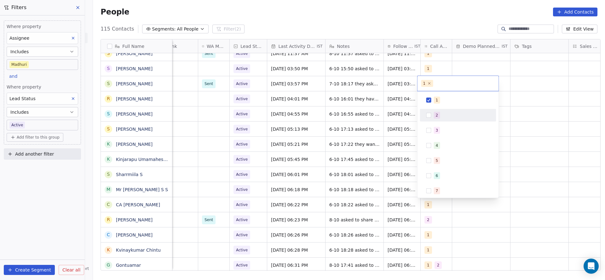
click at [434, 116] on span "2" at bounding box center [437, 115] width 6 height 7
click at [434, 98] on span "1" at bounding box center [437, 100] width 6 height 7
click at [345, 121] on html "On2Cook India Pvt. Ltd. Contacts People Marketing Workflows Campaigns Metrics &…" at bounding box center [302, 140] width 605 height 280
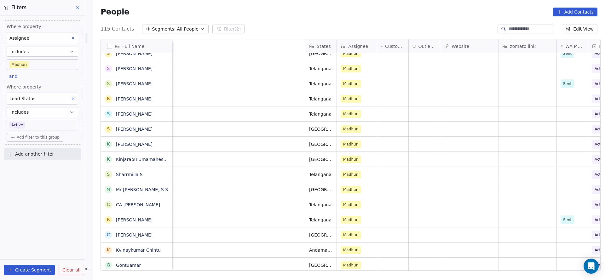
scroll to position [0, 345]
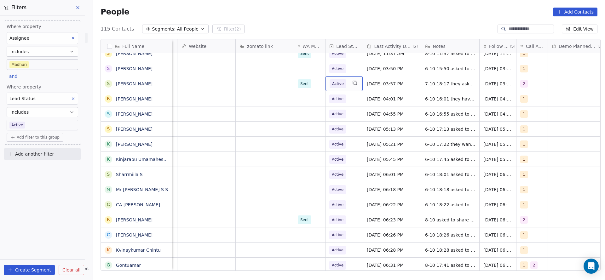
click at [345, 81] on div "Active" at bounding box center [343, 83] width 37 height 15
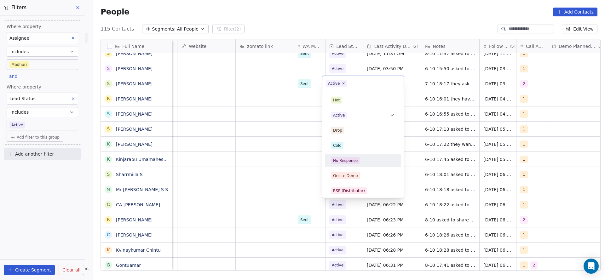
click at [349, 159] on div "No Response" at bounding box center [345, 161] width 25 height 6
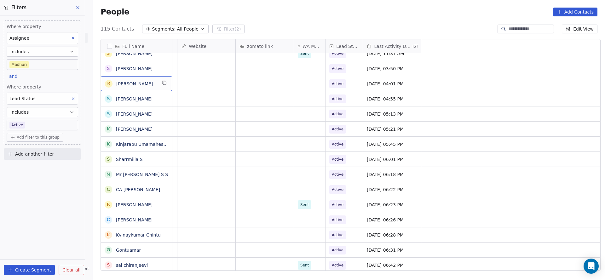
scroll to position [0, 0]
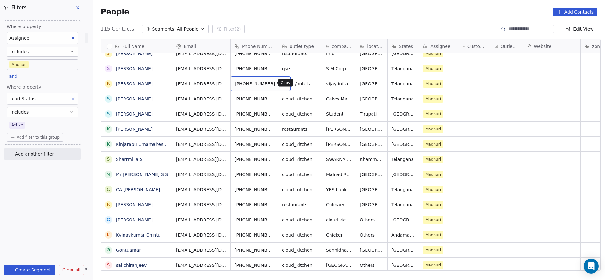
click at [281, 83] on icon "grid" at bounding box center [282, 82] width 3 height 3
drag, startPoint x: 307, startPoint y: 272, endPoint x: 345, endPoint y: 265, distance: 38.4
click at [345, 265] on div "Full Name k kishore paidi M Mohammed Ilyaz s shopability75 P Praveen Mallam N N…" at bounding box center [349, 157] width 512 height 246
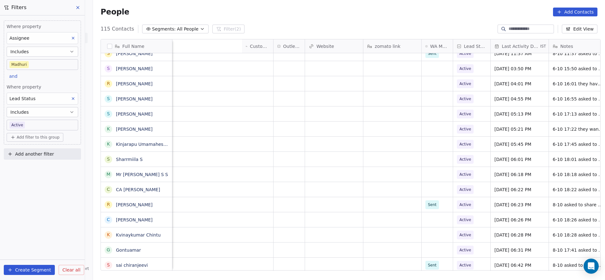
scroll to position [0, 415]
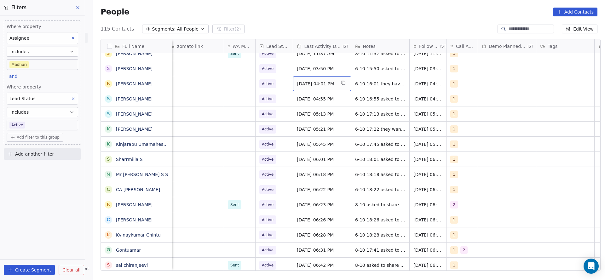
click at [320, 89] on div "[DATE] 04:01 PM" at bounding box center [322, 83] width 58 height 15
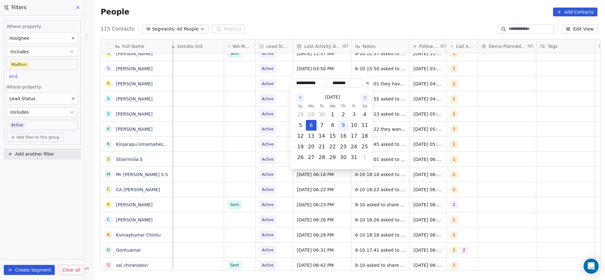
click at [343, 121] on button "9" at bounding box center [343, 125] width 10 height 10
type input "**********"
click at [238, 117] on html "On2Cook India Pvt. Ltd. Contacts People Marketing Workflows Campaigns Metrics &…" at bounding box center [302, 140] width 605 height 280
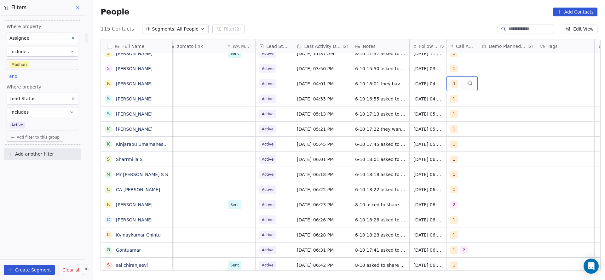
click at [458, 82] on div "1" at bounding box center [457, 84] width 12 height 8
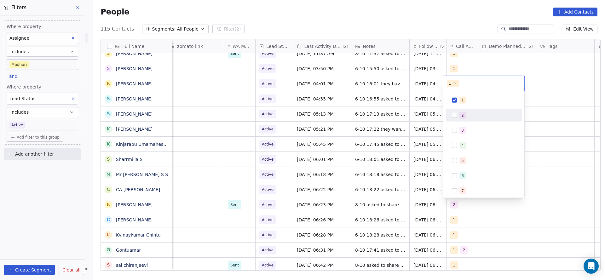
click at [462, 117] on div "2" at bounding box center [462, 115] width 3 height 6
click at [463, 102] on span "1" at bounding box center [462, 100] width 6 height 7
click at [401, 107] on html "On2Cook India Pvt. Ltd. Contacts People Marketing Workflows Campaigns Metrics &…" at bounding box center [302, 140] width 605 height 280
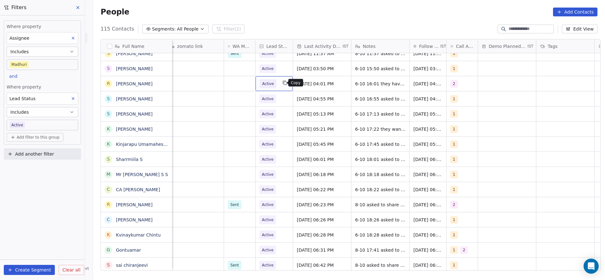
click at [282, 83] on icon "grid" at bounding box center [284, 82] width 5 height 5
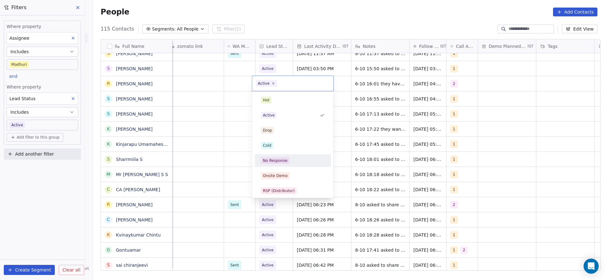
click at [287, 162] on span "No Response" at bounding box center [275, 160] width 28 height 7
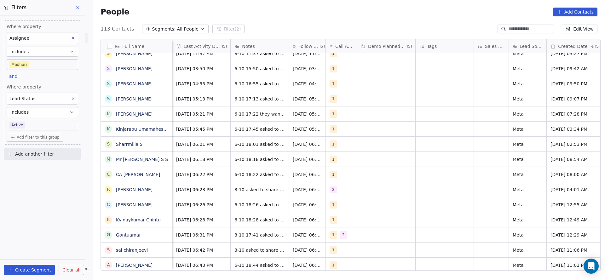
scroll to position [0, 498]
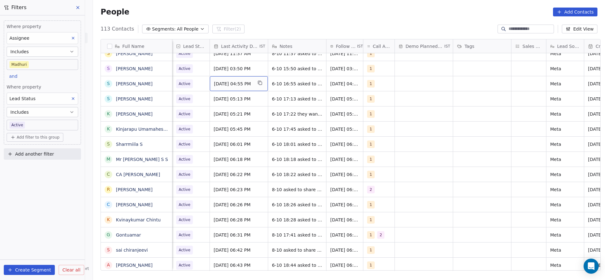
click at [218, 85] on span "[DATE] 04:55 PM" at bounding box center [233, 84] width 38 height 6
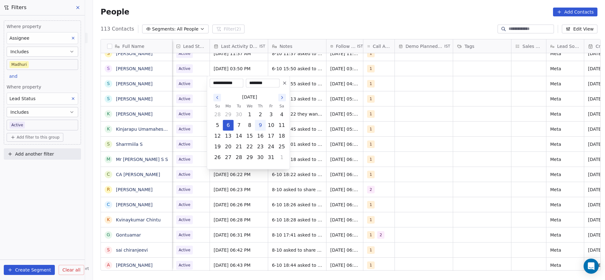
click at [260, 126] on button "9" at bounding box center [260, 125] width 10 height 10
type input "**********"
click at [302, 115] on html "On2Cook India Pvt. Ltd. Contacts People Marketing Workflows Campaigns Metrics &…" at bounding box center [302, 140] width 605 height 280
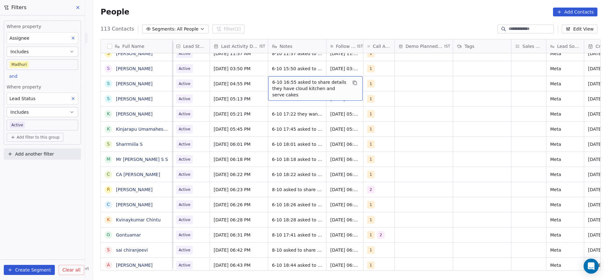
click at [292, 87] on span "6-10 16:55 asked to share details they have cloud kitchen and serve cakes" at bounding box center [309, 88] width 75 height 19
click at [267, 82] on textarea "**********" at bounding box center [312, 88] width 94 height 24
type textarea "**********"
click at [162, 132] on html "On2Cook India Pvt. Ltd. Contacts People Marketing Workflows Campaigns Metrics &…" at bounding box center [302, 140] width 605 height 280
click at [369, 87] on span "1" at bounding box center [371, 84] width 8 height 8
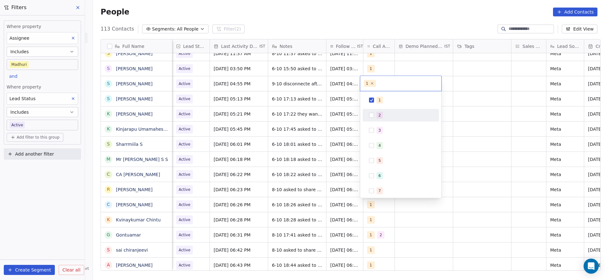
click at [379, 116] on div "2" at bounding box center [379, 115] width 3 height 6
drag, startPoint x: 373, startPoint y: 98, endPoint x: 338, endPoint y: 105, distance: 36.0
click at [372, 98] on button "Suggestions" at bounding box center [371, 100] width 5 height 5
click at [301, 122] on html "On2Cook India Pvt. Ltd. Contacts People Marketing Workflows Campaigns Metrics &…" at bounding box center [302, 140] width 605 height 280
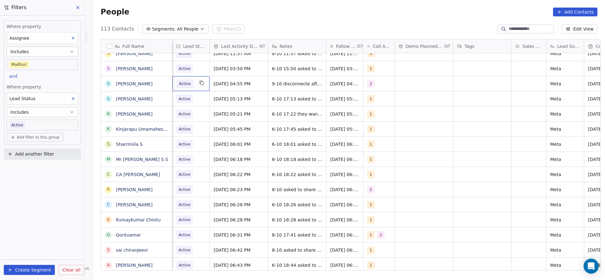
click at [190, 83] on span "Active" at bounding box center [185, 83] width 18 height 9
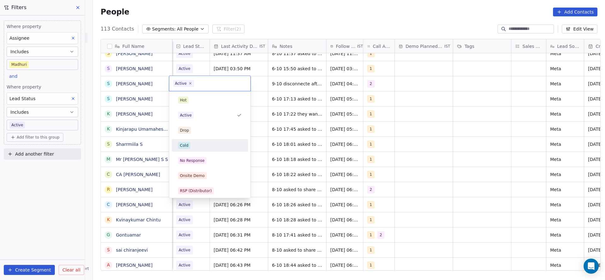
click at [188, 145] on div "Cold" at bounding box center [184, 146] width 9 height 6
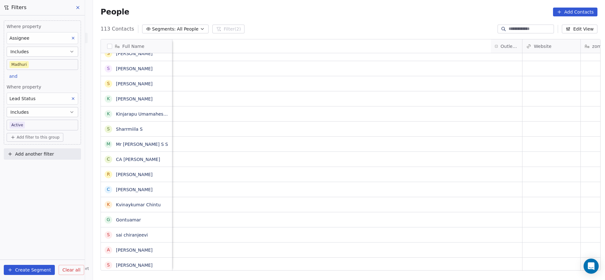
scroll to position [0, 482]
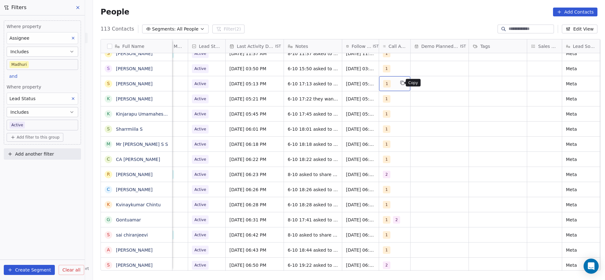
click at [399, 81] on button "grid" at bounding box center [403, 83] width 8 height 8
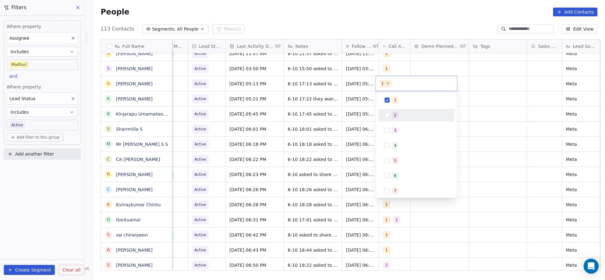
click at [391, 116] on div "2" at bounding box center [416, 115] width 71 height 10
click at [391, 105] on div "1" at bounding box center [416, 100] width 71 height 10
click at [330, 112] on html "On2Cook India Pvt. Ltd. Contacts People Marketing Workflows Campaigns Metrics &…" at bounding box center [302, 140] width 605 height 280
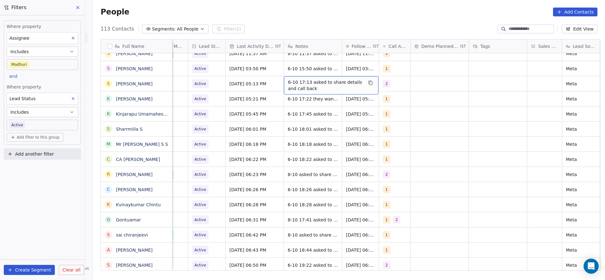
click at [301, 83] on span "6-10 17:13 asked to share details and call back" at bounding box center [325, 85] width 75 height 13
click at [285, 80] on textarea "**********" at bounding box center [328, 86] width 94 height 20
type textarea "**********"
click at [259, 80] on html "On2Cook India Pvt. Ltd. Contacts People Marketing Workflows Campaigns Metrics &…" at bounding box center [302, 140] width 605 height 280
click at [250, 84] on span "[DATE] 05:13 PM" at bounding box center [249, 84] width 38 height 6
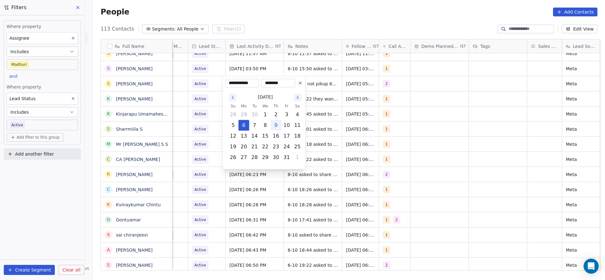
click at [273, 124] on button "9" at bounding box center [276, 125] width 10 height 10
type input "**********"
click at [206, 121] on html "On2Cook India Pvt. Ltd. Contacts People Marketing Workflows Campaigns Metrics &…" at bounding box center [302, 140] width 605 height 280
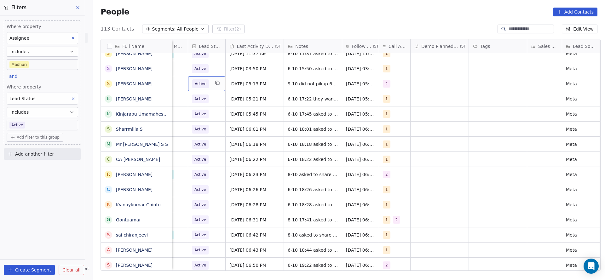
click at [195, 86] on span "Active" at bounding box center [201, 84] width 12 height 6
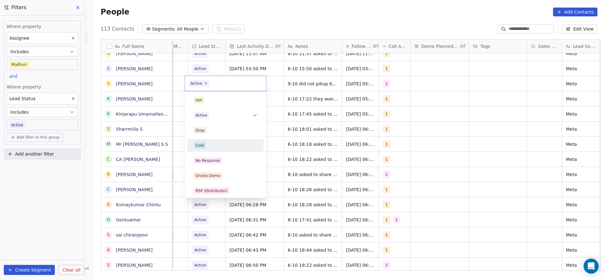
click at [214, 153] on div "Hot Active Drop Cold No Response Onsite Demo RSP (Distributor) Converted Duplic…" at bounding box center [225, 236] width 76 height 285
click at [214, 156] on div "No Response" at bounding box center [225, 161] width 71 height 10
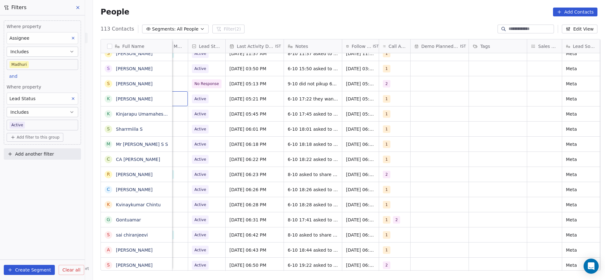
scroll to position [0, 467]
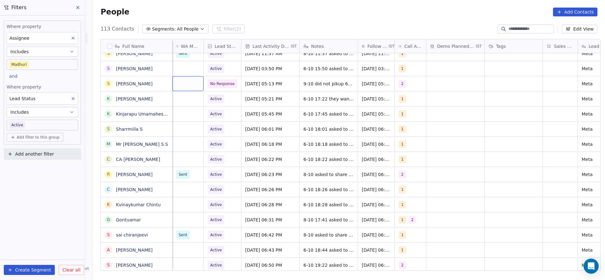
click at [187, 84] on div "grid" at bounding box center [187, 83] width 31 height 15
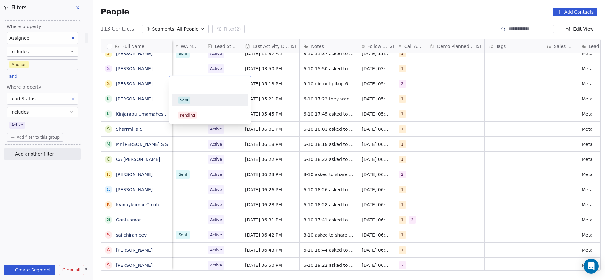
click at [185, 101] on div "Sent" at bounding box center [184, 100] width 9 height 6
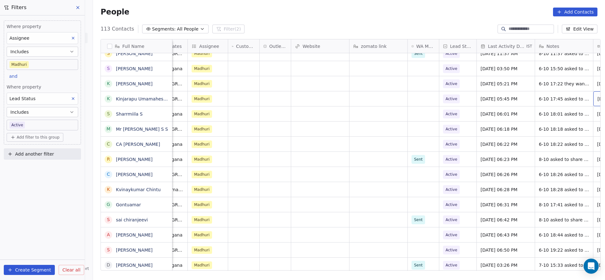
scroll to position [0, 268]
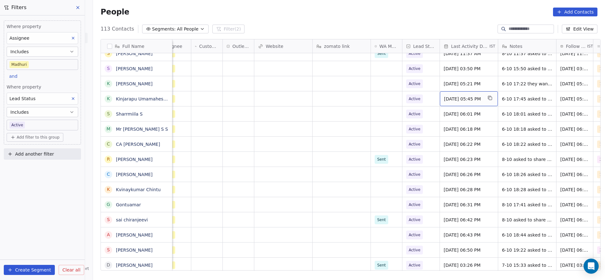
click at [464, 95] on div "[DATE] 05:45 PM" at bounding box center [469, 98] width 58 height 15
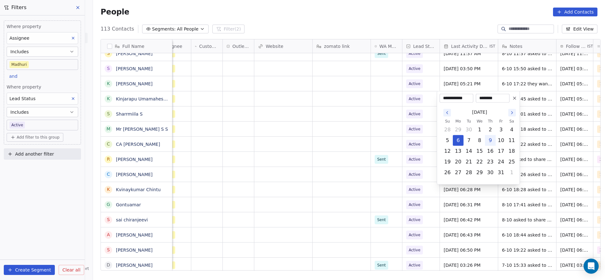
click at [490, 137] on button "9" at bounding box center [490, 140] width 10 height 10
type input "**********"
click at [535, 105] on html "On2Cook India Pvt. Ltd. Contacts People Marketing Workflows Campaigns Metrics &…" at bounding box center [302, 140] width 605 height 280
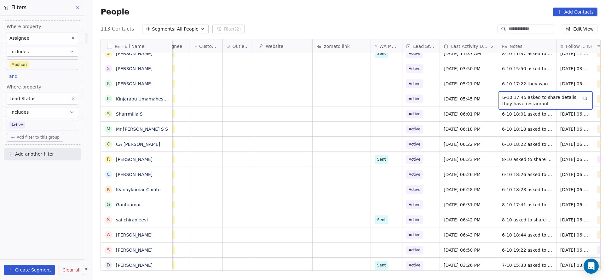
click at [520, 98] on span "6-10 17:45 asked to share details they have restaurant" at bounding box center [539, 100] width 75 height 13
click at [497, 97] on textarea "**********" at bounding box center [542, 101] width 94 height 20
type textarea "**********"
click at [415, 150] on html "On2Cook India Pvt. Ltd. Contacts People Marketing Workflows Campaigns Metrics &…" at bounding box center [302, 140] width 605 height 280
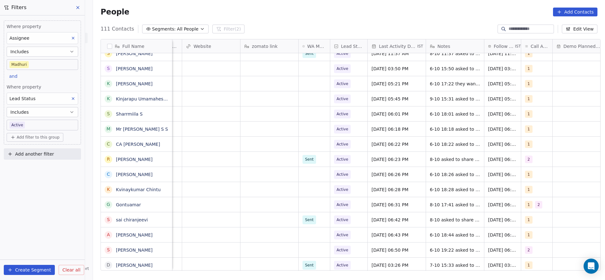
scroll to position [0, 343]
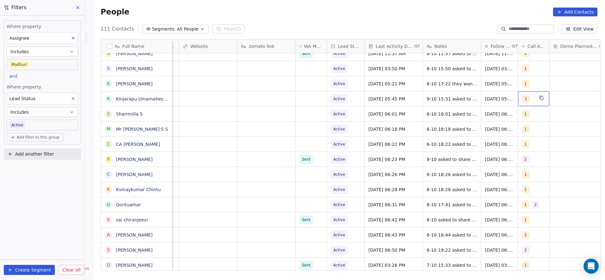
click at [522, 101] on span "1" at bounding box center [526, 99] width 8 height 8
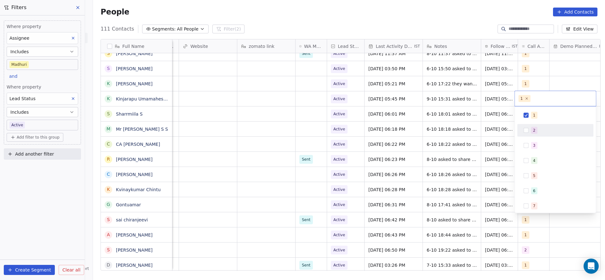
click at [525, 131] on button "Suggestions" at bounding box center [526, 130] width 5 height 5
click at [529, 118] on div "1" at bounding box center [555, 115] width 71 height 10
click at [368, 168] on html "On2Cook India Pvt. Ltd. Contacts People Marketing Workflows Campaigns Metrics &…" at bounding box center [302, 140] width 605 height 280
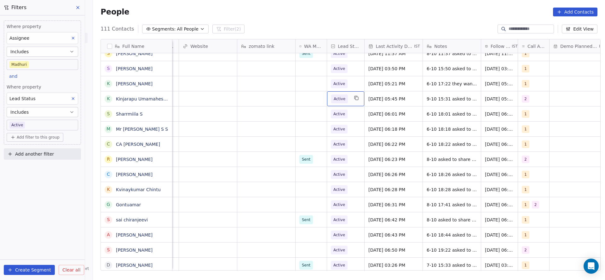
click at [342, 101] on span "Active" at bounding box center [339, 99] width 17 height 9
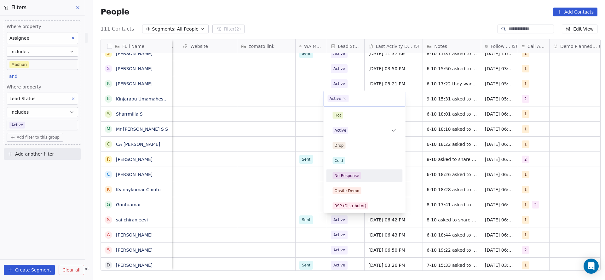
scroll to position [47, 0]
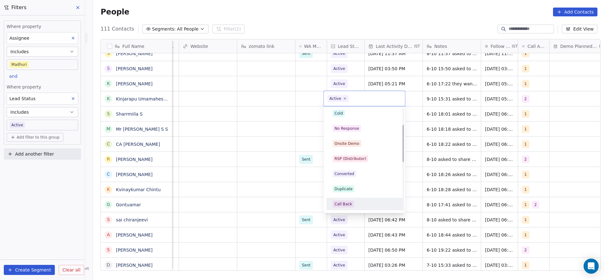
click at [348, 204] on div "Call Back" at bounding box center [344, 204] width 18 height 6
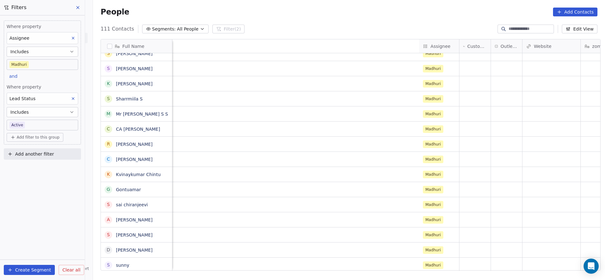
scroll to position [0, 492]
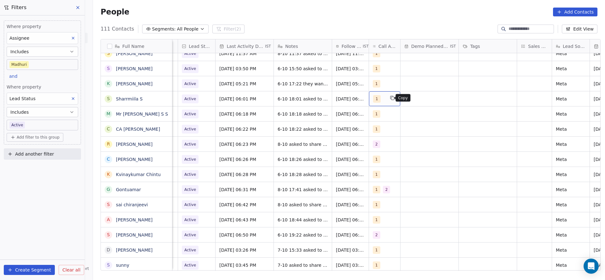
click at [388, 101] on button "grid" at bounding box center [392, 98] width 8 height 8
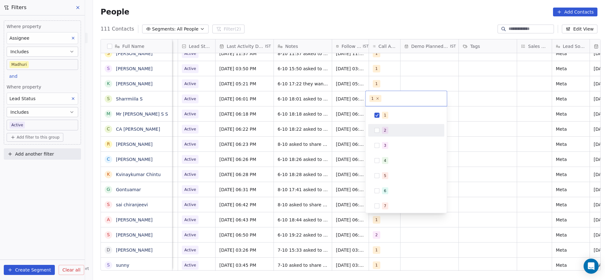
click at [380, 128] on div "2" at bounding box center [405, 130] width 71 height 10
click at [383, 115] on span "1" at bounding box center [385, 115] width 6 height 7
click at [321, 128] on html "On2Cook India Pvt. Ltd. Contacts People Marketing Workflows Campaigns Metrics &…" at bounding box center [302, 140] width 605 height 280
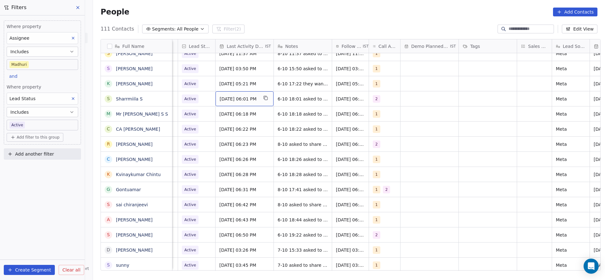
click at [246, 98] on span "[DATE] 06:01 PM" at bounding box center [239, 99] width 38 height 6
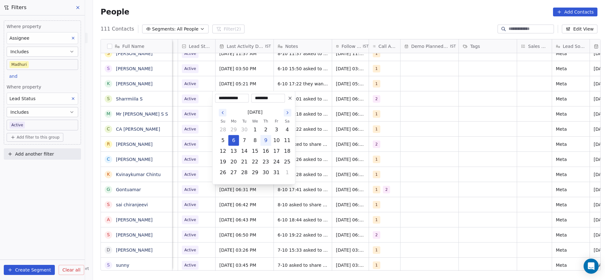
click at [267, 143] on button "9" at bounding box center [266, 140] width 10 height 10
type input "**********"
click at [303, 131] on html "On2Cook India Pvt. Ltd. Contacts People Marketing Workflows Campaigns Metrics &…" at bounding box center [302, 140] width 605 height 280
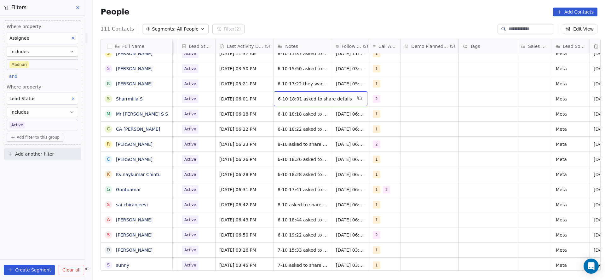
click at [298, 100] on span "6-10 18:01 asked to share details" at bounding box center [315, 99] width 74 height 6
click at [292, 100] on textarea "**********" at bounding box center [313, 101] width 84 height 20
click at [273, 96] on textarea "**********" at bounding box center [313, 101] width 84 height 20
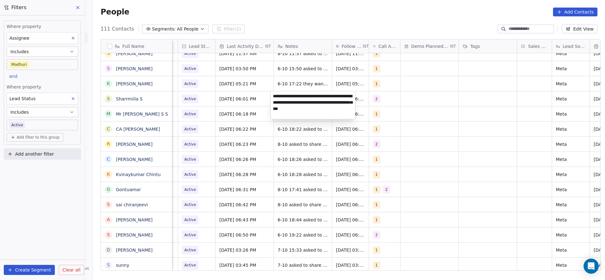
type textarea "**********"
click at [224, 136] on html "On2Cook India Pvt. Ltd. Contacts People Marketing Workflows Campaigns Metrics &…" at bounding box center [302, 140] width 605 height 280
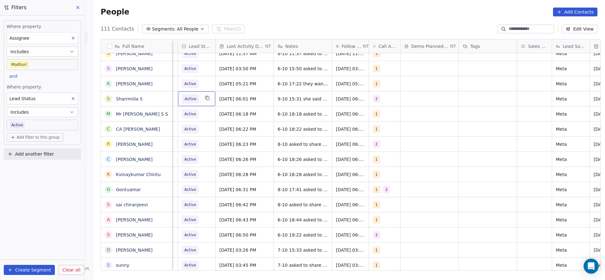
click at [196, 97] on span "Active" at bounding box center [191, 99] width 18 height 9
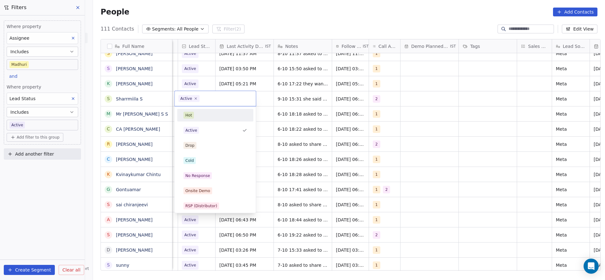
click at [381, 115] on html "On2Cook India Pvt. Ltd. Contacts People Marketing Workflows Campaigns Metrics &…" at bounding box center [302, 140] width 605 height 280
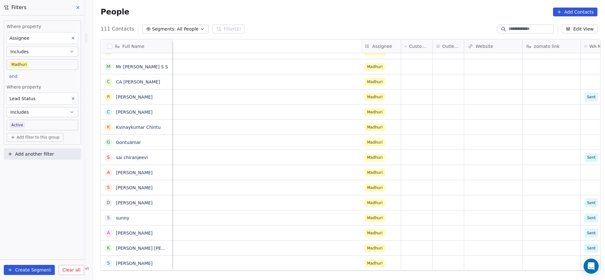
scroll to position [0, 562]
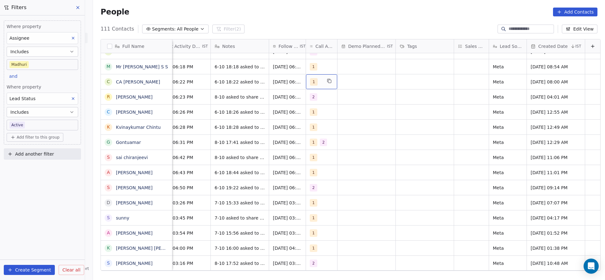
click at [310, 81] on div "1" at bounding box center [316, 82] width 12 height 8
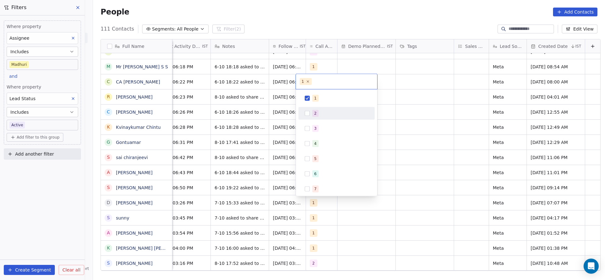
click at [323, 114] on div "2" at bounding box center [340, 113] width 56 height 7
click at [322, 103] on div "1" at bounding box center [336, 98] width 71 height 10
click at [237, 118] on html "On2Cook India Pvt. Ltd. Contacts People Marketing Workflows Campaigns Metrics &…" at bounding box center [302, 140] width 605 height 280
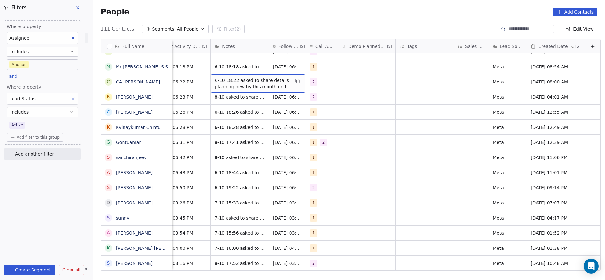
click at [232, 83] on span "6-10 18:22 asked to share details planning new by this month end" at bounding box center [252, 83] width 75 height 13
click at [202, 78] on textarea "**********" at bounding box center [248, 84] width 94 height 20
click at [177, 85] on html "On2Cook India Pvt. Ltd. Contacts People Marketing Workflows Campaigns Metrics &…" at bounding box center [302, 140] width 605 height 280
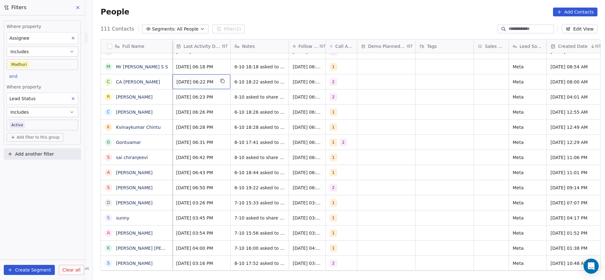
click at [180, 84] on span "[DATE] 06:22 PM" at bounding box center [195, 82] width 38 height 6
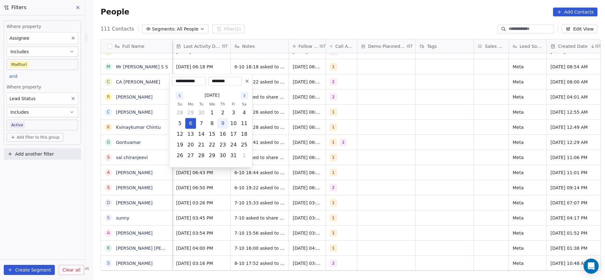
click at [221, 121] on button "9" at bounding box center [223, 123] width 10 height 10
type input "**********"
click at [283, 83] on html "On2Cook India Pvt. Ltd. Contacts People Marketing Workflows Campaigns Metrics &…" at bounding box center [302, 140] width 605 height 280
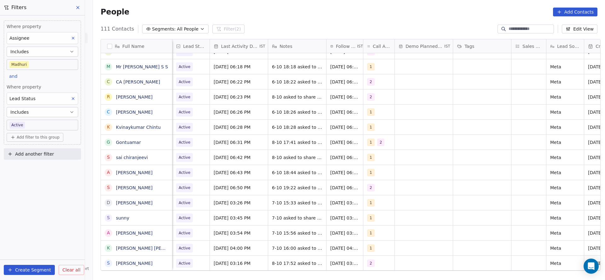
scroll to position [0, 467]
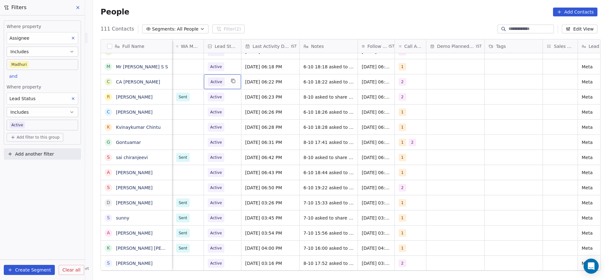
click at [216, 82] on span "Active" at bounding box center [216, 82] width 12 height 6
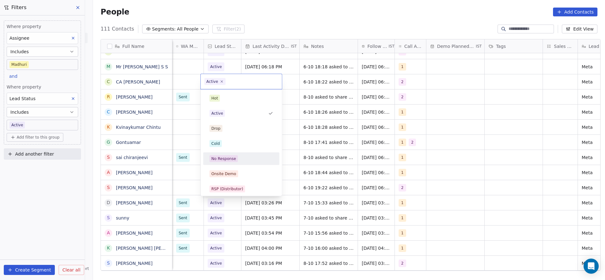
click at [215, 153] on div "No Response" at bounding box center [241, 158] width 76 height 13
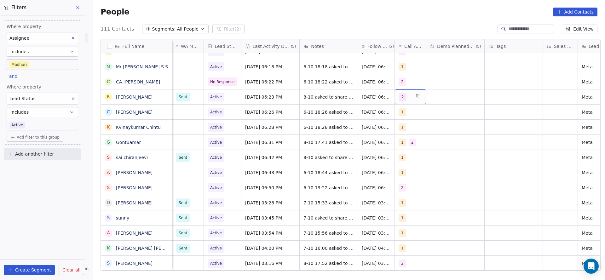
click at [405, 101] on div "2" at bounding box center [410, 96] width 31 height 15
click at [406, 162] on div "4" at bounding box center [432, 159] width 71 height 10
click at [411, 131] on div "2" at bounding box center [411, 129] width 3 height 6
click at [354, 133] on html "On2Cook India Pvt. Ltd. Contacts People Marketing Workflows Campaigns Metrics &…" at bounding box center [302, 140] width 605 height 280
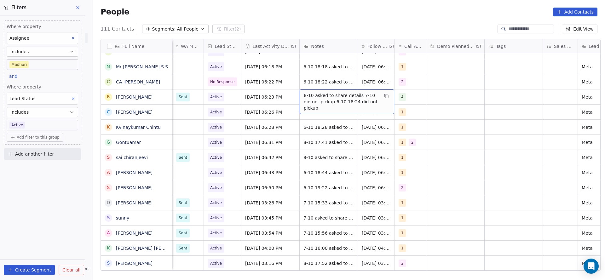
click at [332, 96] on span "8-10 asked to share details 7-10 did not pickup 6-10 18:24 did not pickup" at bounding box center [341, 101] width 75 height 19
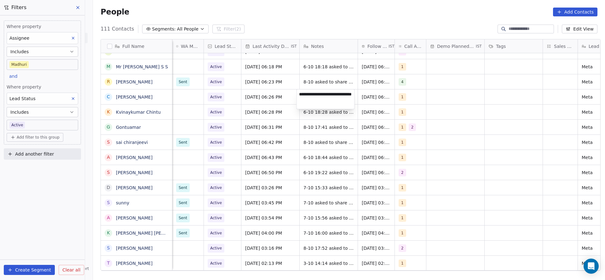
click at [307, 77] on html "On2Cook India Pvt. Ltd. Contacts People Marketing Workflows Campaigns Metrics &…" at bounding box center [302, 140] width 605 height 280
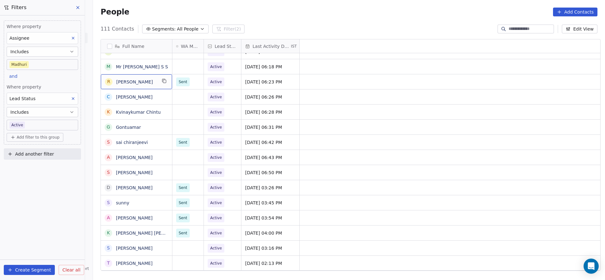
scroll to position [0, 0]
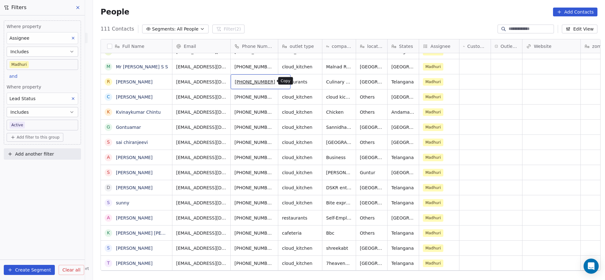
click at [280, 80] on icon "grid" at bounding box center [282, 80] width 5 height 5
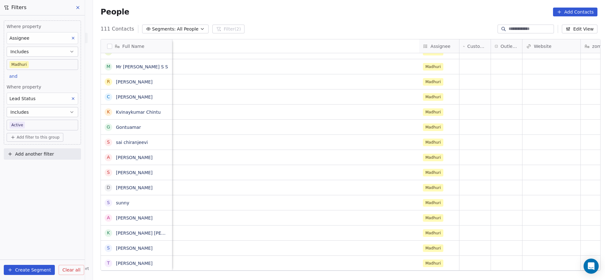
scroll to position [0, 470]
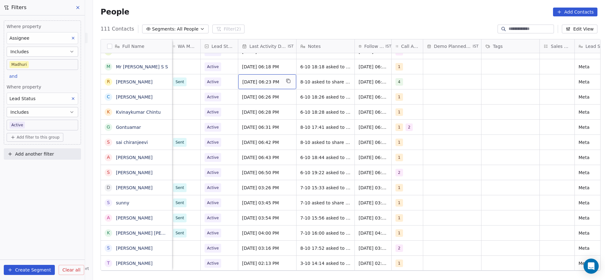
click at [256, 84] on span "[DATE] 06:23 PM" at bounding box center [261, 82] width 38 height 6
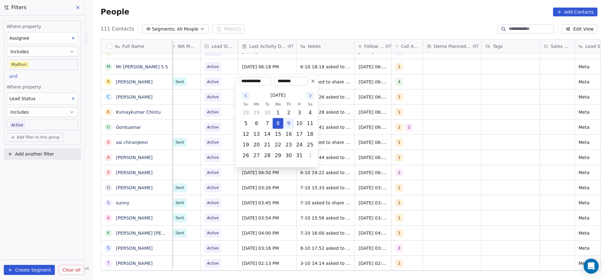
click at [287, 121] on button "9" at bounding box center [289, 123] width 10 height 10
click at [314, 121] on button "11" at bounding box center [310, 123] width 10 height 10
type input "**********"
click at [332, 83] on html "On2Cook India Pvt. Ltd. Contacts People Marketing Workflows Campaigns Metrics &…" at bounding box center [302, 140] width 605 height 280
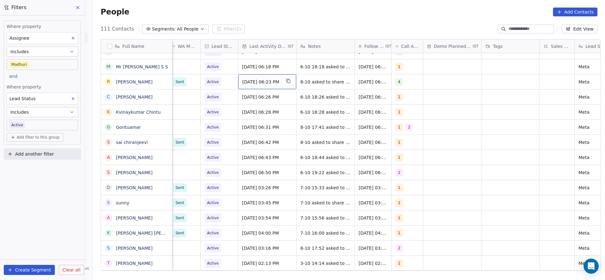
click at [267, 80] on span "Oct 11, 2025 06:23 PM" at bounding box center [261, 82] width 38 height 6
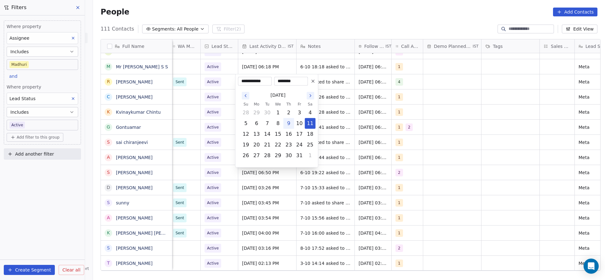
click at [291, 122] on button "9" at bounding box center [289, 123] width 10 height 10
type input "**********"
click at [369, 109] on html "On2Cook India Pvt. Ltd. Contacts People Marketing Workflows Campaigns Metrics &…" at bounding box center [302, 140] width 605 height 280
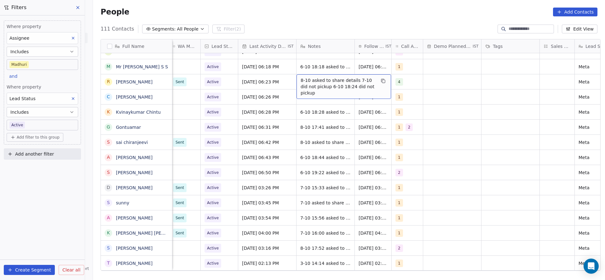
click at [312, 81] on span "8-10 asked to share details 7-10 did not pickup 6-10 18:24 did not pickup" at bounding box center [338, 86] width 75 height 19
click at [297, 77] on textarea "**********" at bounding box center [341, 84] width 94 height 20
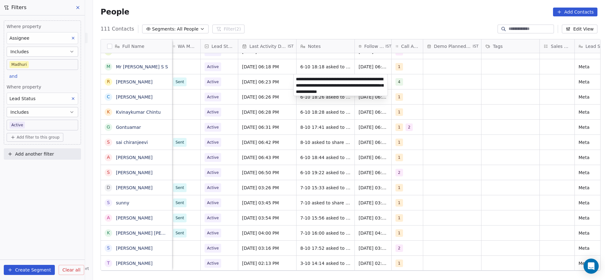
type textarea "**********"
click at [258, 97] on html "On2Cook India Pvt. Ltd. Contacts People Marketing Workflows Campaigns Metrics &…" at bounding box center [302, 140] width 605 height 280
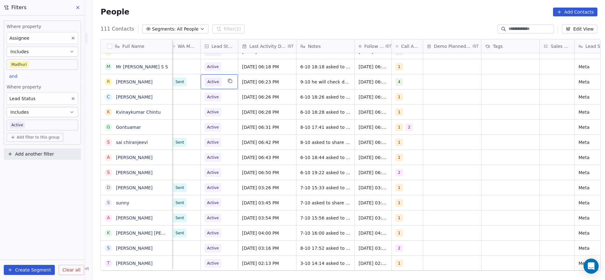
click at [218, 83] on span "Active" at bounding box center [214, 81] width 18 height 9
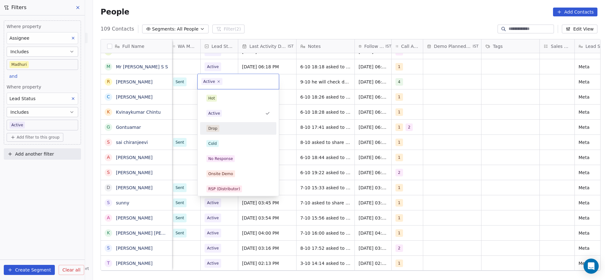
click at [360, 94] on html "On2Cook India Pvt. Ltd. Contacts People Marketing Workflows Campaigns Metrics &…" at bounding box center [302, 140] width 605 height 280
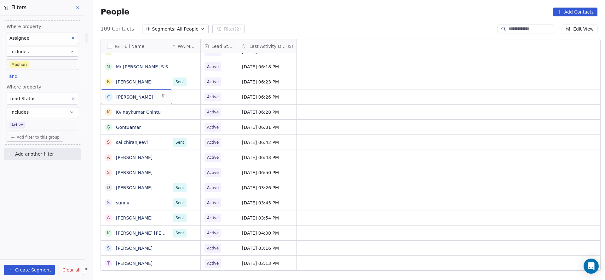
scroll to position [0, 0]
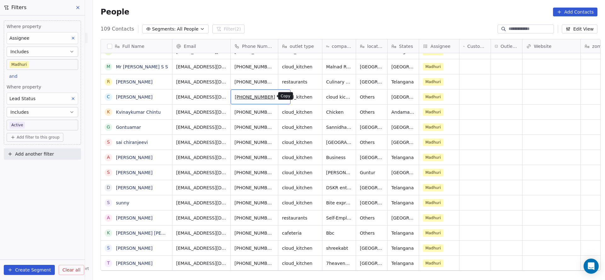
click at [280, 96] on icon "grid" at bounding box center [282, 96] width 5 height 5
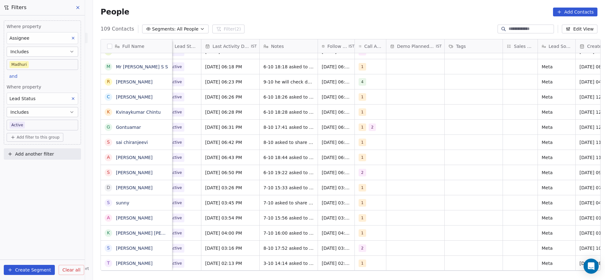
scroll to position [0, 504]
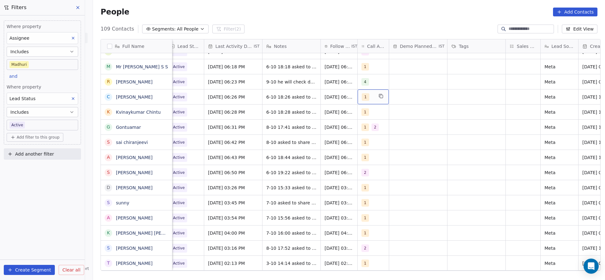
click at [365, 101] on div "1" at bounding box center [373, 96] width 31 height 15
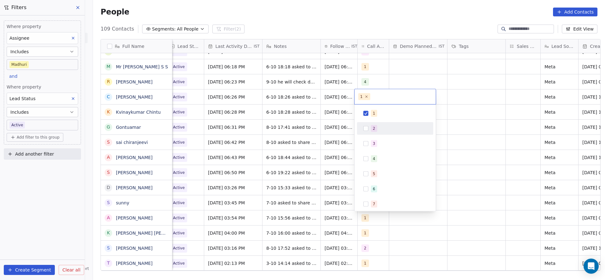
click at [367, 128] on button "Suggestions" at bounding box center [365, 128] width 5 height 5
click at [373, 115] on div "1" at bounding box center [374, 114] width 3 height 6
click at [316, 130] on html "On2Cook India Pvt. Ltd. Contacts People Marketing Workflows Campaigns Metrics &…" at bounding box center [302, 140] width 605 height 280
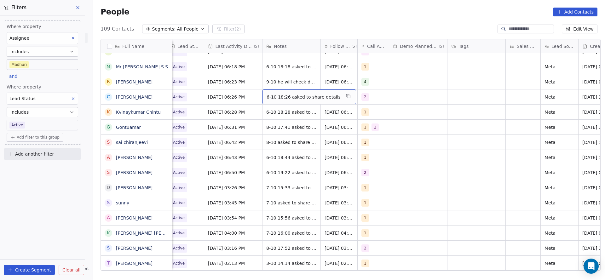
click at [279, 99] on span "6-10 18:26 asked to share details" at bounding box center [304, 97] width 74 height 6
click at [264, 97] on textarea "**********" at bounding box center [302, 99] width 84 height 20
type textarea "**********"
click at [219, 100] on html "On2Cook India Pvt. Ltd. Contacts People Marketing Workflows Campaigns Metrics &…" at bounding box center [302, 140] width 605 height 280
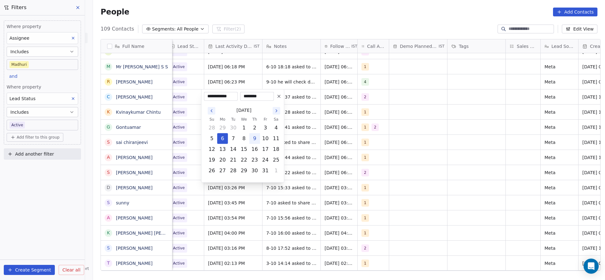
click at [251, 136] on button "9" at bounding box center [255, 139] width 10 height 10
type input "**********"
click at [321, 120] on html "On2Cook India Pvt. Ltd. Contacts People Marketing Workflows Campaigns Metrics &…" at bounding box center [302, 140] width 605 height 280
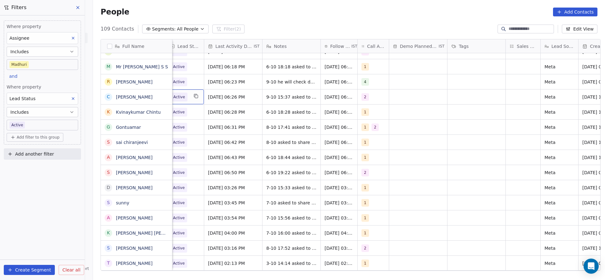
scroll to position [0, 498]
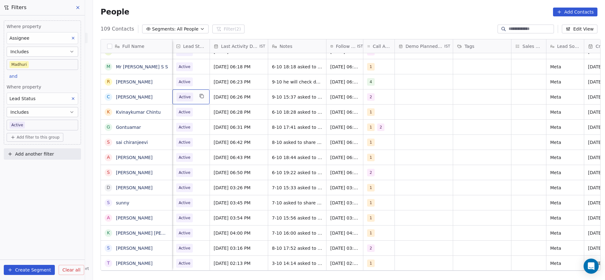
click at [187, 98] on span "Active" at bounding box center [184, 97] width 17 height 9
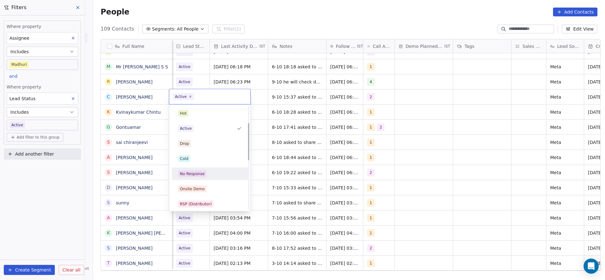
scroll to position [47, 0]
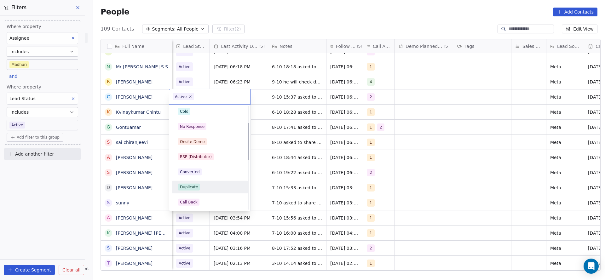
click at [195, 196] on div "Call Back" at bounding box center [210, 202] width 76 height 13
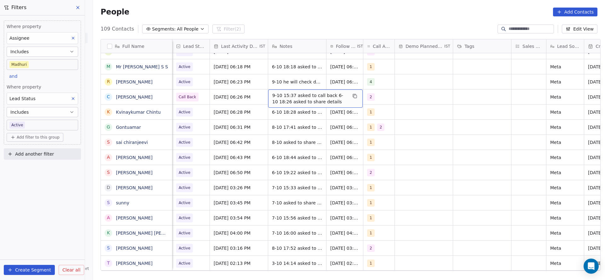
click at [295, 92] on span "9-10 15:37 asked to call back 6-10 18:26 asked to share details" at bounding box center [309, 98] width 75 height 13
click at [285, 117] on html "On2Cook India Pvt. Ltd. Contacts People Marketing Workflows Campaigns Metrics &…" at bounding box center [302, 140] width 605 height 280
click at [292, 111] on span "6-10 18:28 asked to share deatails planning new" at bounding box center [309, 113] width 75 height 13
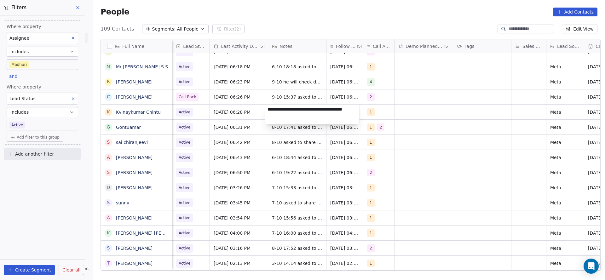
click at [310, 98] on html "On2Cook India Pvt. Ltd. Contacts People Marketing Workflows Campaigns Metrics &…" at bounding box center [302, 140] width 605 height 280
